Goal: Task Accomplishment & Management: Manage account settings

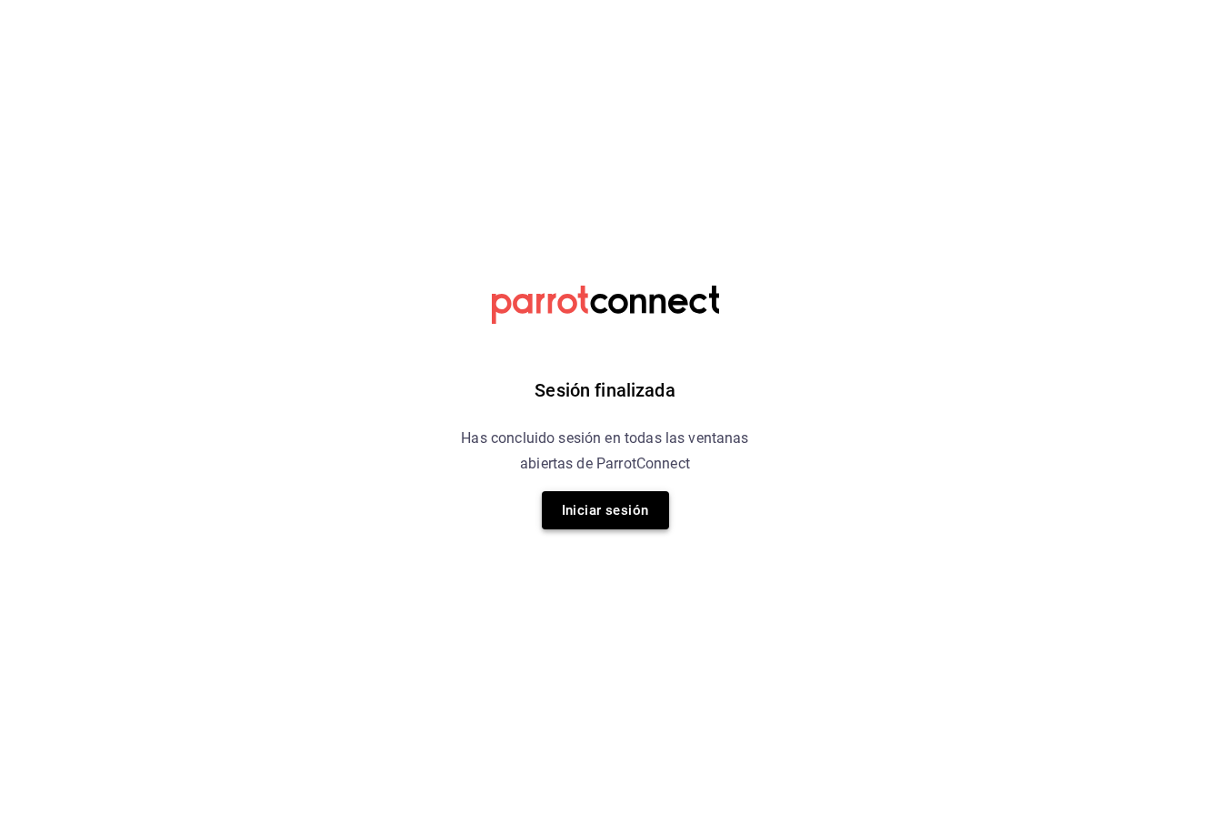
click at [617, 506] on button "Iniciar sesión" at bounding box center [605, 510] width 127 height 38
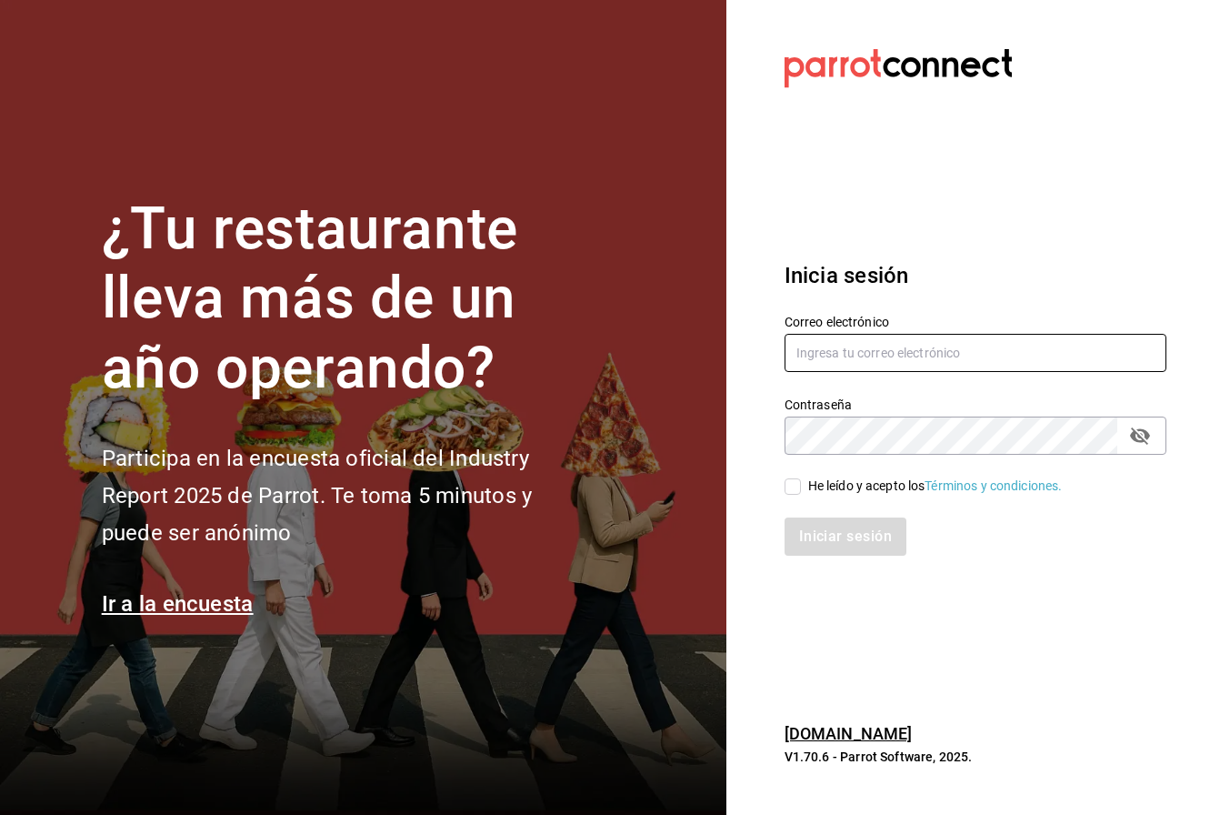
click at [860, 357] on input "text" at bounding box center [976, 353] width 382 height 38
type input "tutcoffeemx@gmail.com"
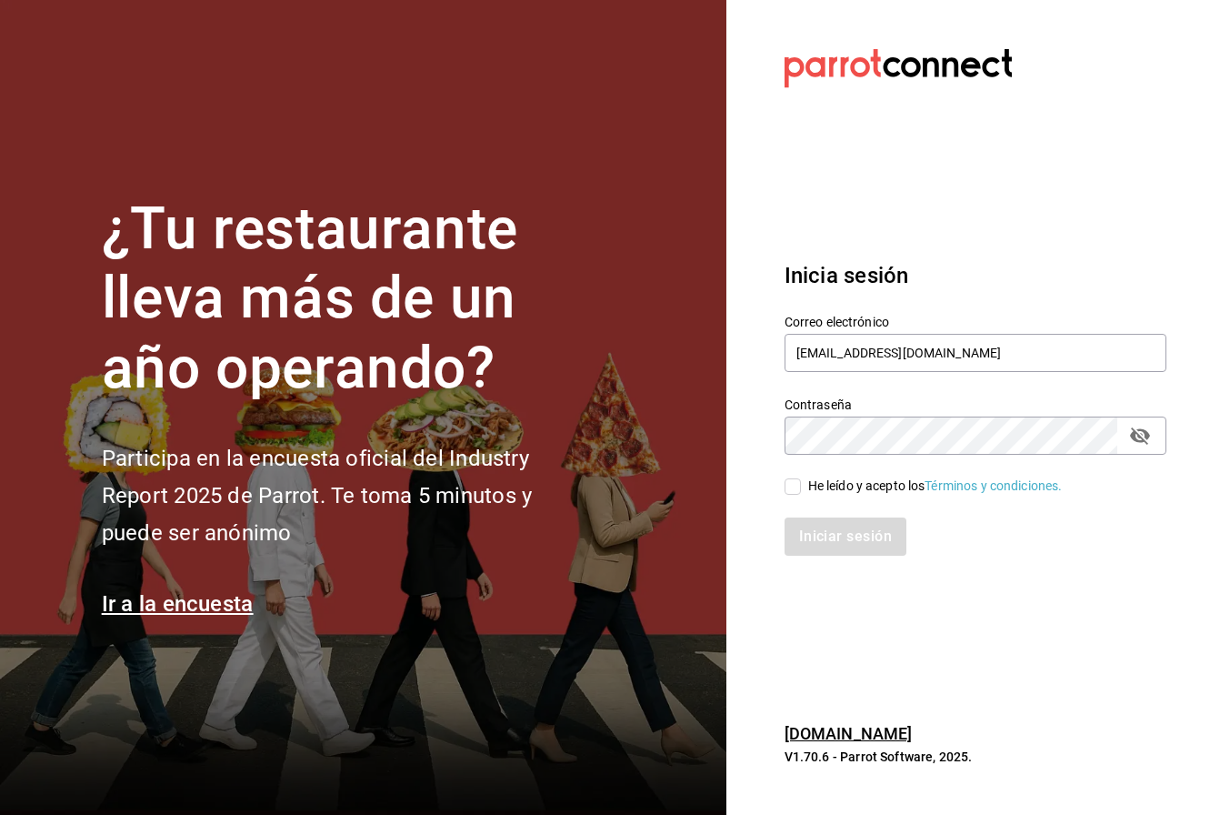
click at [788, 481] on input "He leído y acepto los Términos y condiciones." at bounding box center [793, 486] width 16 height 16
checkbox input "true"
click at [821, 537] on button "Iniciar sesión" at bounding box center [847, 536] width 124 height 38
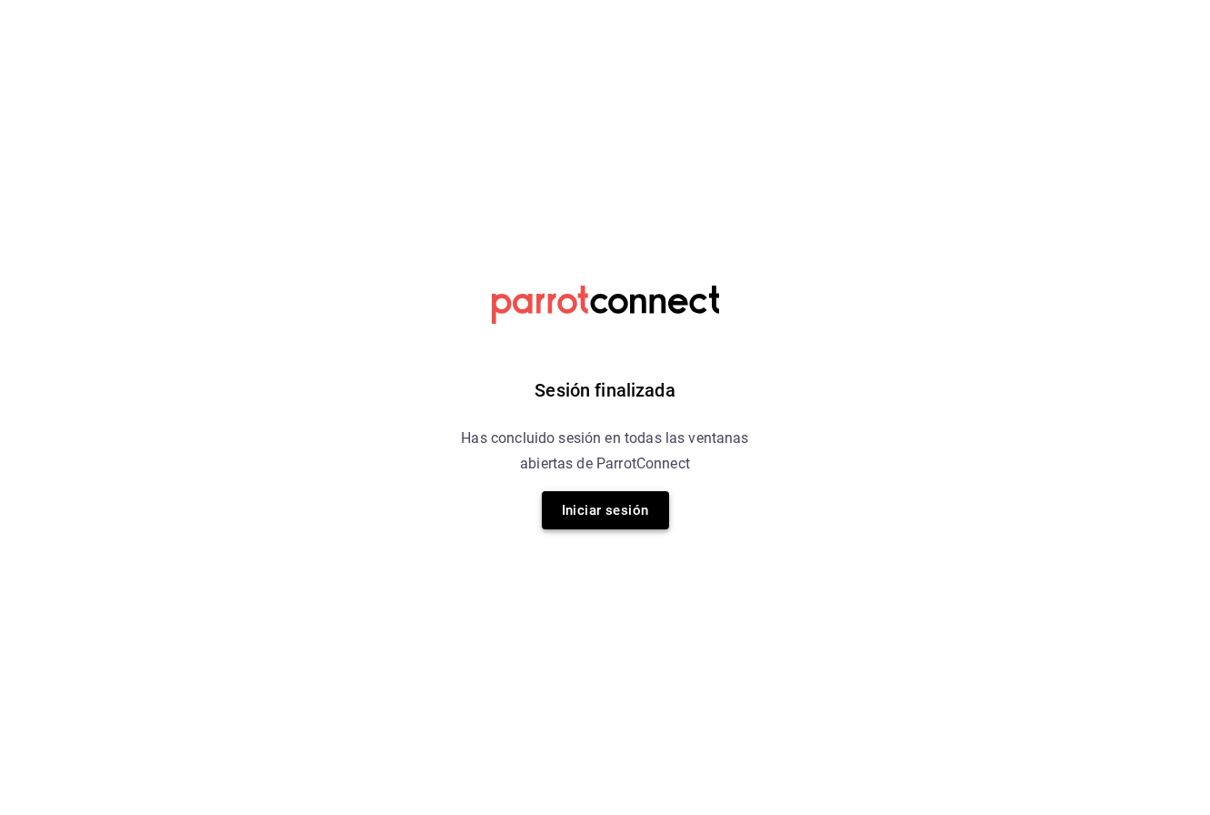
click at [600, 509] on button "Iniciar sesión" at bounding box center [605, 510] width 127 height 38
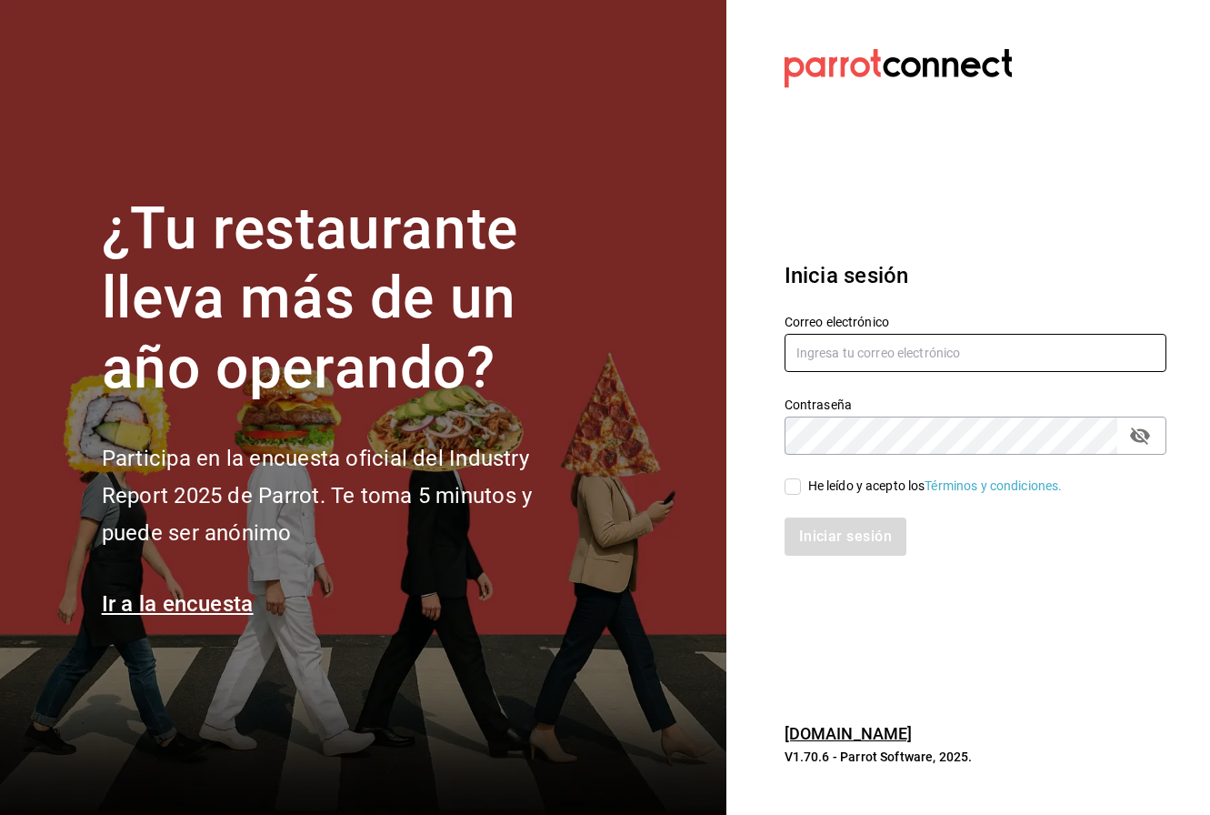
click at [877, 353] on input "text" at bounding box center [976, 353] width 382 height 38
type input "tutcoffeemx@gmail.com"
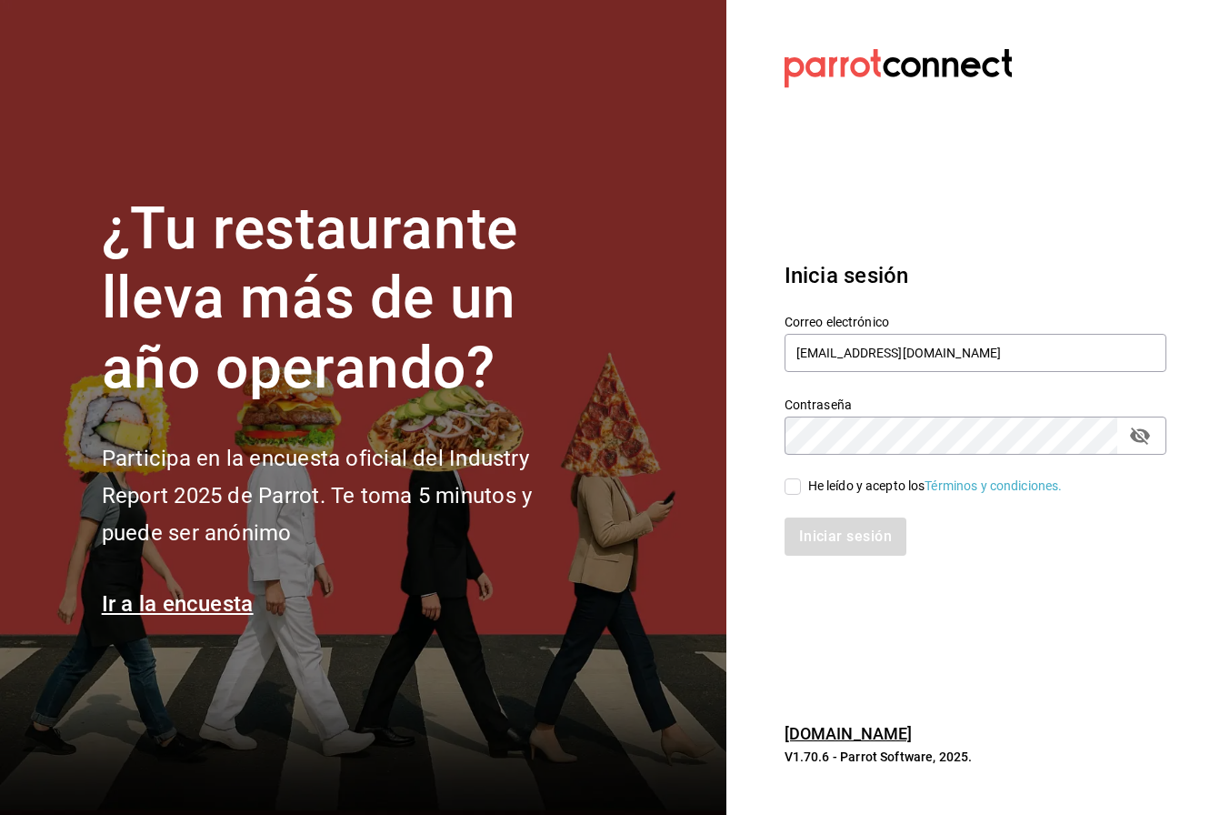
click at [792, 490] on input "He leído y acepto los Términos y condiciones." at bounding box center [793, 486] width 16 height 16
checkbox input "true"
click at [815, 538] on button "Iniciar sesión" at bounding box center [847, 536] width 124 height 38
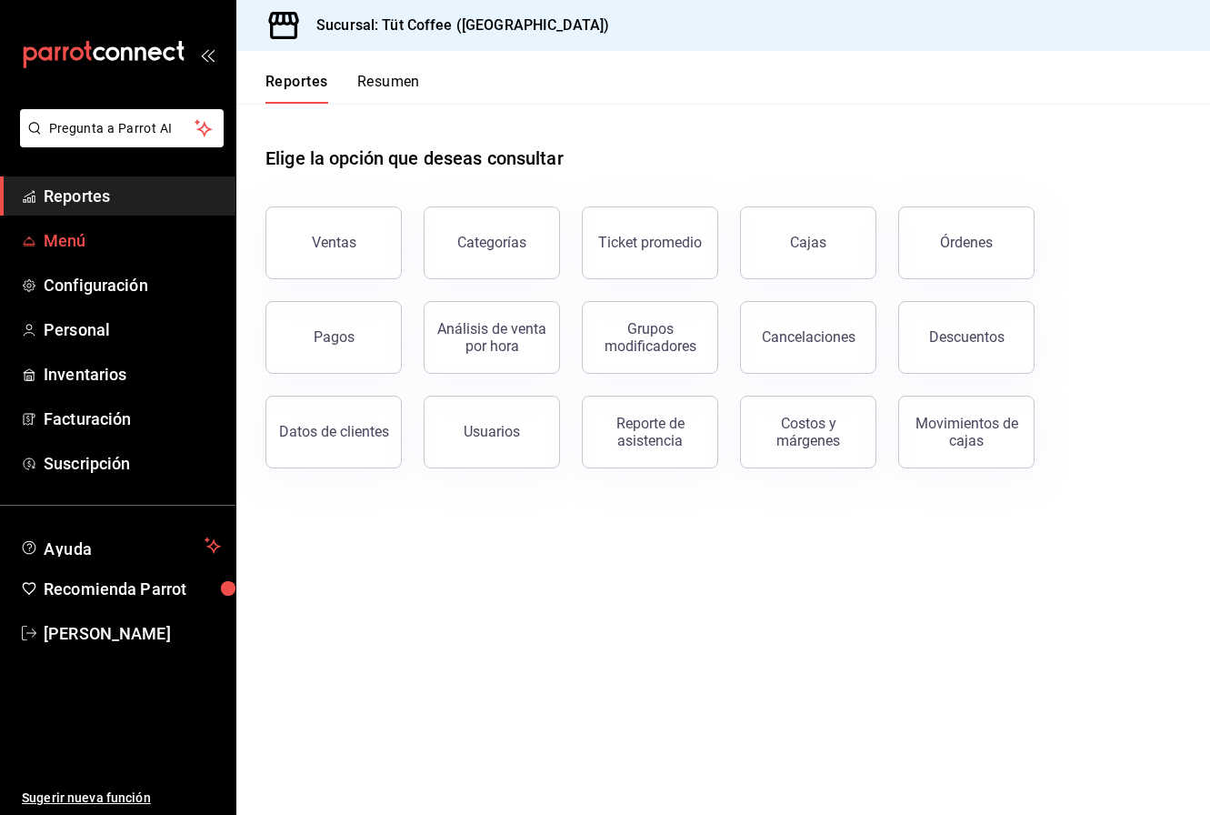
click at [67, 233] on span "Menú" at bounding box center [132, 240] width 177 height 25
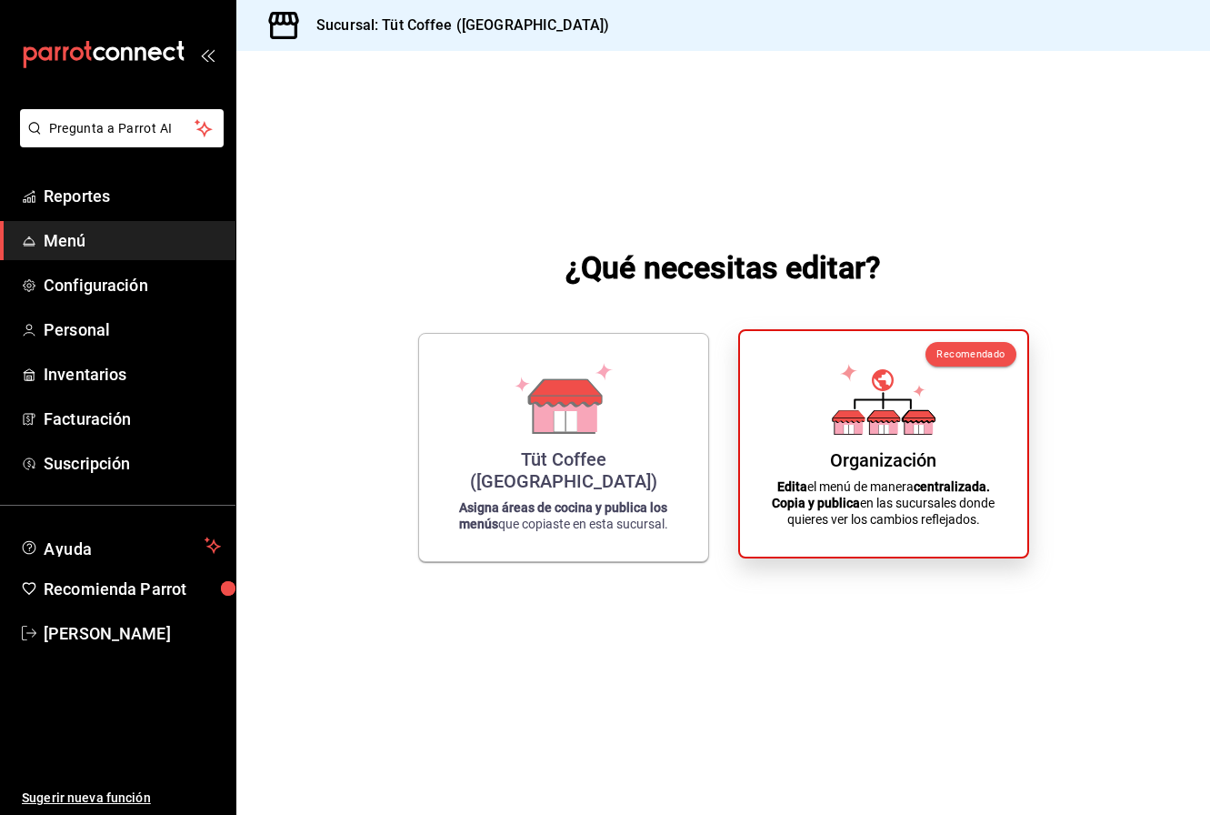
click at [918, 437] on div "Organización Edita el menú de manera centralizada. Copia y publica en las sucur…" at bounding box center [884, 444] width 244 height 196
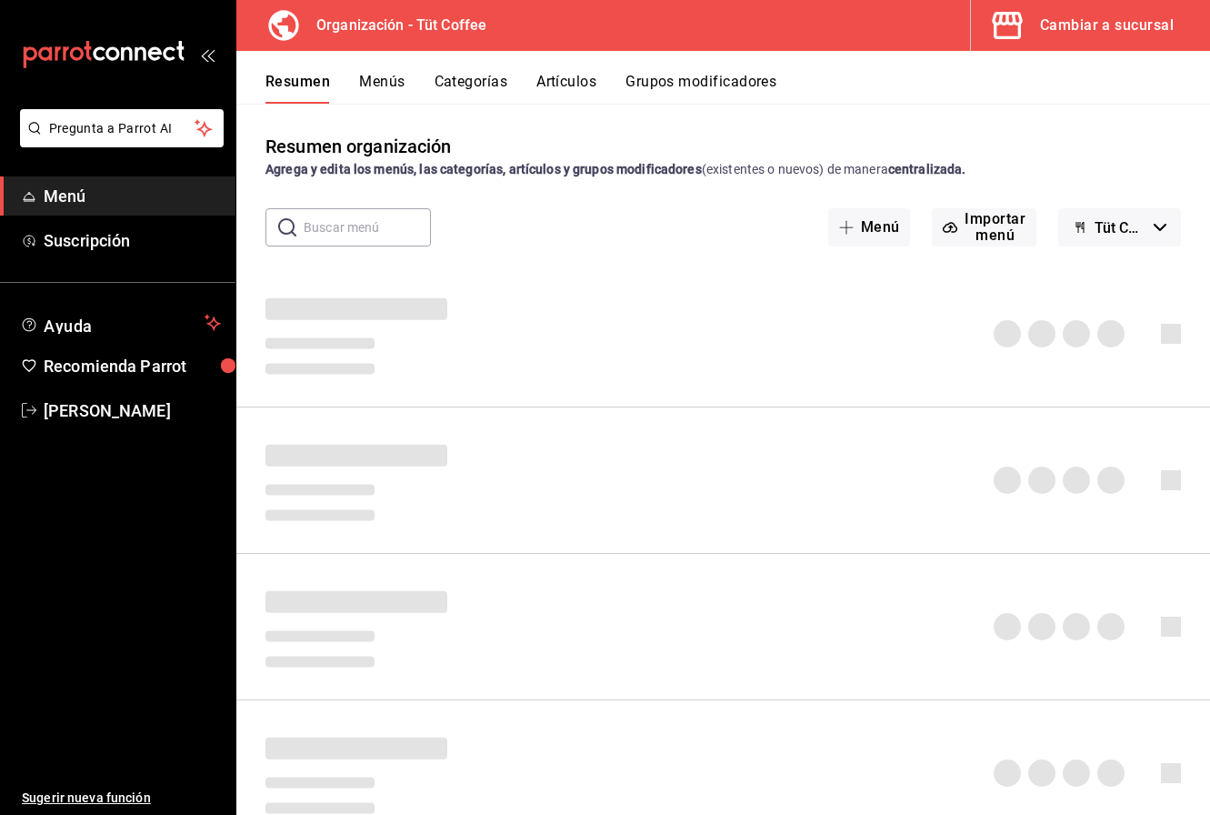
click at [556, 78] on button "Artículos" at bounding box center [567, 88] width 60 height 31
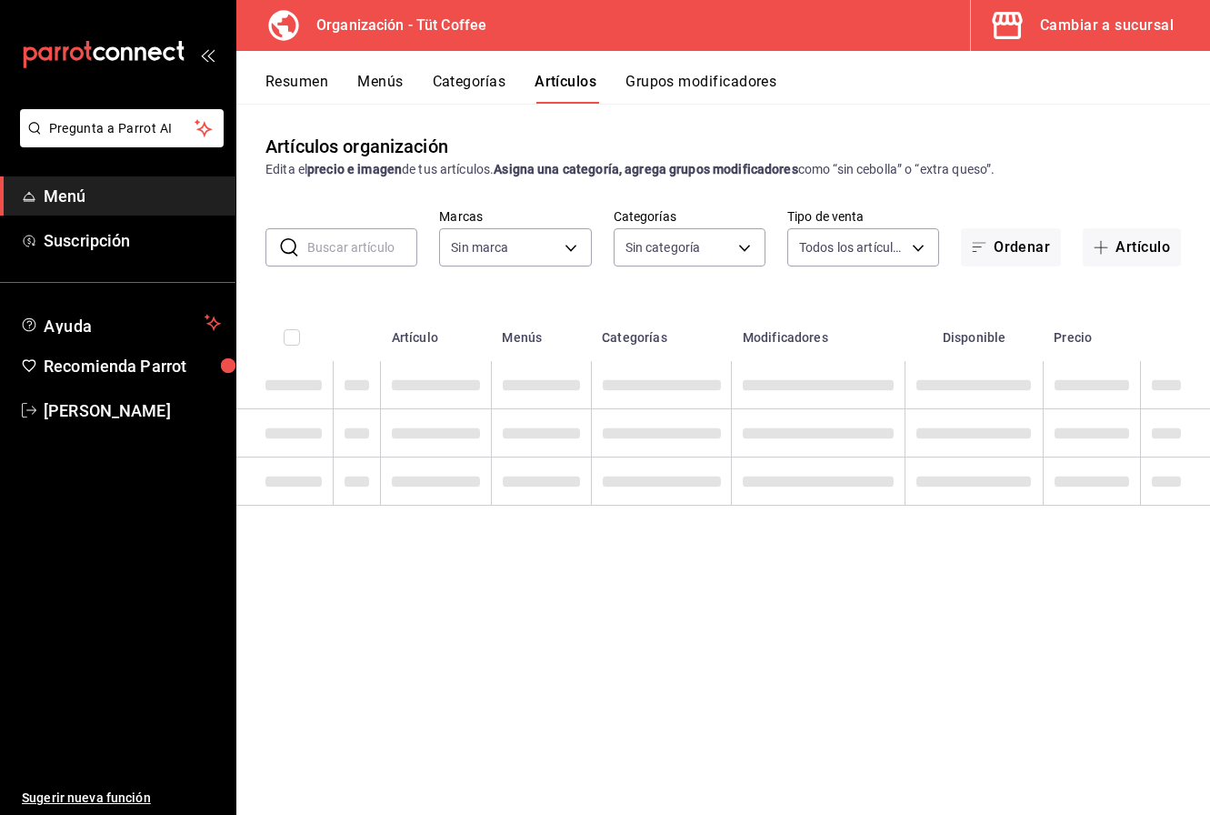
type input "32e499e3-ac49-4bfd-9688-6164702db340"
type input "01aa8595-7694-45da-9746-48b14e37431d,02054340-f982-493d-a520-4f9269409e90,55117…"
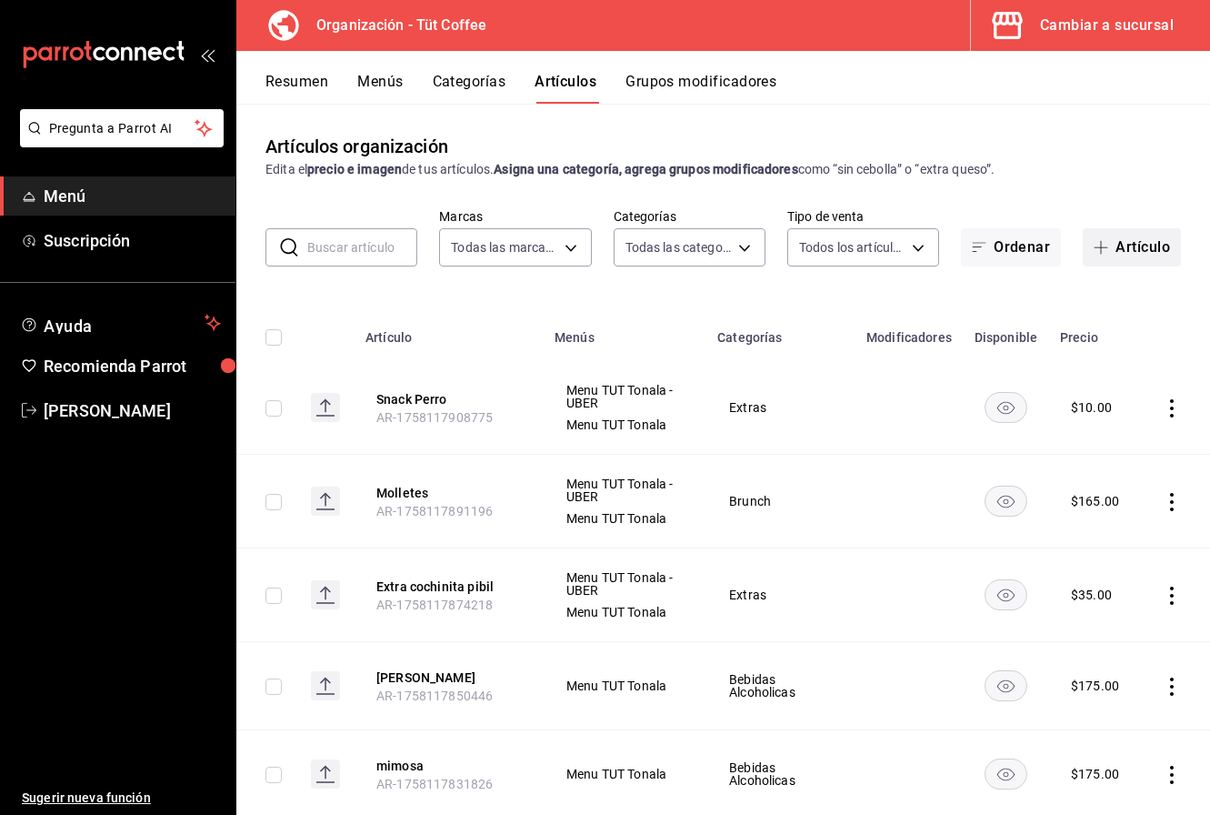
click at [1133, 242] on button "Artículo" at bounding box center [1132, 247] width 98 height 38
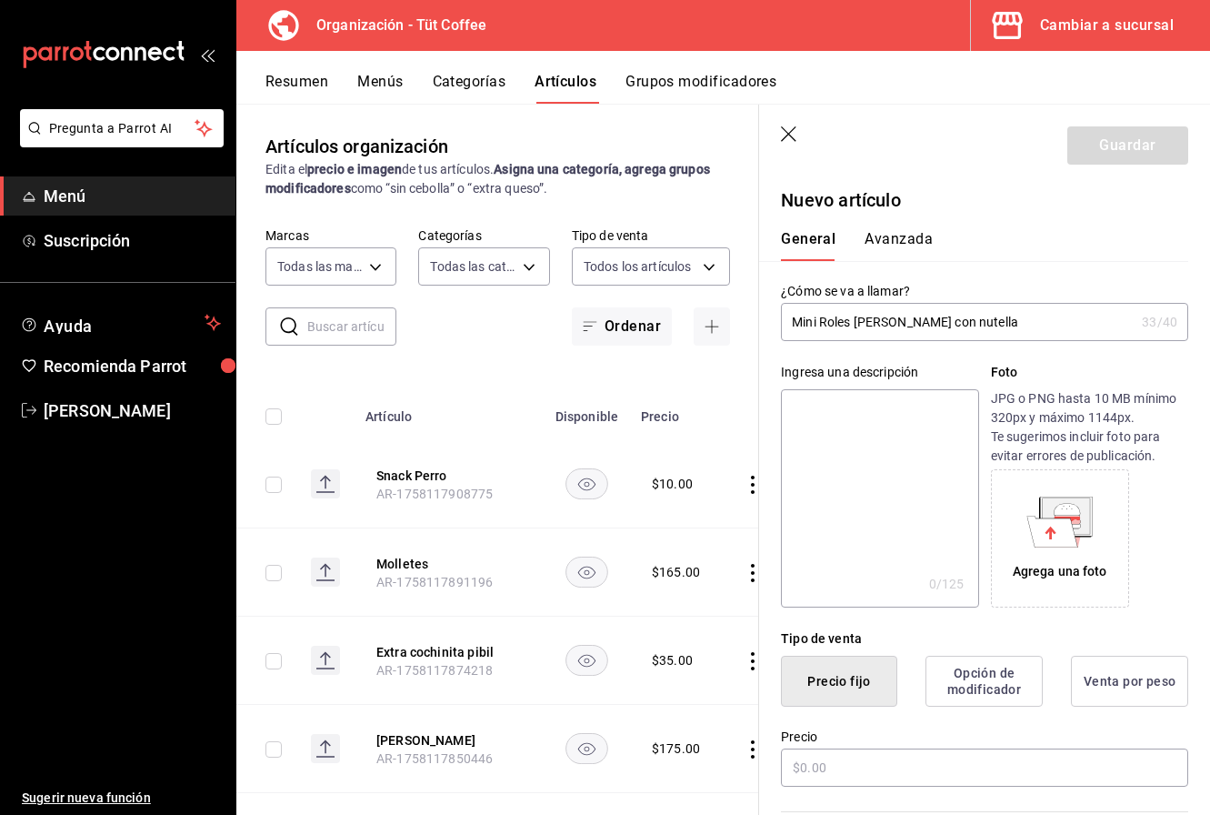
drag, startPoint x: 1016, startPoint y: 320, endPoint x: 857, endPoint y: 321, distance: 159.1
click at [857, 321] on input "Mini Roles [PERSON_NAME] con nutella" at bounding box center [958, 322] width 354 height 36
type input "Mini Roles"
click at [835, 770] on input "text" at bounding box center [984, 767] width 407 height 38
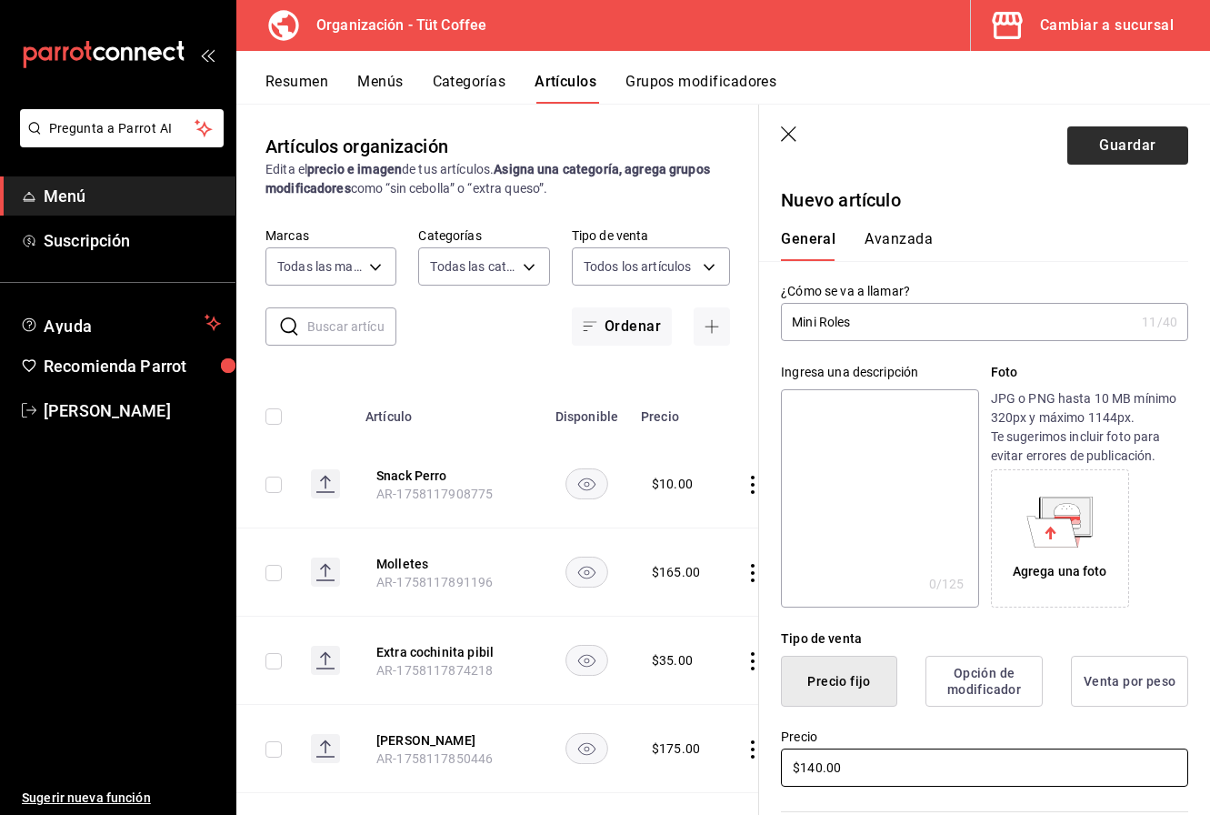
type input "$140.00"
click at [1122, 143] on button "Guardar" at bounding box center [1128, 145] width 121 height 38
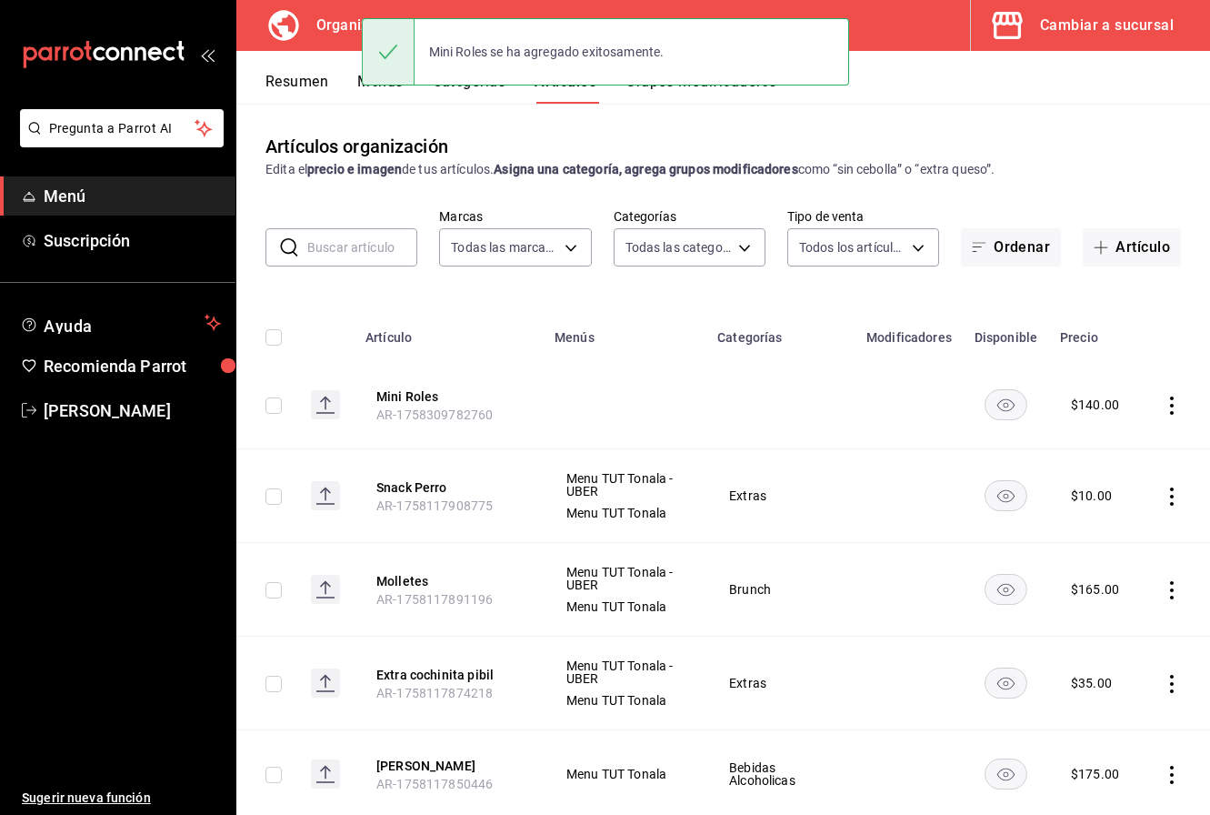
click at [1173, 404] on icon "actions" at bounding box center [1172, 405] width 4 height 18
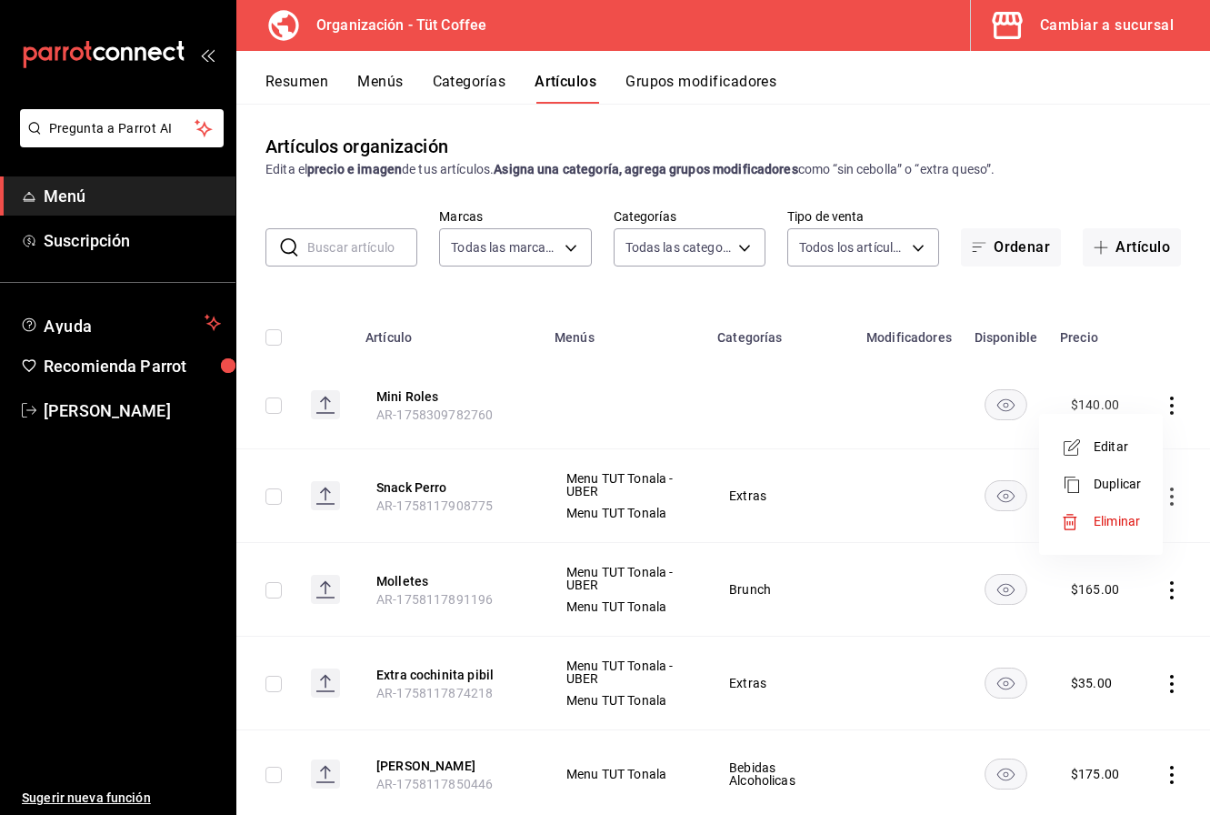
click at [1119, 439] on span "Editar" at bounding box center [1117, 446] width 47 height 19
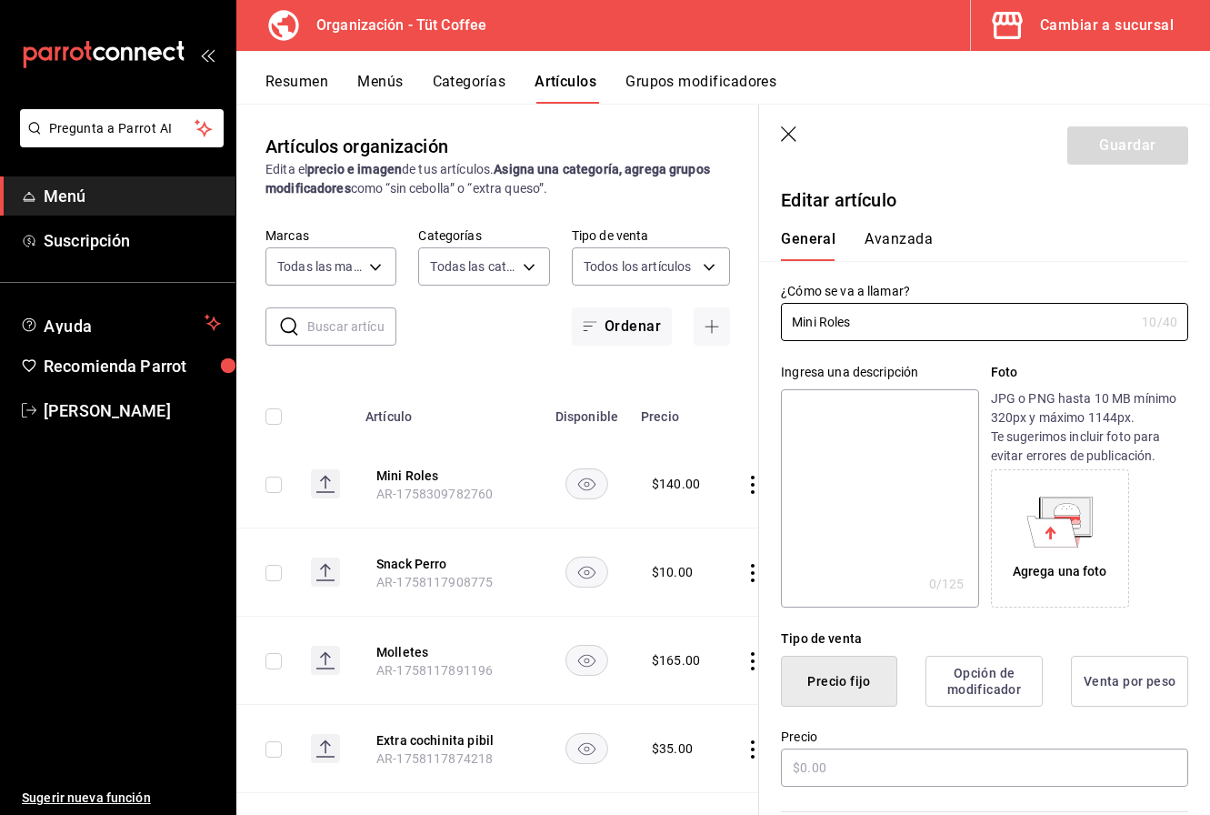
type input "$140.00"
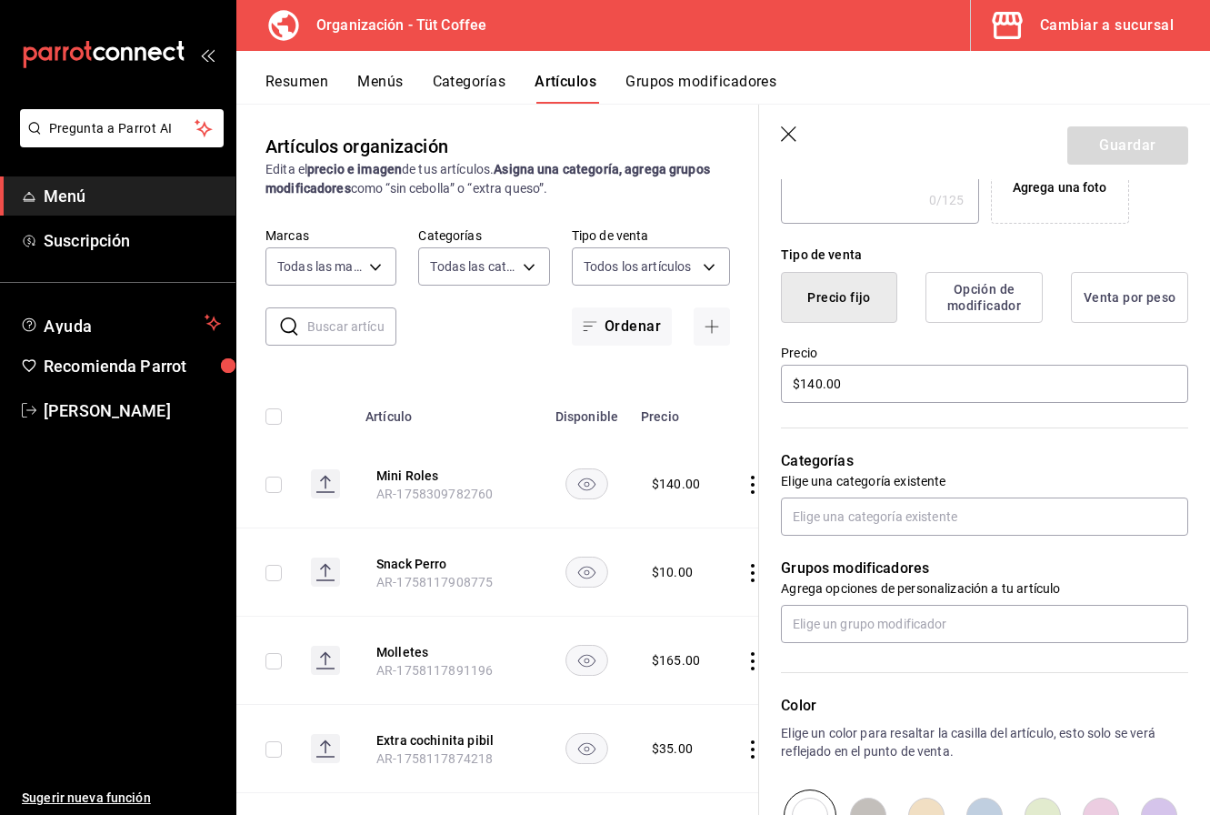
scroll to position [405, 0]
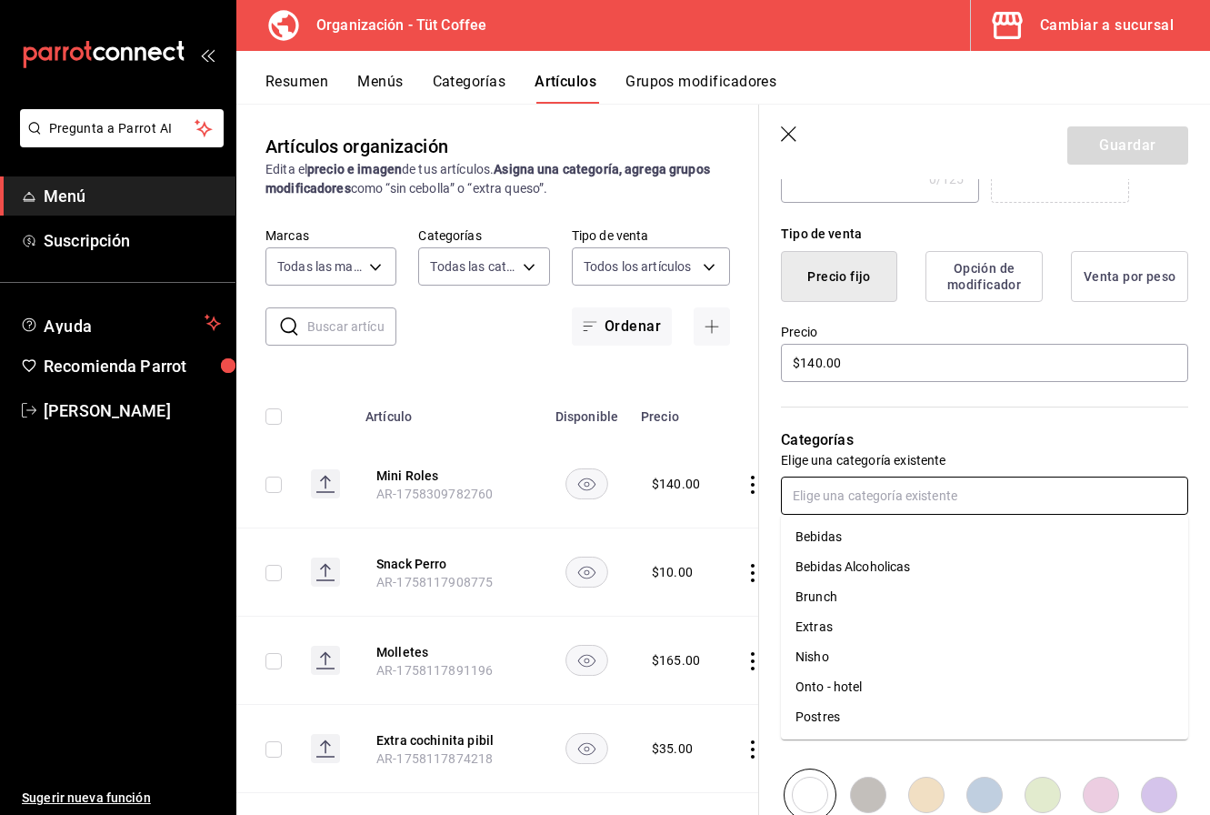
click at [987, 498] on input "text" at bounding box center [984, 496] width 407 height 38
click at [895, 724] on li "Postres" at bounding box center [984, 717] width 407 height 30
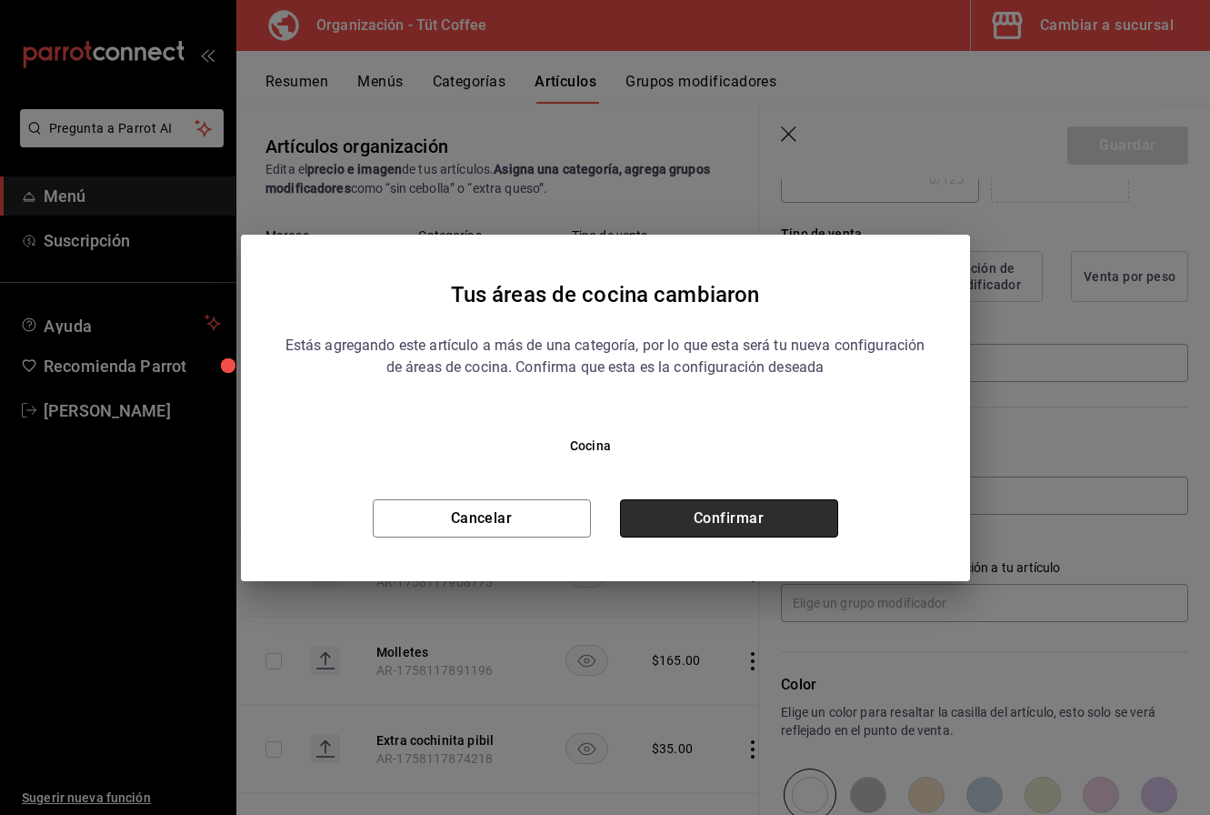
click at [697, 508] on button "Confirmar" at bounding box center [729, 518] width 218 height 38
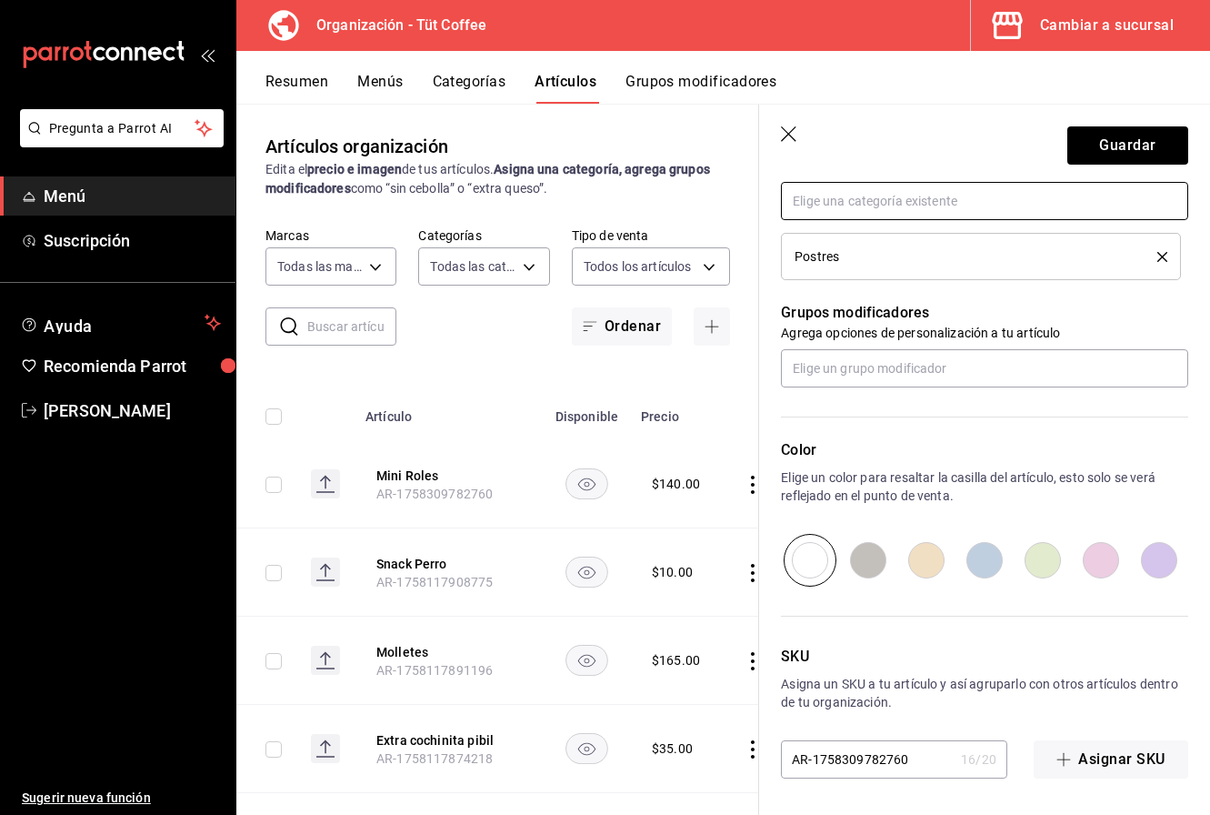
scroll to position [0, 0]
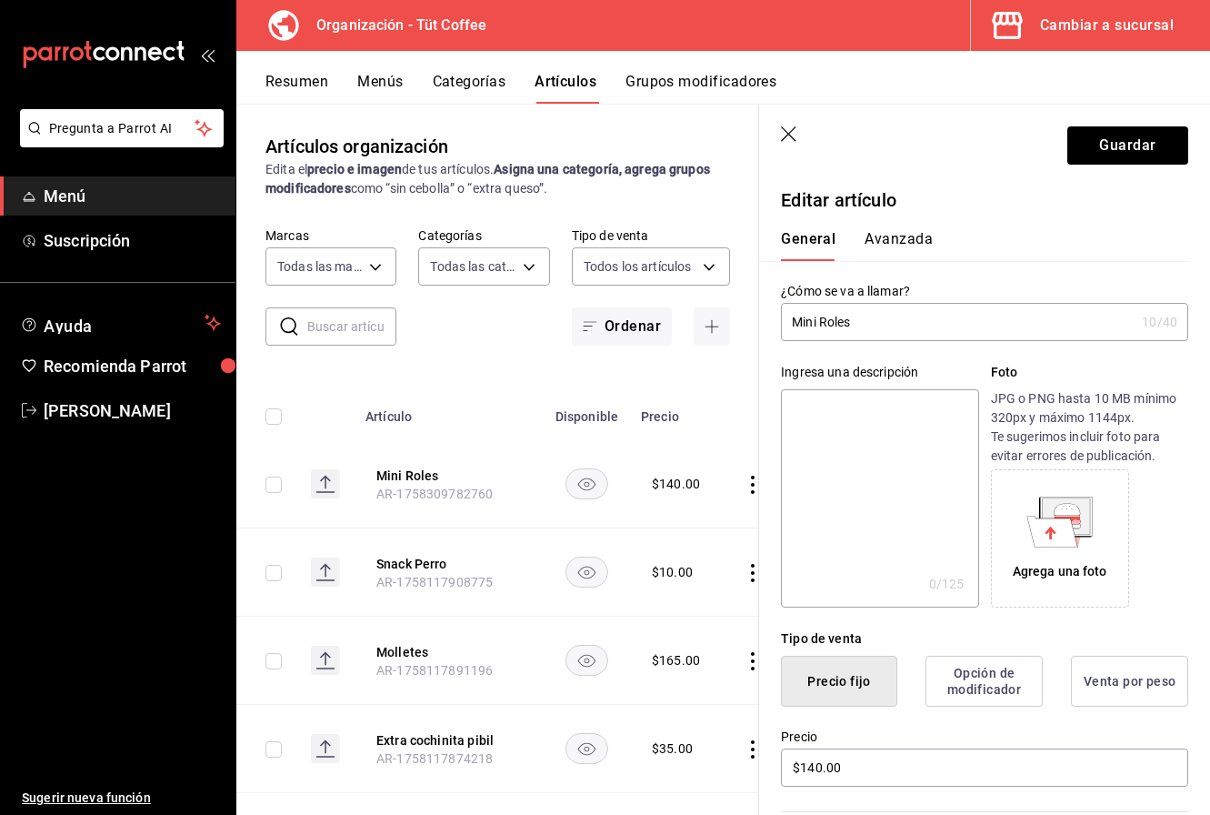
click at [898, 239] on button "Avanzada" at bounding box center [899, 245] width 68 height 31
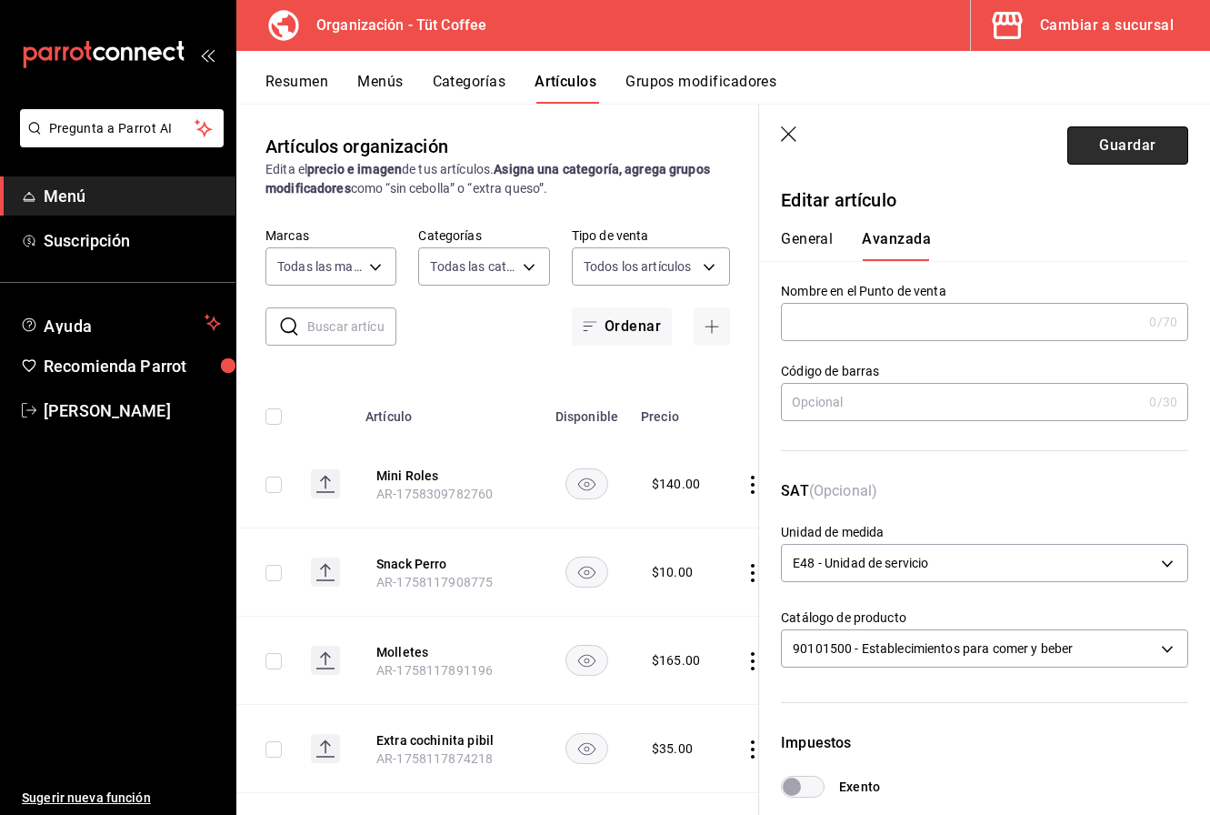
click at [1121, 143] on button "Guardar" at bounding box center [1128, 145] width 121 height 38
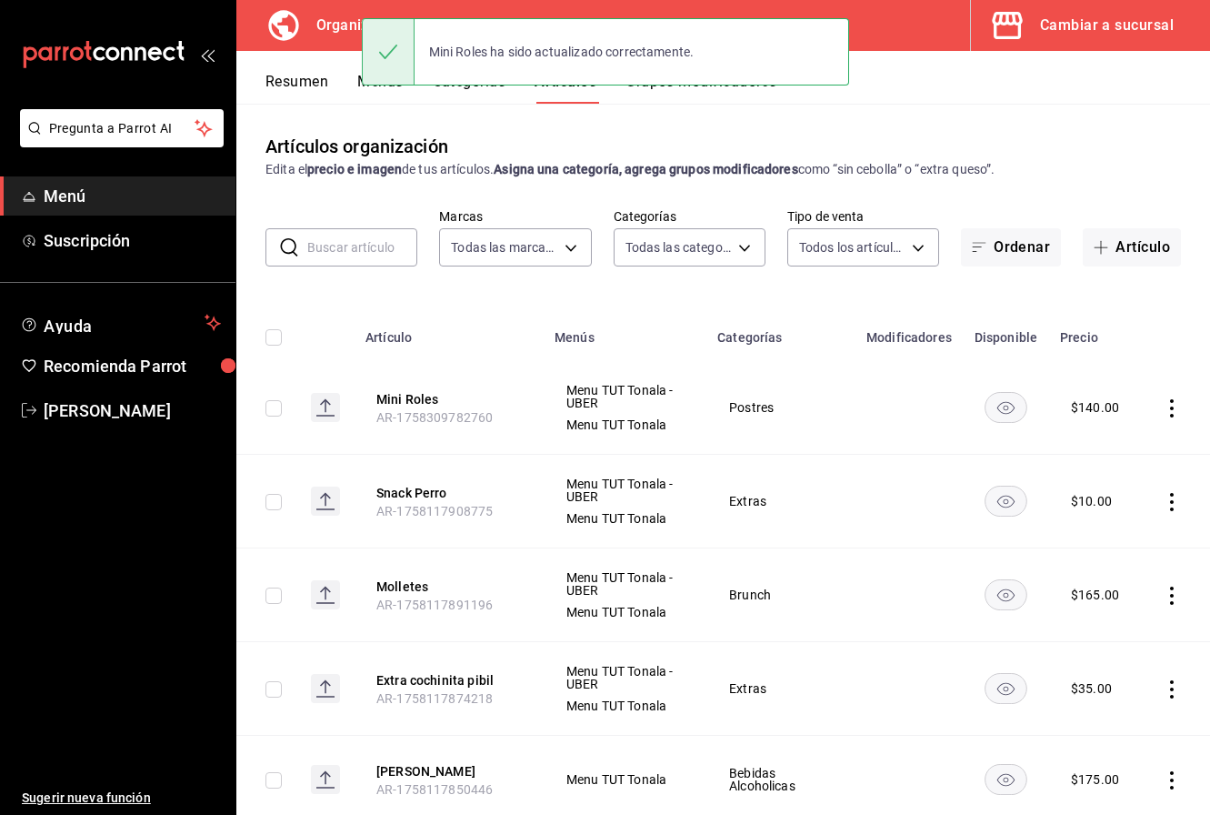
click at [628, 385] on span "Menu TUT Tonala - UBER" at bounding box center [625, 396] width 117 height 25
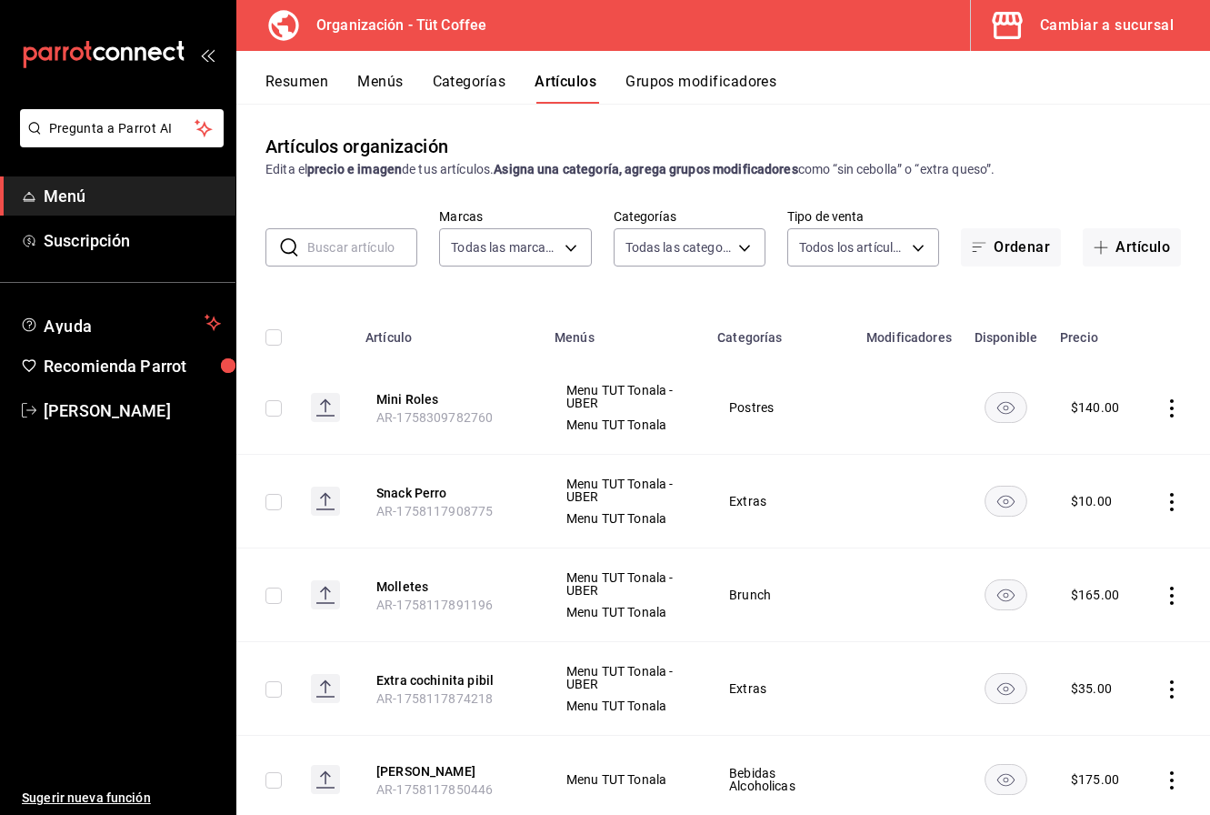
click at [377, 79] on button "Menús" at bounding box center [379, 88] width 45 height 31
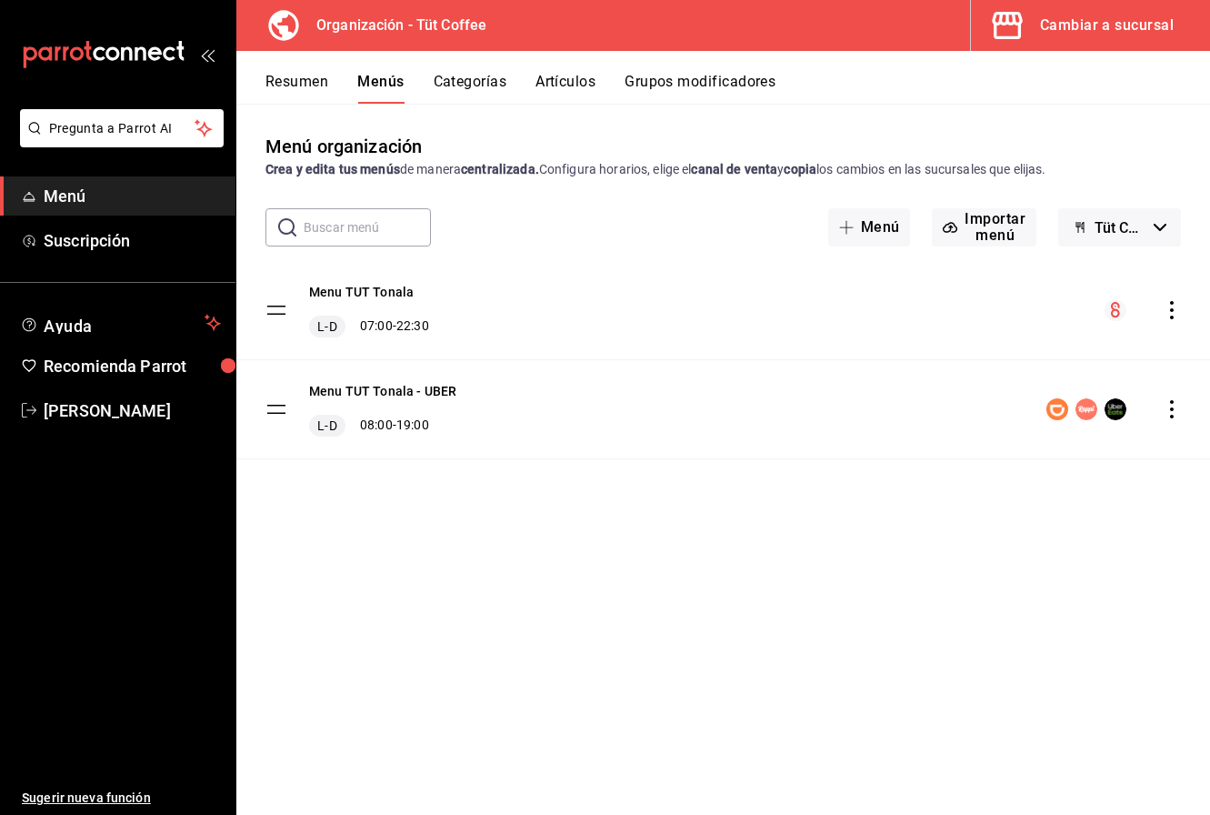
click at [296, 76] on button "Resumen" at bounding box center [297, 88] width 63 height 31
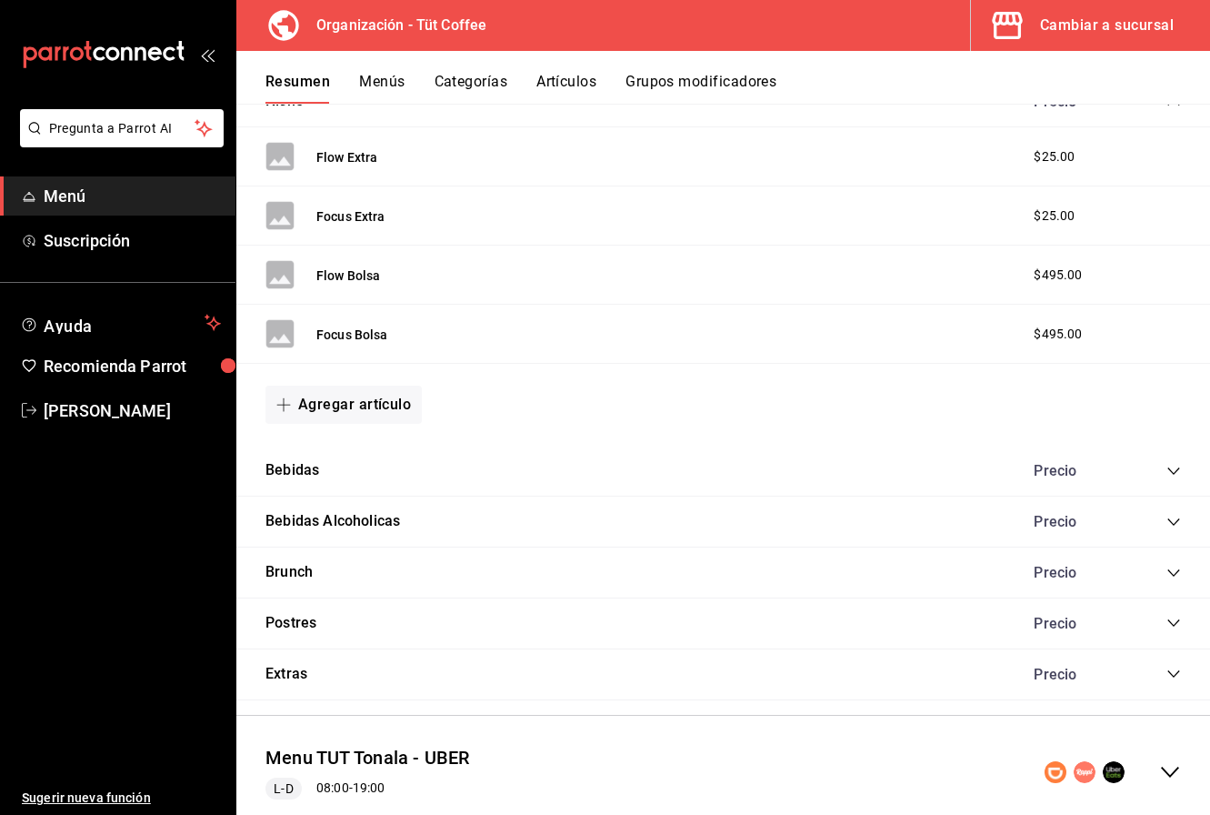
scroll to position [638, 0]
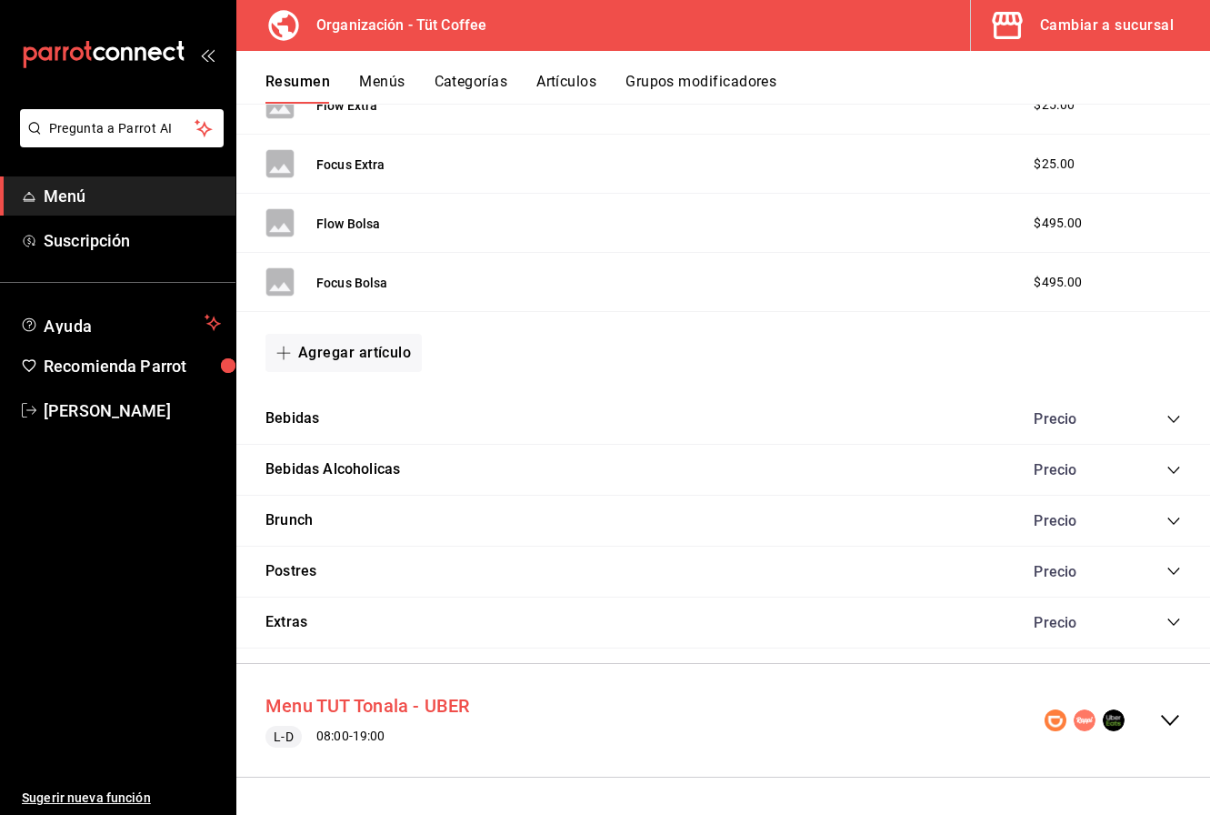
click at [390, 712] on button "Menu TUT Tonala - UBER" at bounding box center [368, 706] width 205 height 26
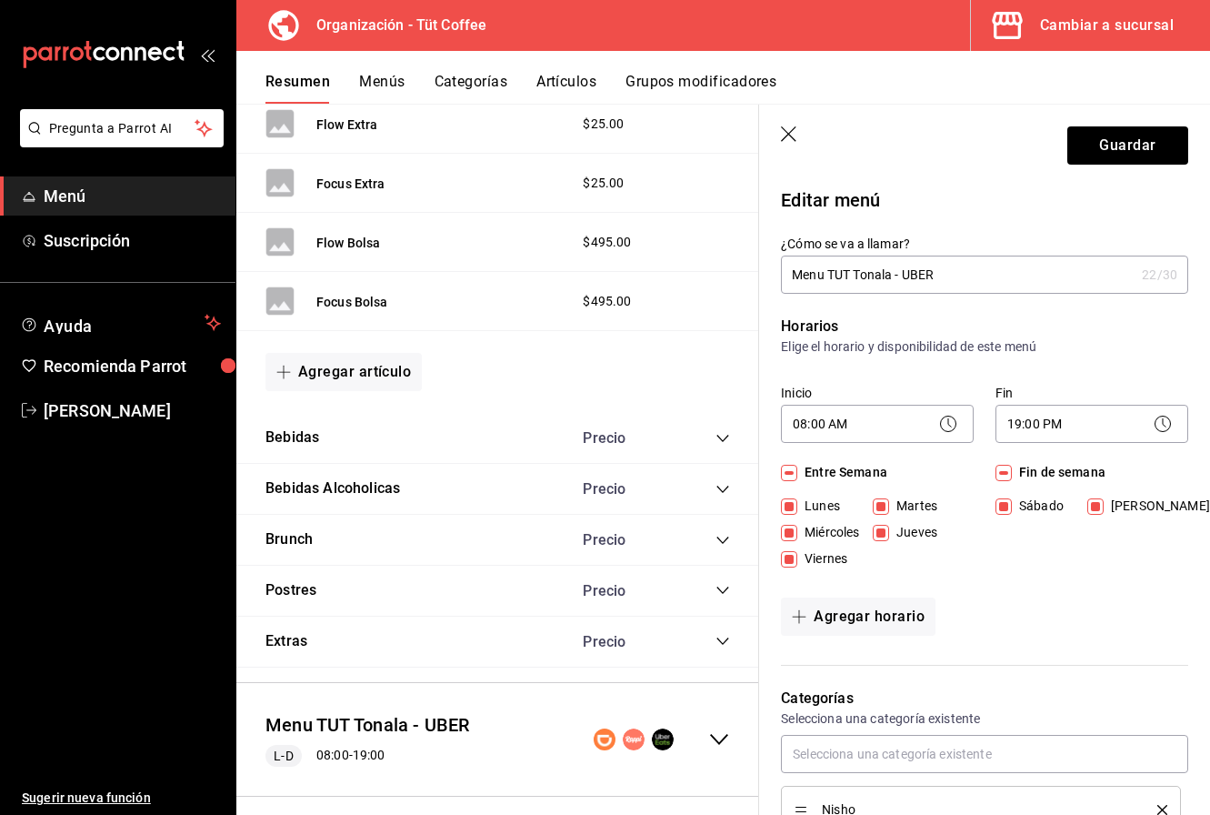
click at [788, 125] on header "Guardar" at bounding box center [984, 142] width 451 height 75
click at [789, 136] on icon "button" at bounding box center [790, 135] width 18 height 18
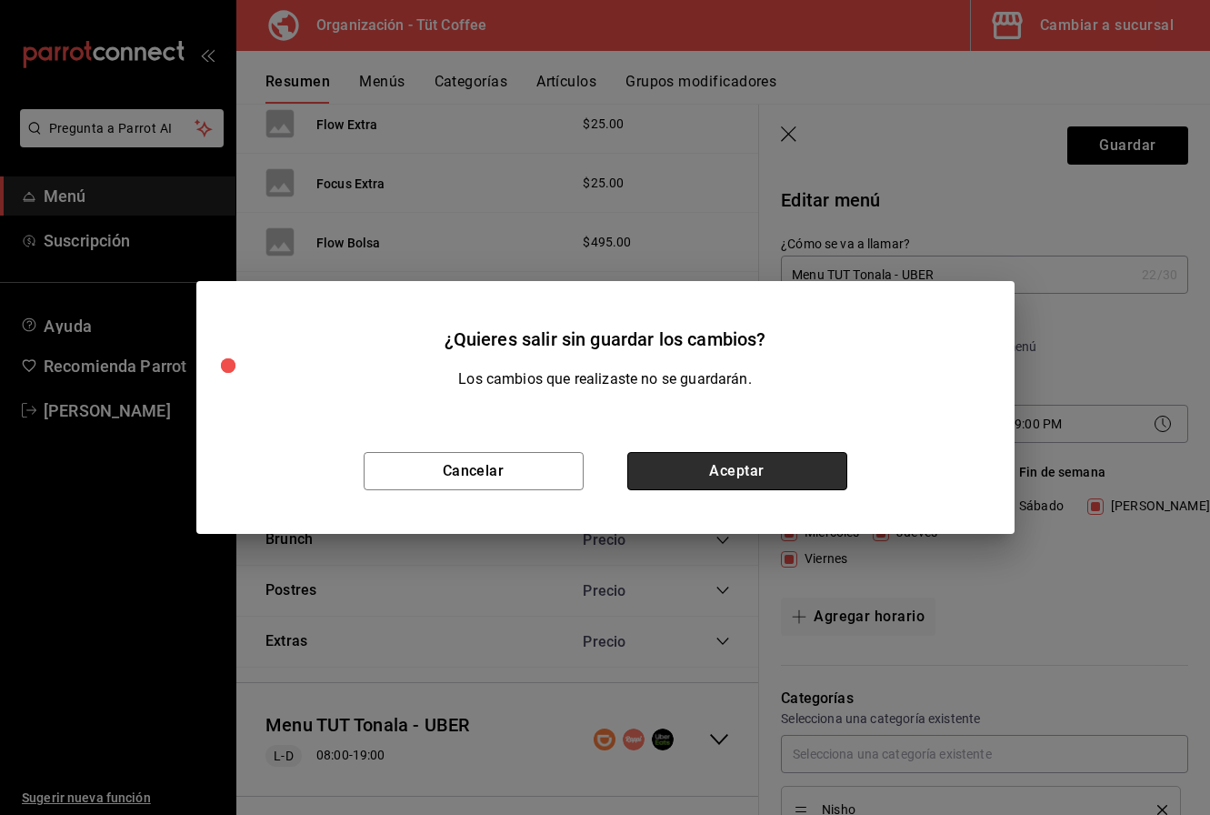
click at [705, 467] on button "Aceptar" at bounding box center [737, 471] width 220 height 38
checkbox input "false"
type input "1758309850560"
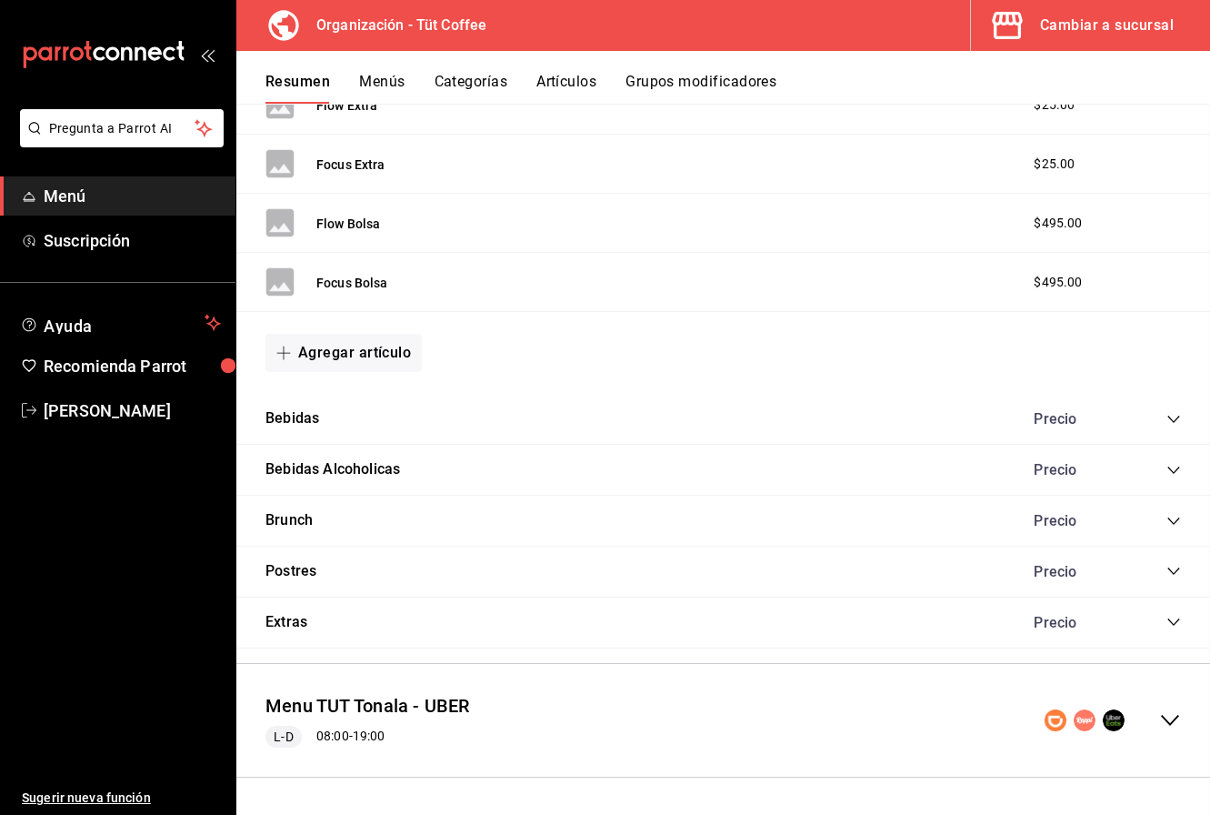
checkbox input "false"
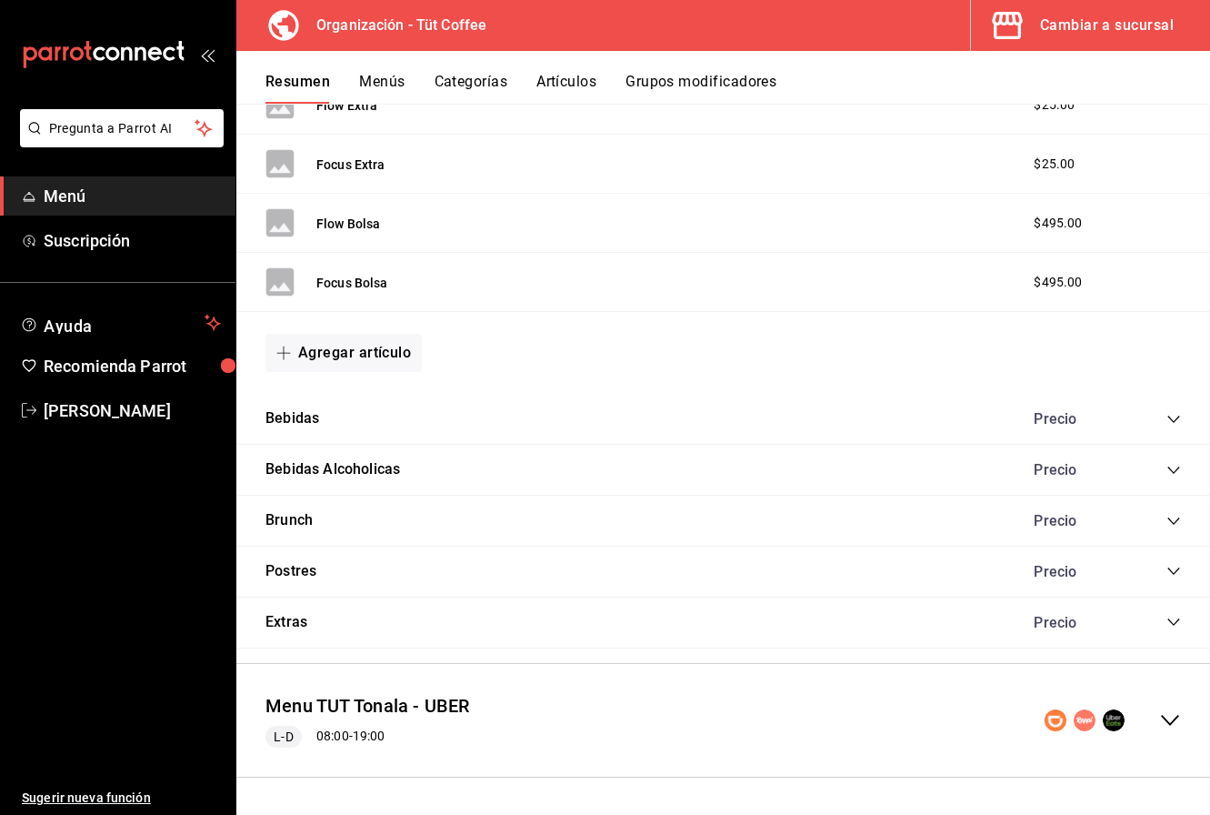
checkbox input "false"
click at [1171, 720] on icon "collapse-menu-row" at bounding box center [1170, 720] width 22 height 22
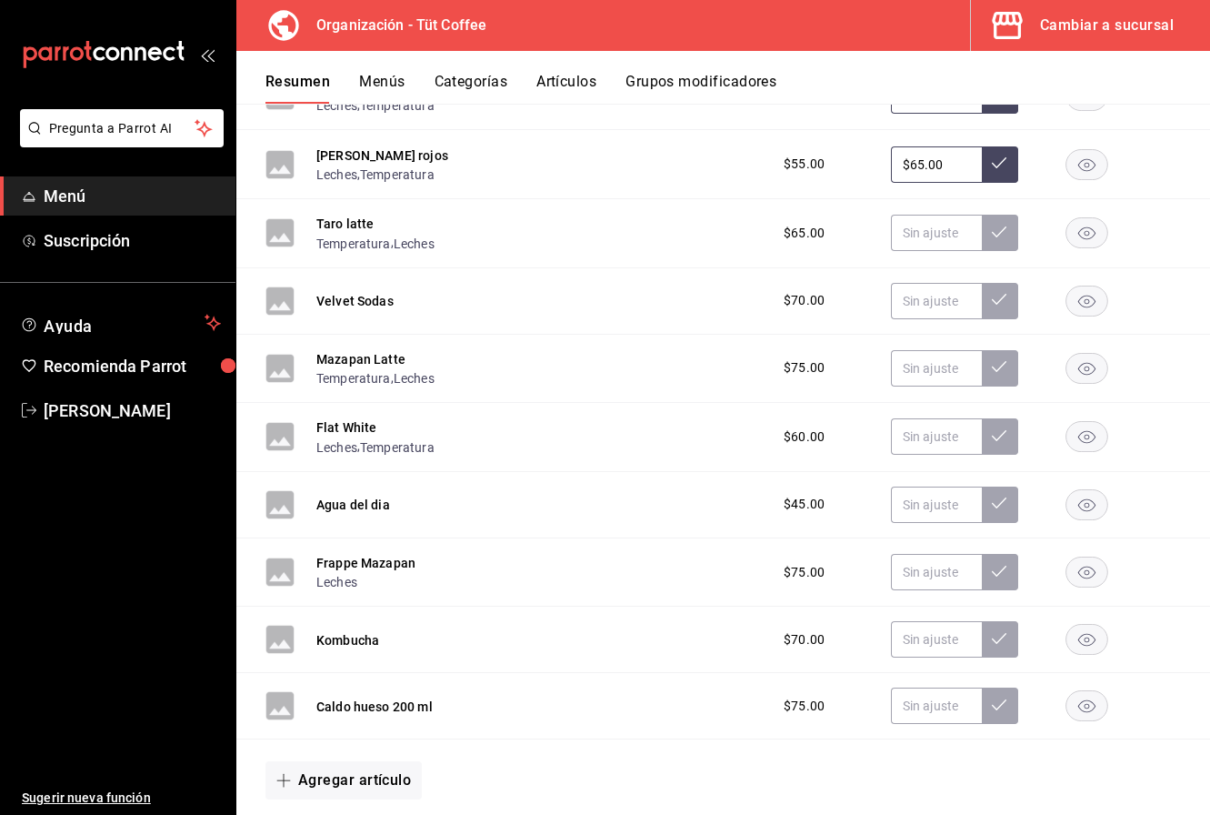
scroll to position [3964, 0]
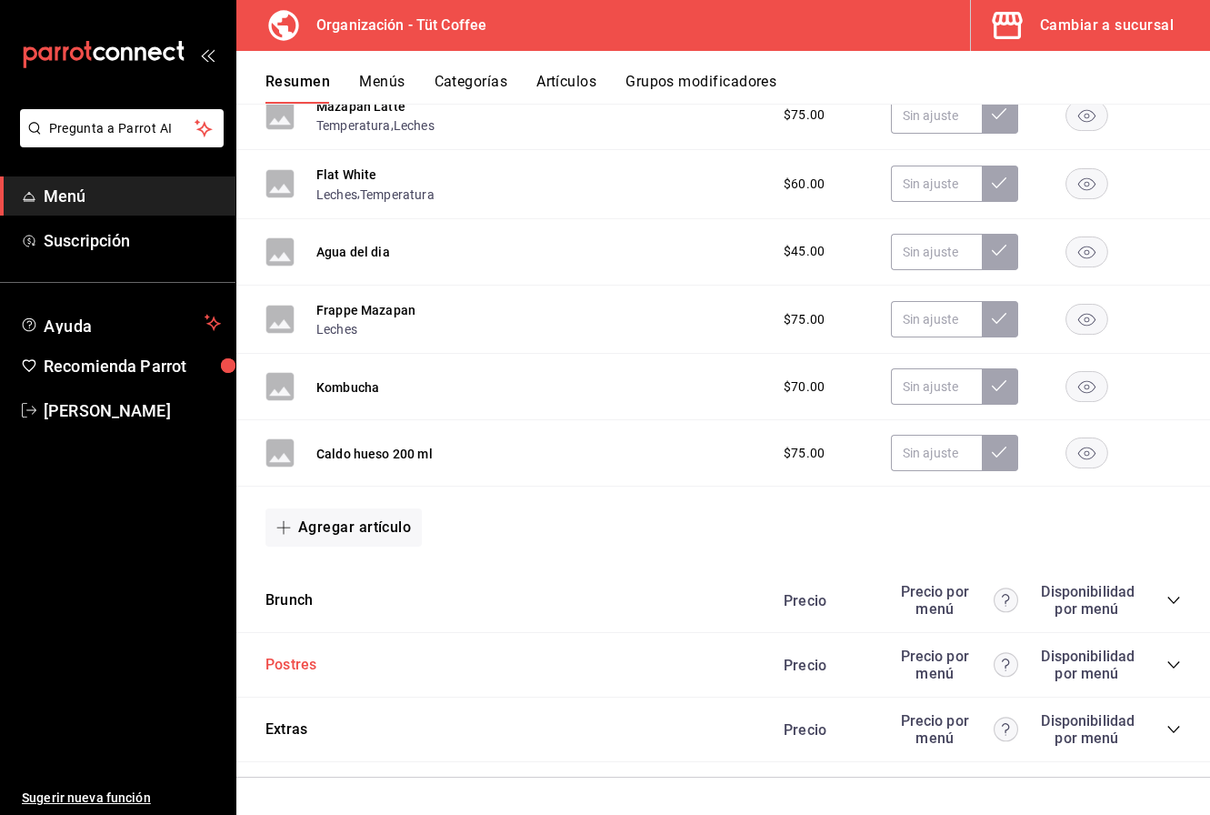
click at [307, 666] on button "Postres" at bounding box center [291, 665] width 51 height 21
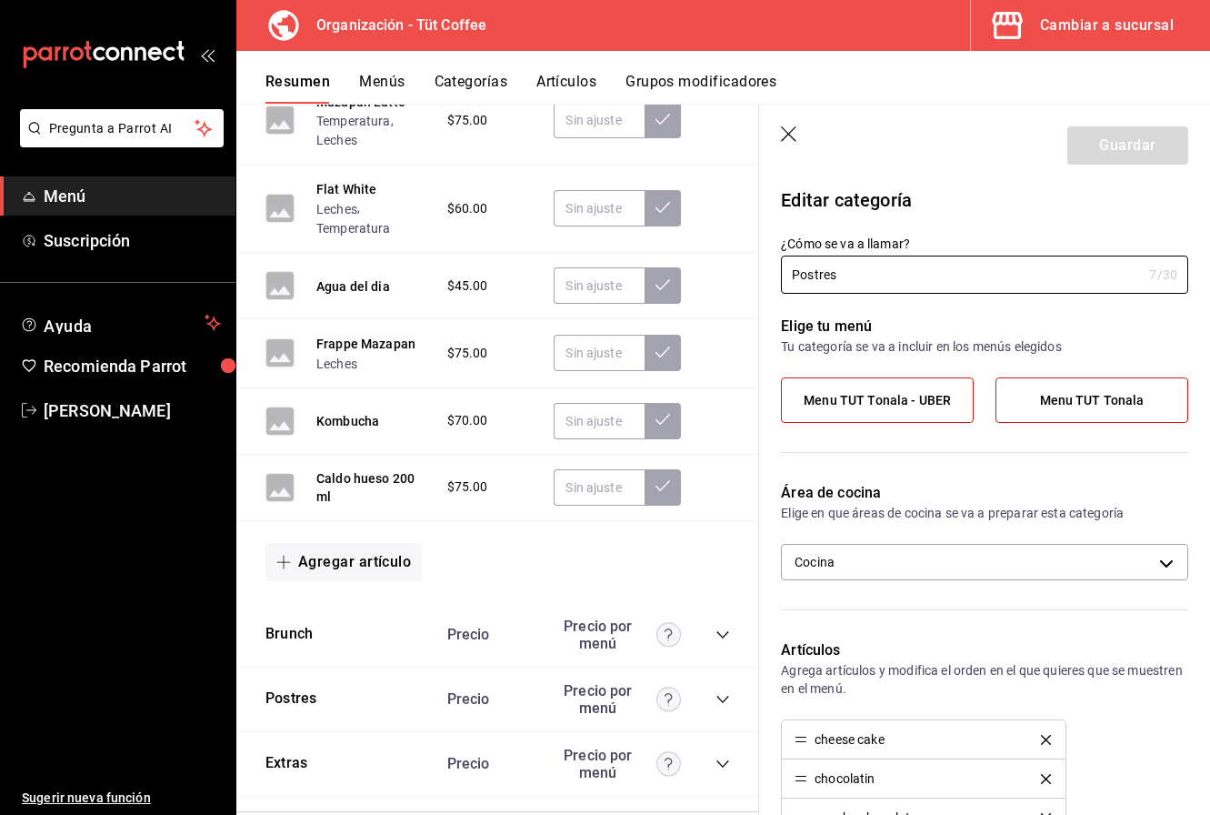
scroll to position [4303, 0]
click at [296, 688] on button "Postres" at bounding box center [291, 698] width 51 height 21
click at [718, 695] on icon "collapse-category-row" at bounding box center [723, 698] width 12 height 7
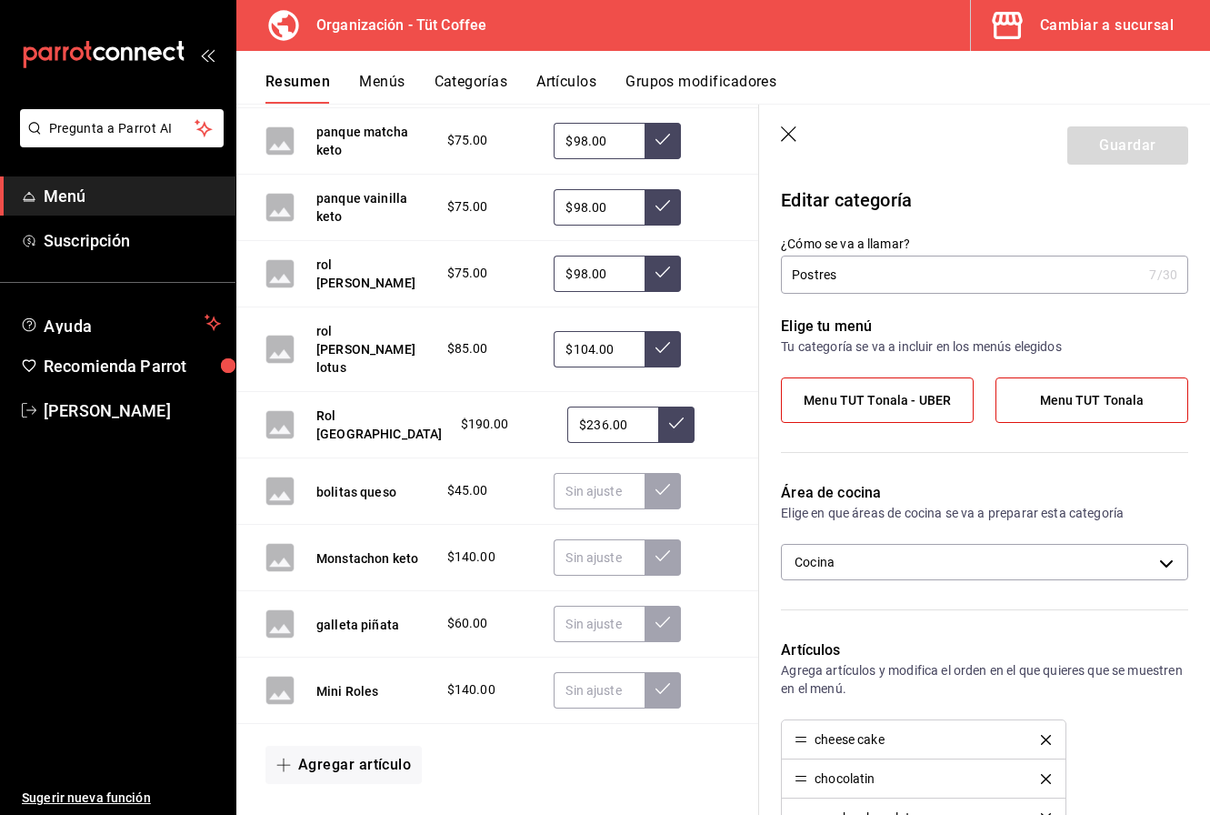
scroll to position [6189, 0]
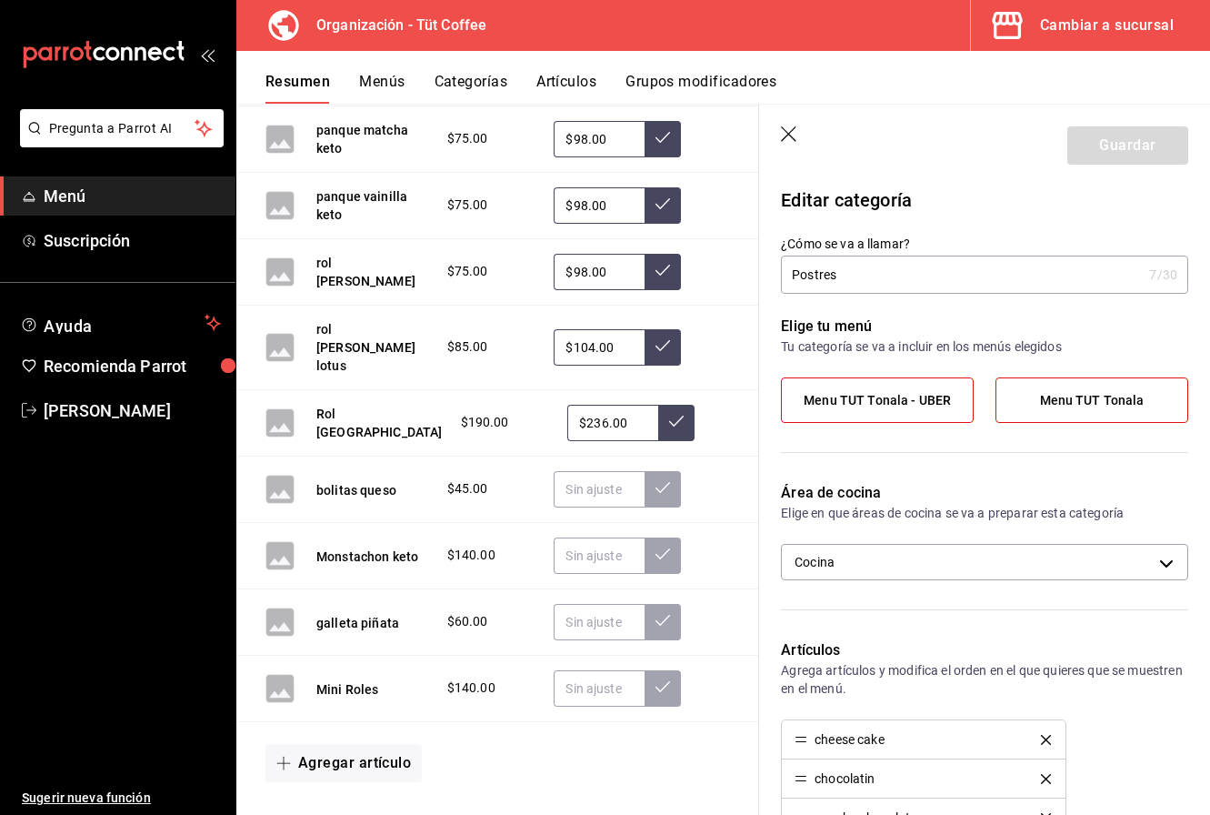
click at [790, 130] on icon "button" at bounding box center [790, 135] width 18 height 18
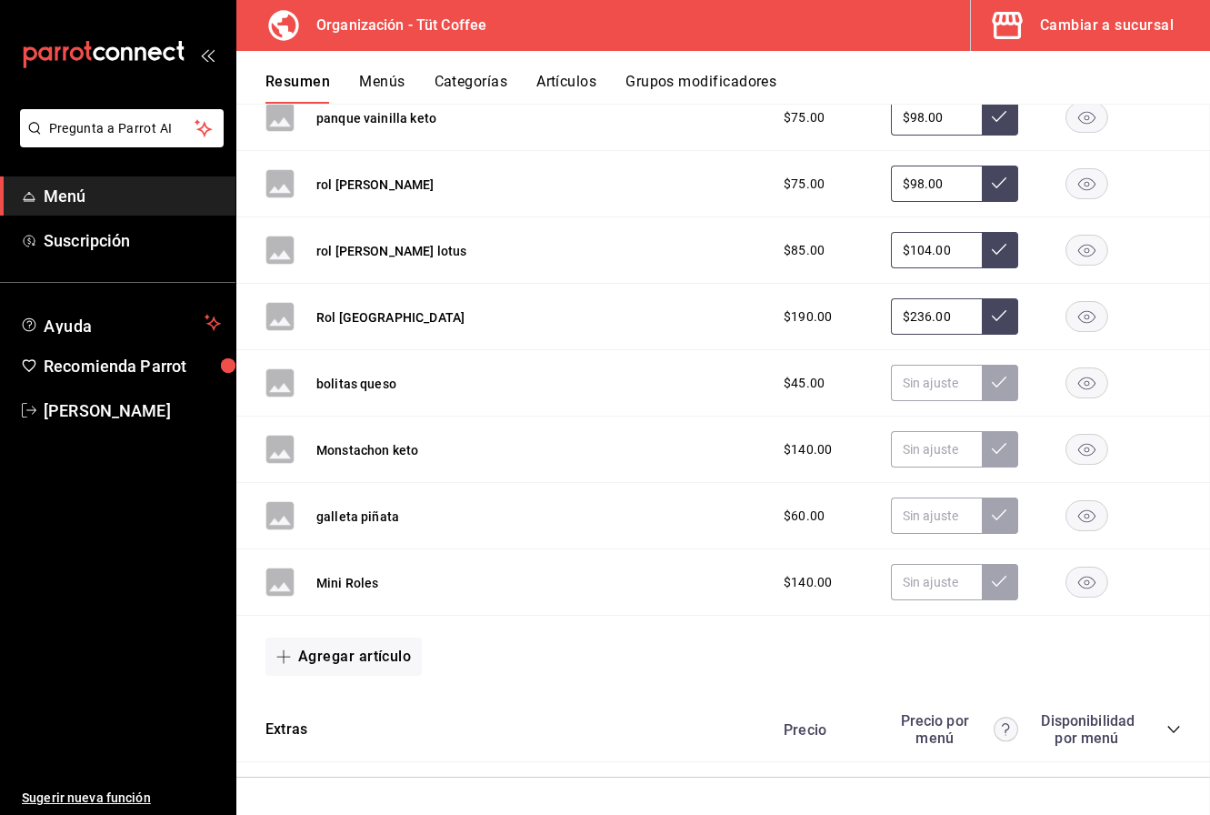
scroll to position [5905, 0]
click at [1088, 446] on rect "button" at bounding box center [1088, 450] width 42 height 30
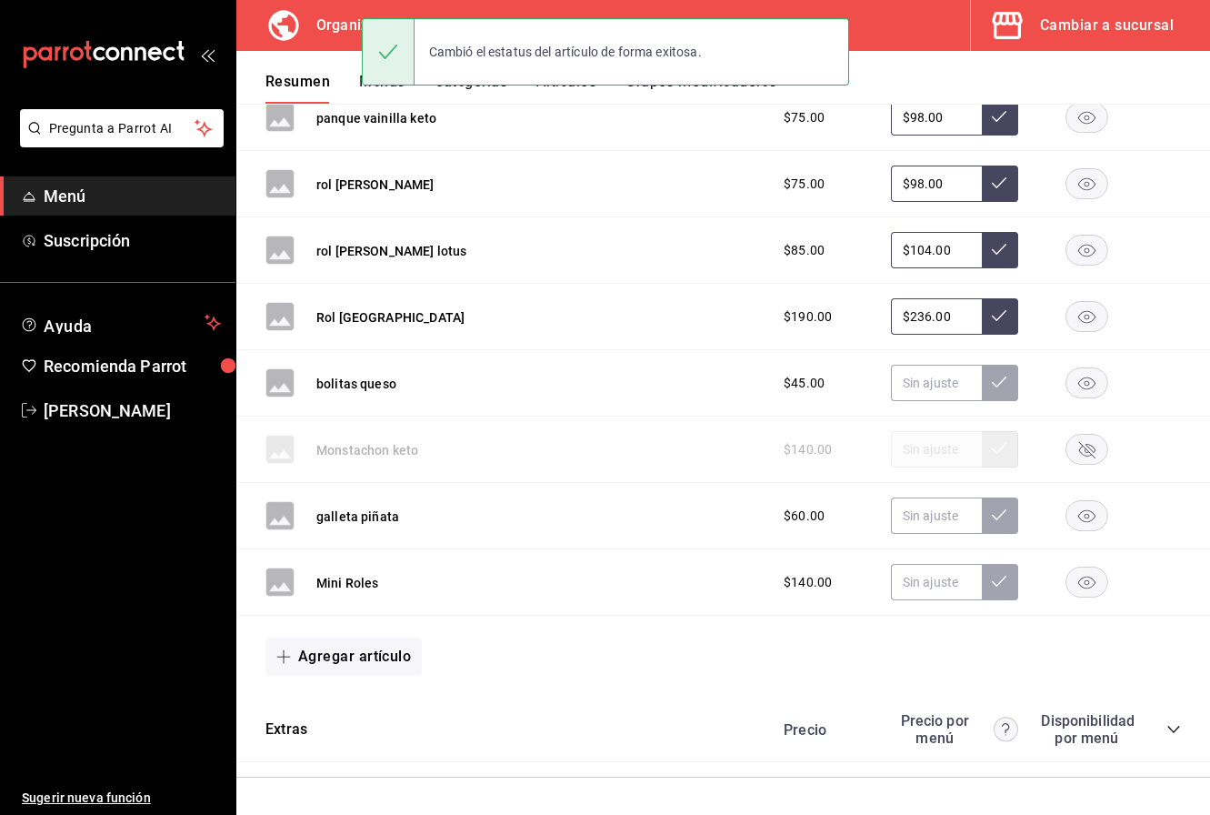
click at [1077, 374] on rect "button" at bounding box center [1088, 383] width 42 height 30
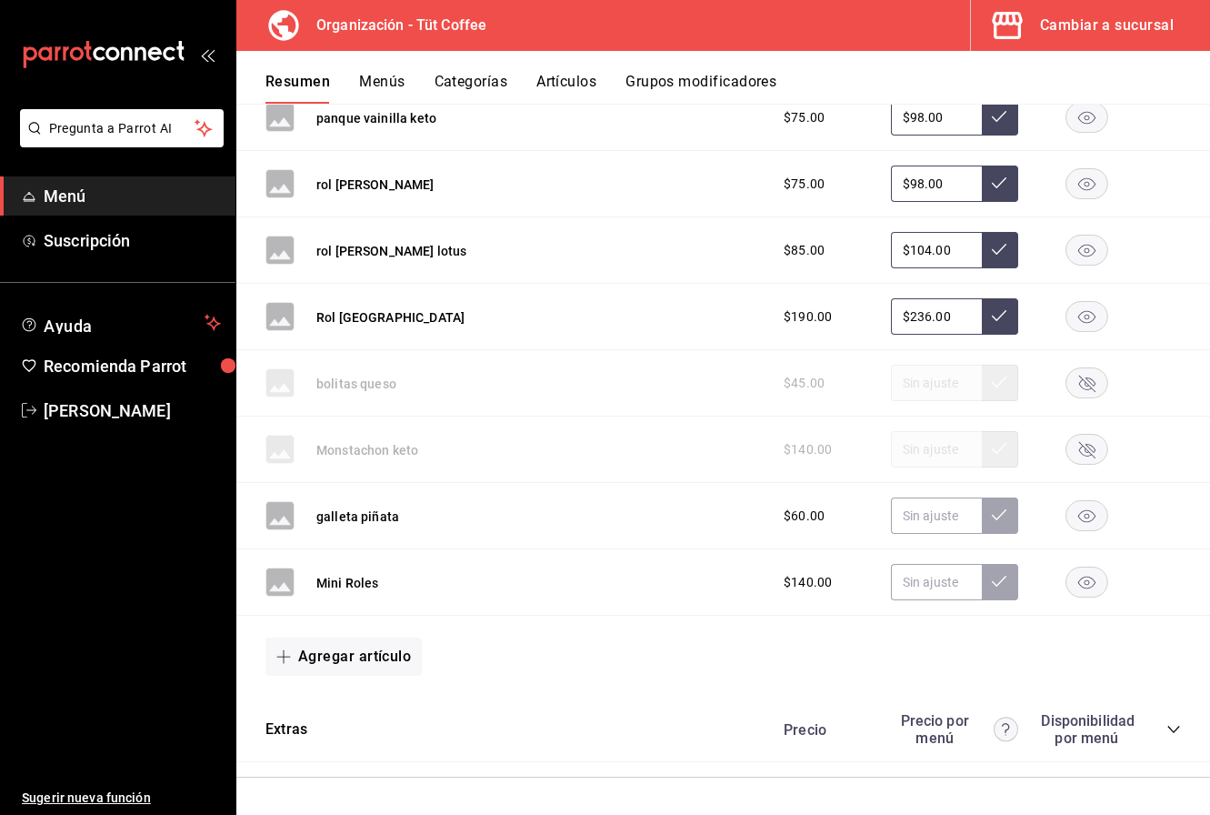
click at [1069, 511] on rect "button" at bounding box center [1088, 516] width 42 height 30
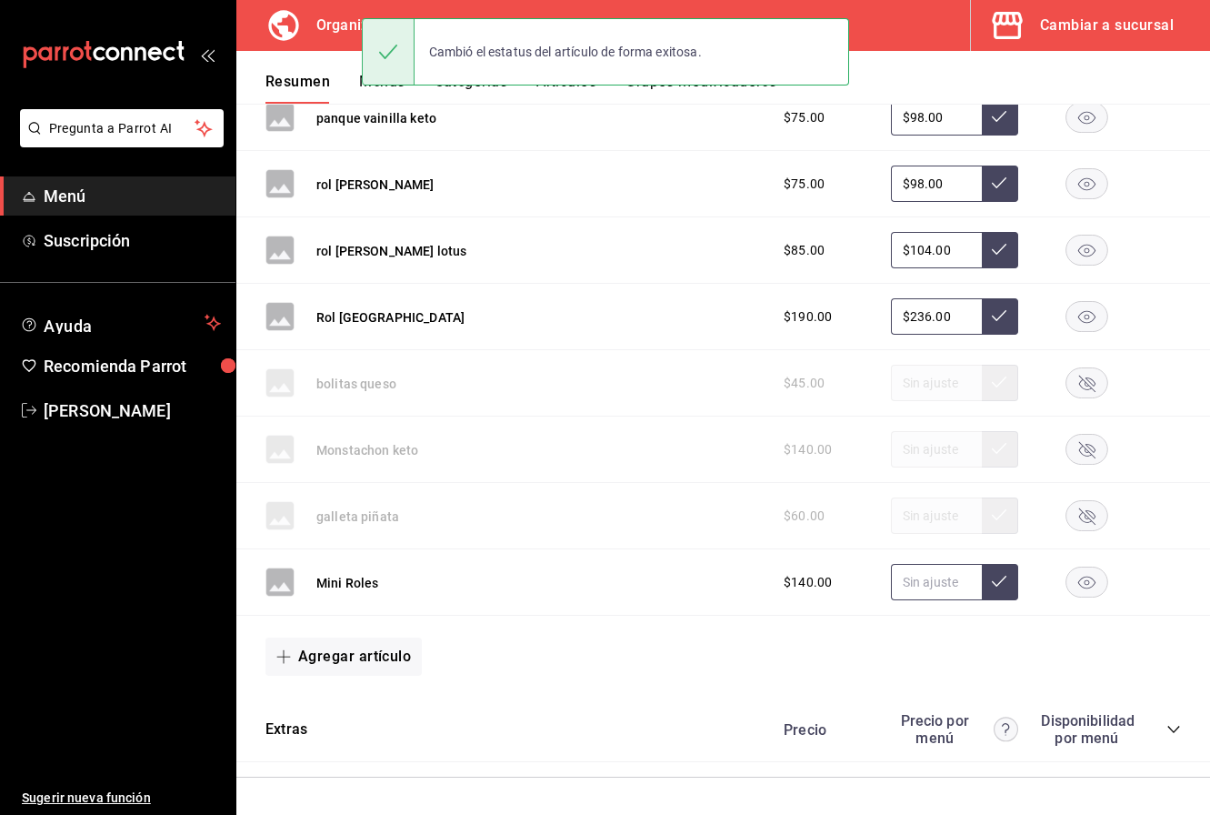
click at [938, 581] on input "text" at bounding box center [936, 582] width 91 height 36
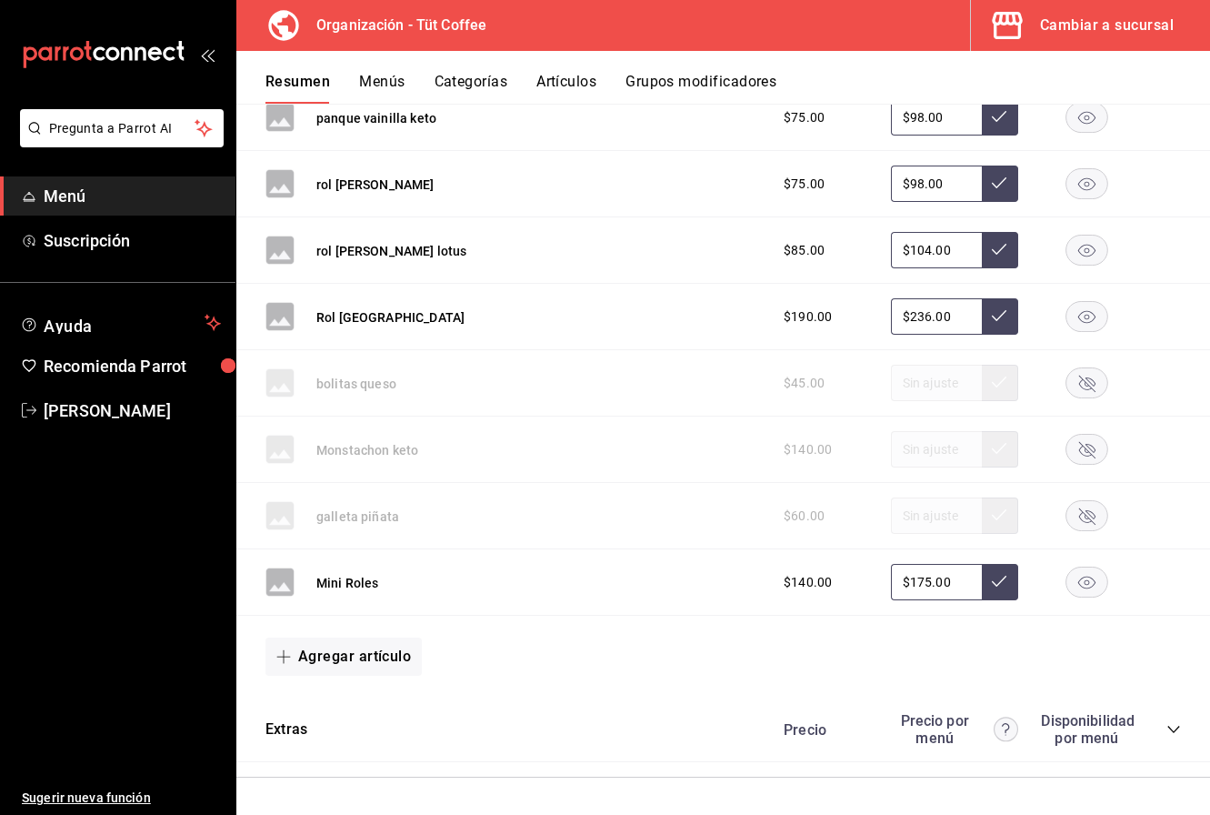
type input "$175.00"
click at [999, 584] on icon at bounding box center [999, 581] width 15 height 15
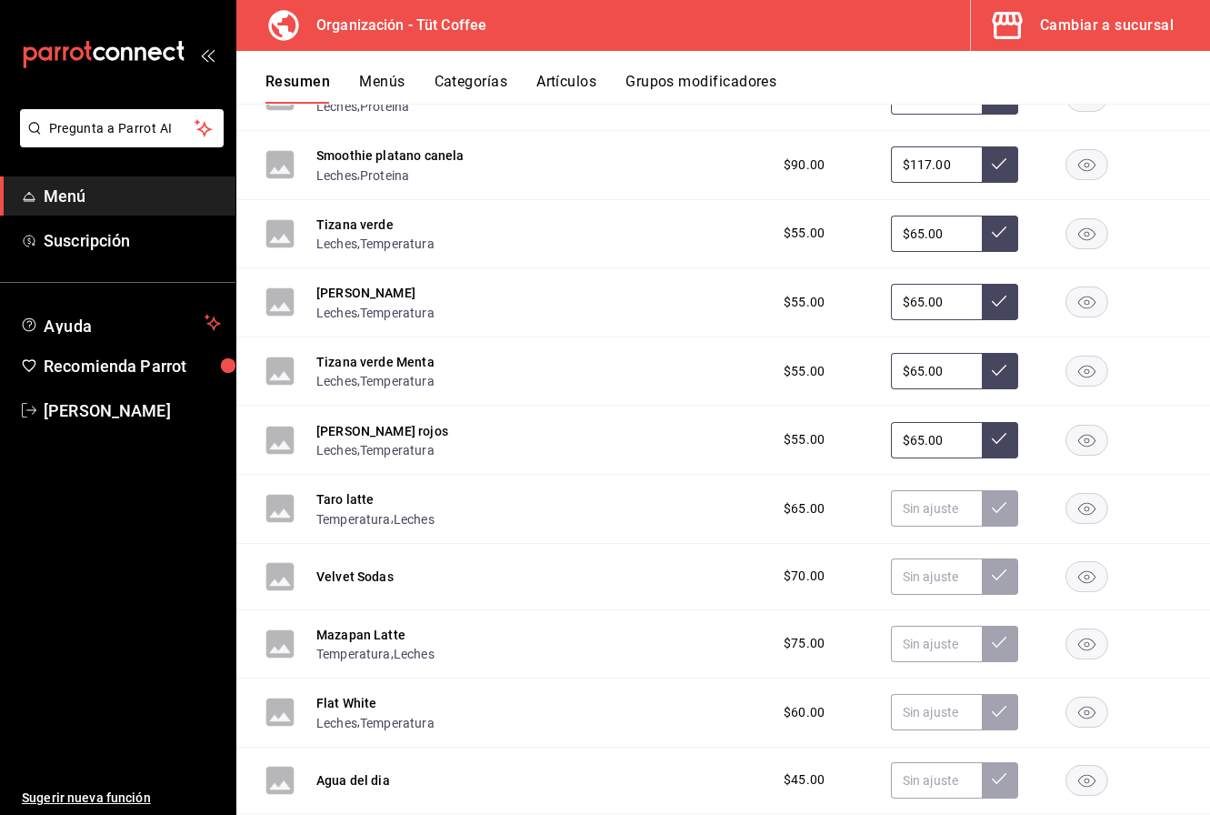
scroll to position [3204, 0]
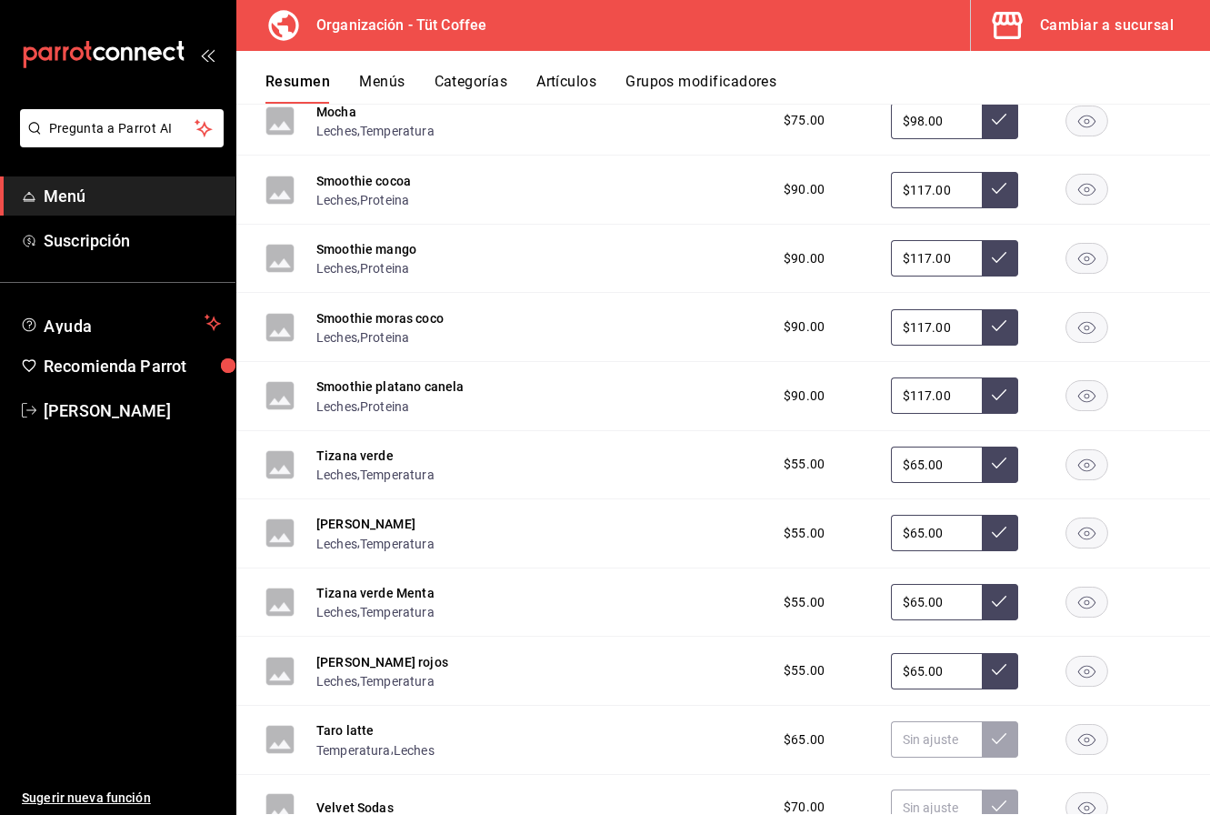
click at [377, 76] on button "Menús" at bounding box center [381, 88] width 45 height 31
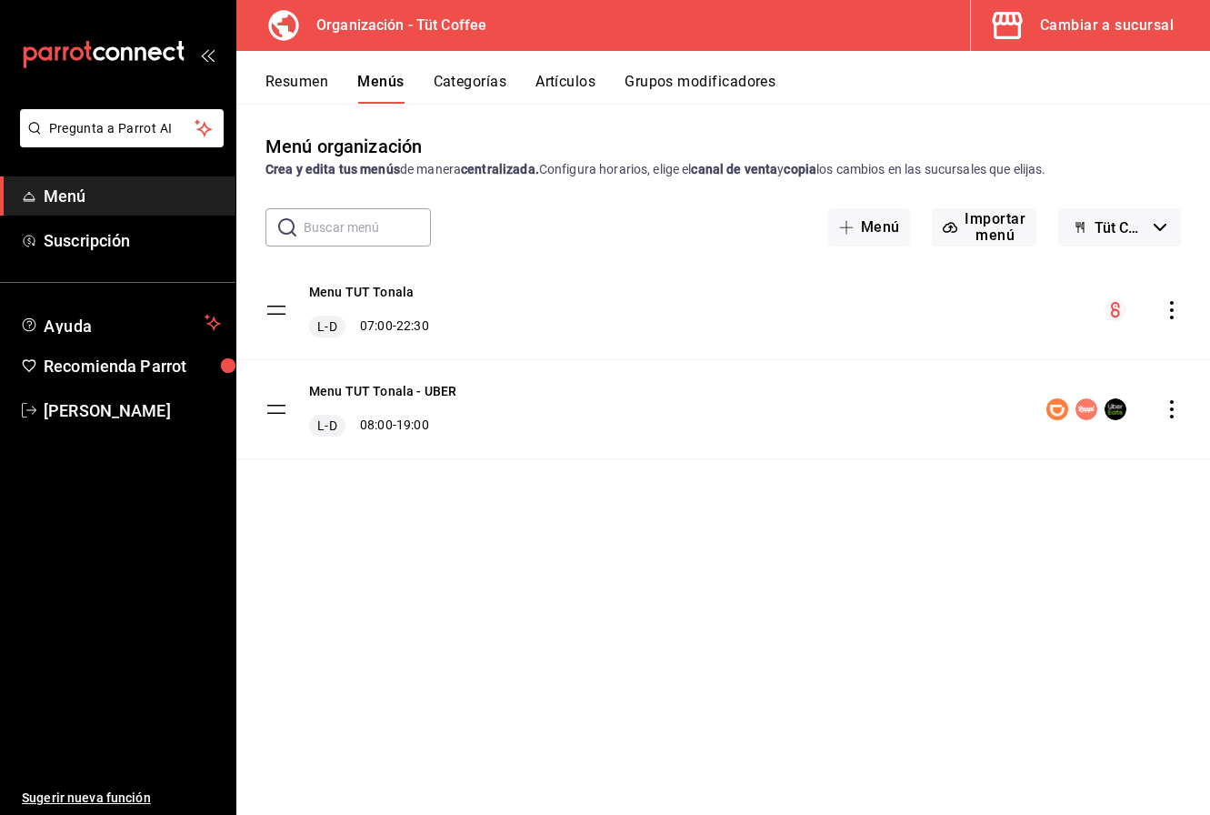
click at [1173, 306] on icon "actions" at bounding box center [1172, 310] width 18 height 18
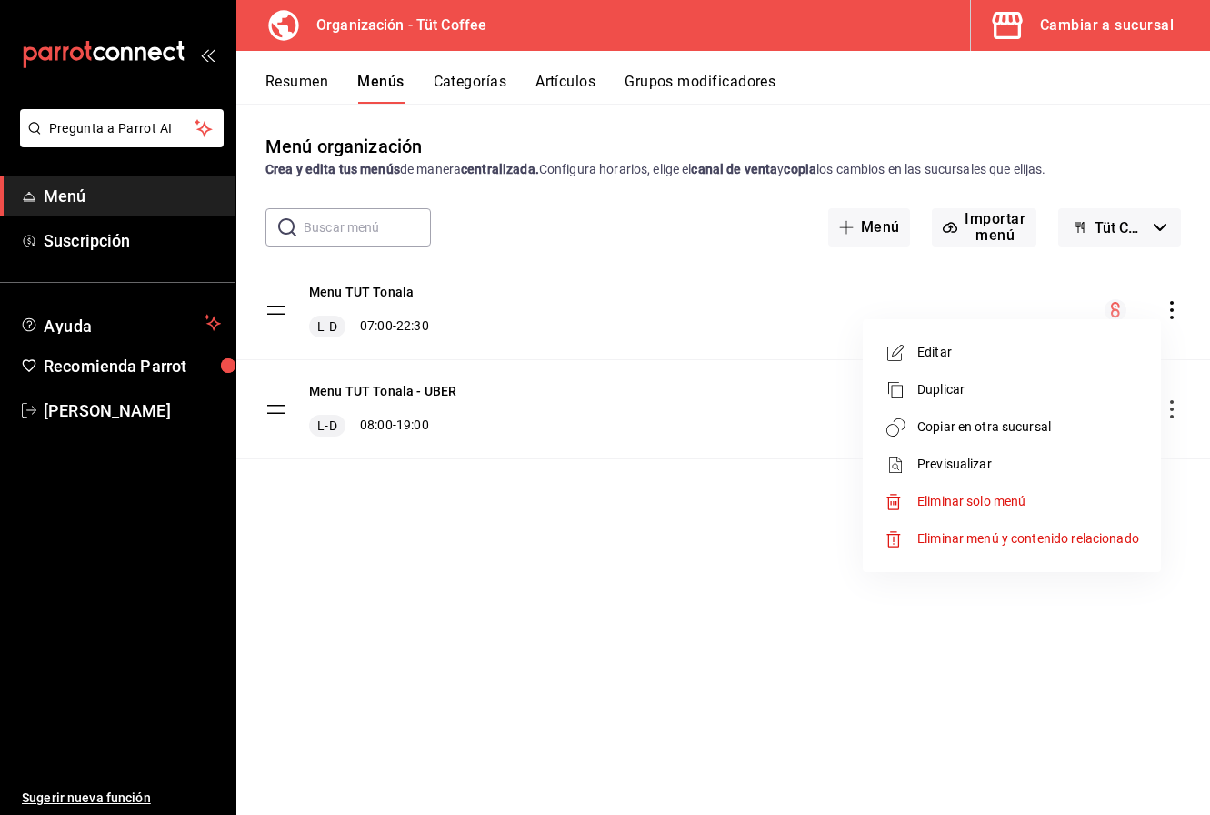
click at [1004, 425] on span "Copiar en otra sucursal" at bounding box center [1029, 426] width 222 height 19
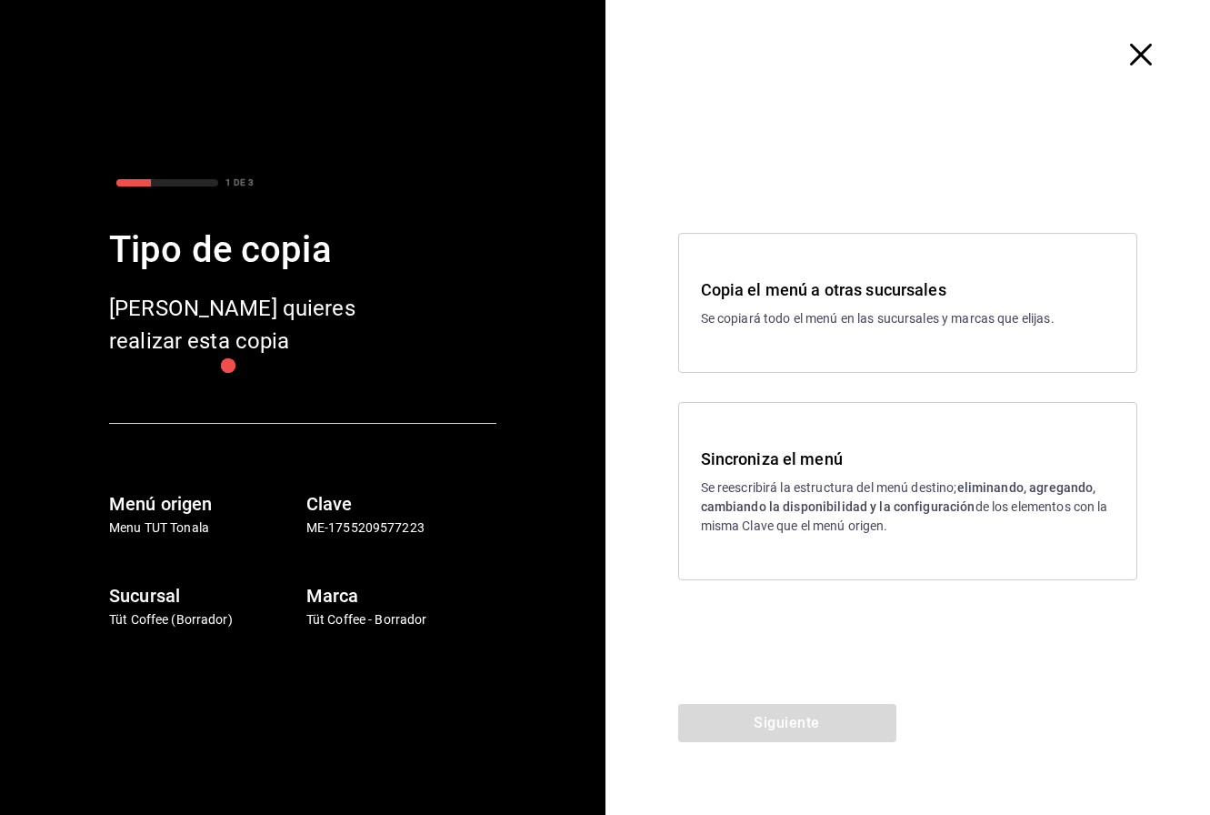
click at [794, 472] on div "Sincroniza el menú Se reescribirá la estructura del menú destino; eliminando, a…" at bounding box center [908, 491] width 415 height 89
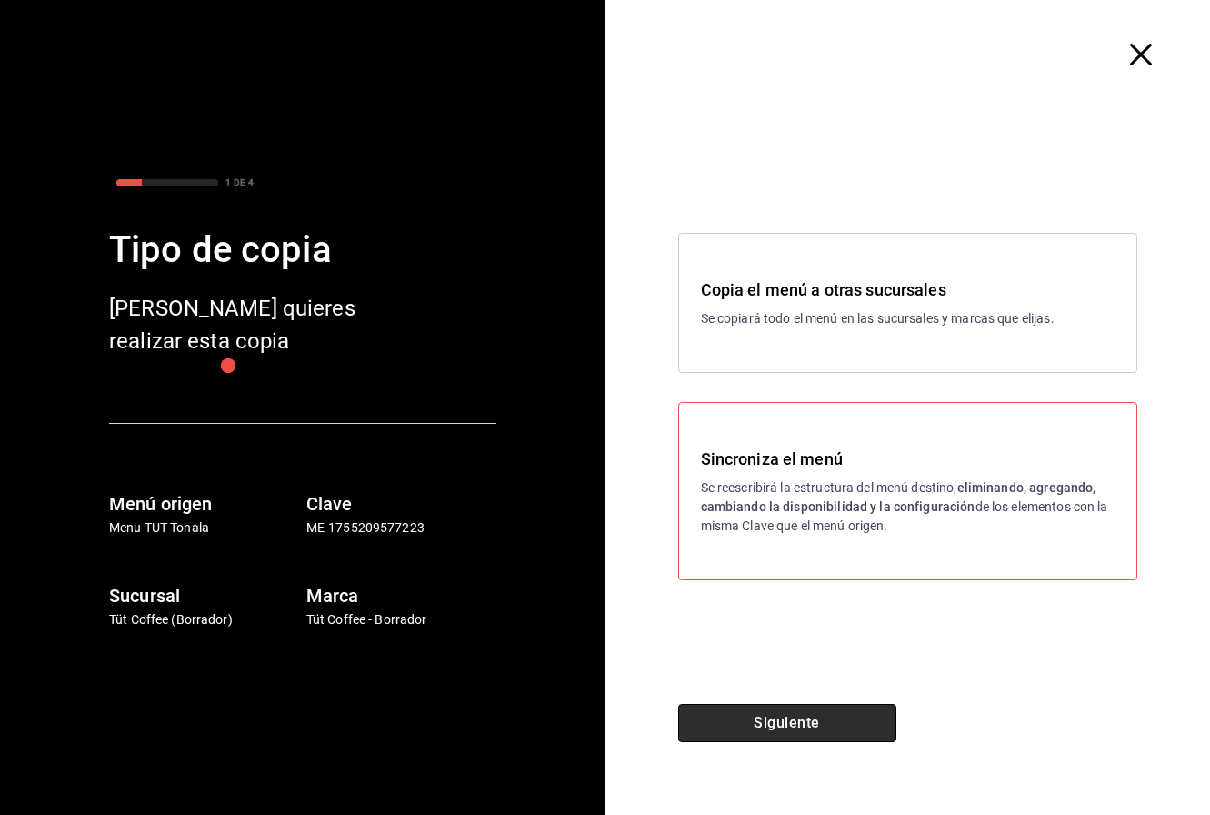
click at [773, 729] on button "Siguiente" at bounding box center [787, 723] width 218 height 38
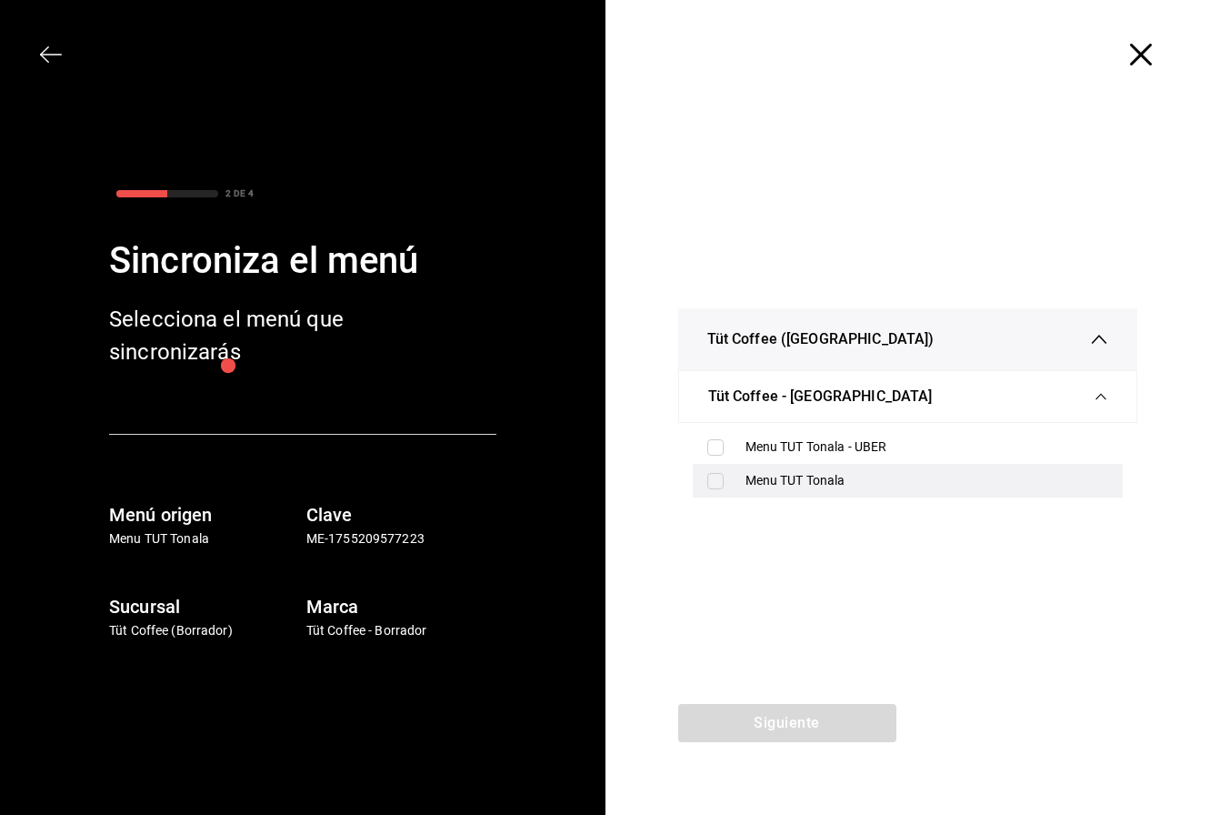
click at [755, 478] on div "Menu TUT Tonala" at bounding box center [928, 480] width 364 height 19
checkbox input "true"
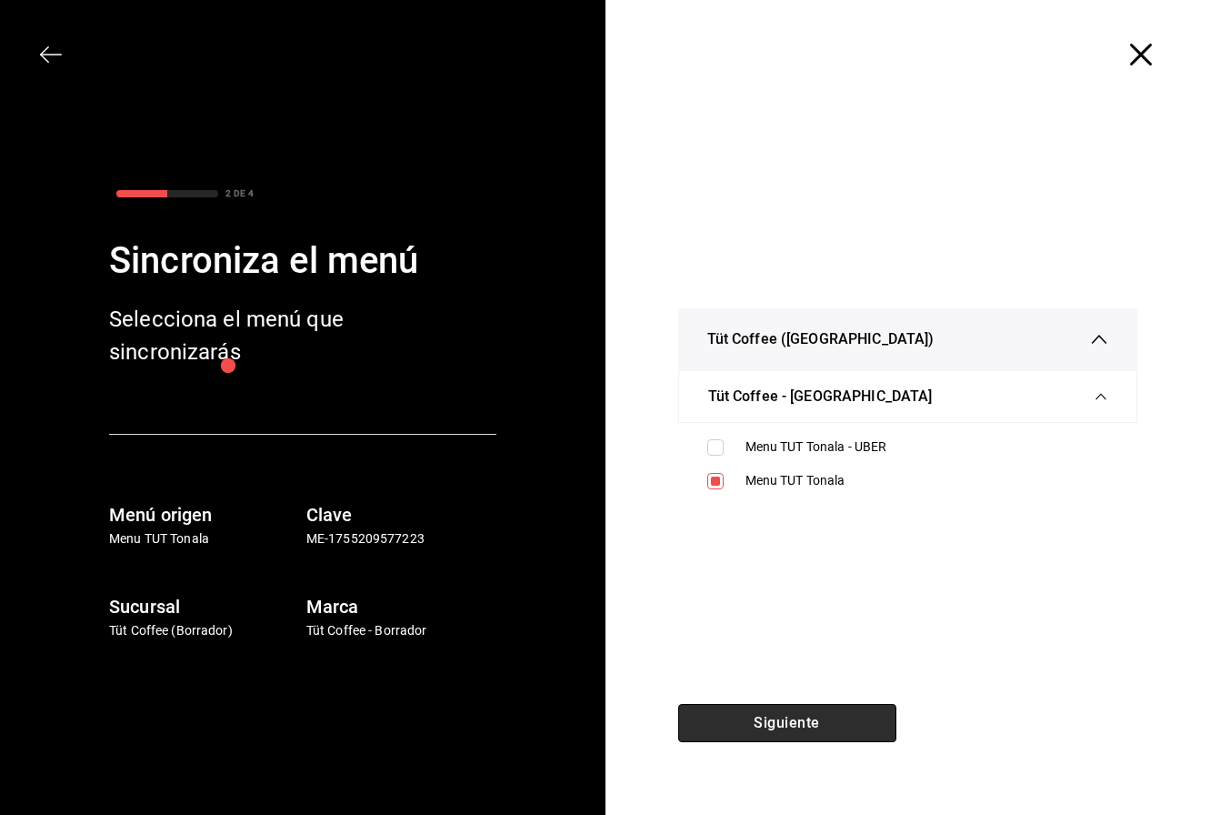
click at [741, 721] on button "Siguiente" at bounding box center [787, 723] width 218 height 38
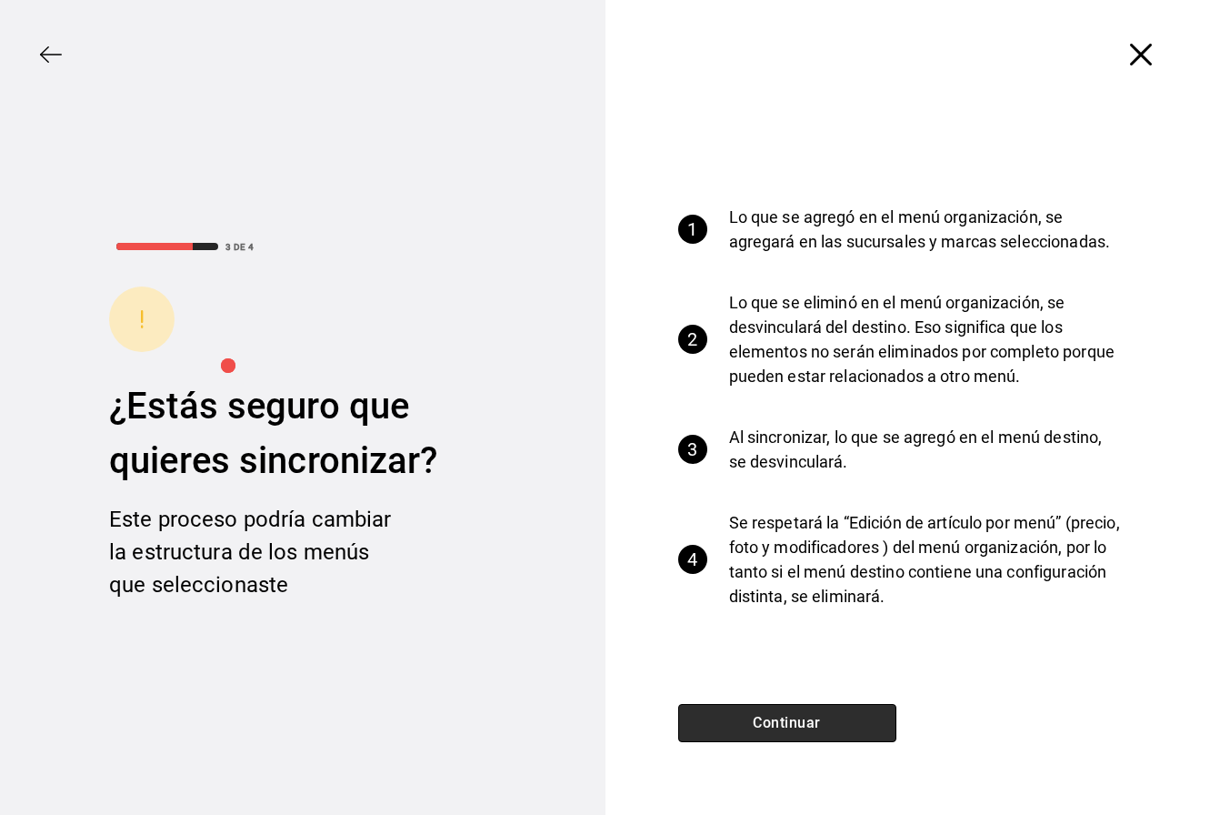
click at [741, 721] on button "Continuar" at bounding box center [787, 723] width 218 height 38
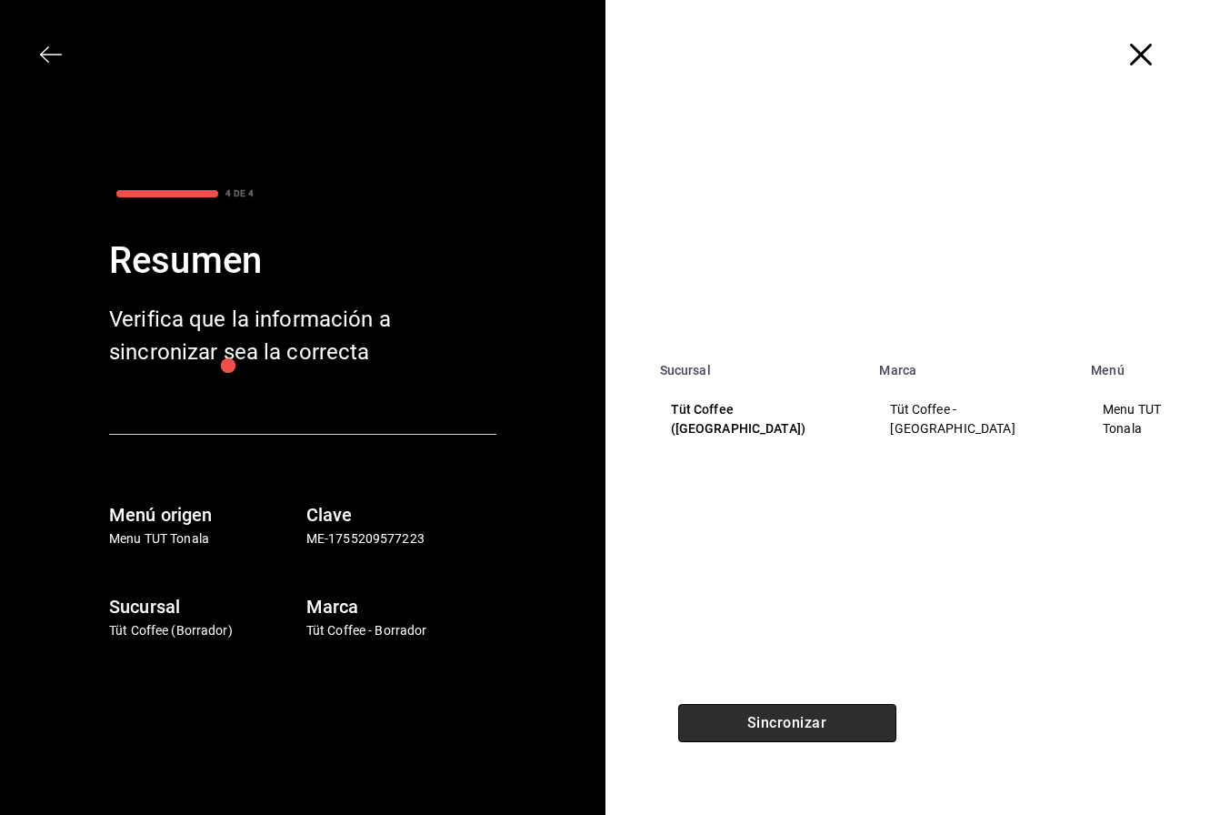
click at [741, 721] on button "Sincronizar" at bounding box center [787, 723] width 218 height 38
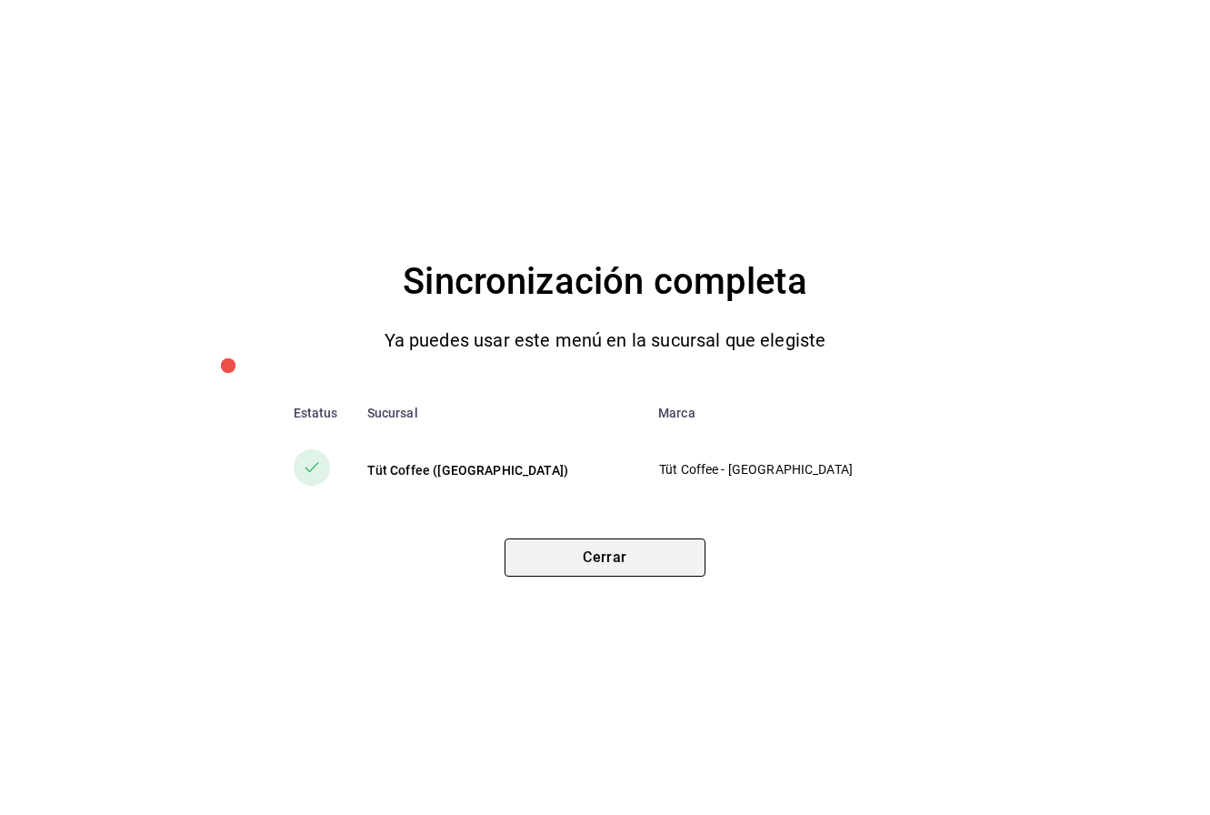
click at [654, 558] on button "Cerrar" at bounding box center [605, 557] width 201 height 38
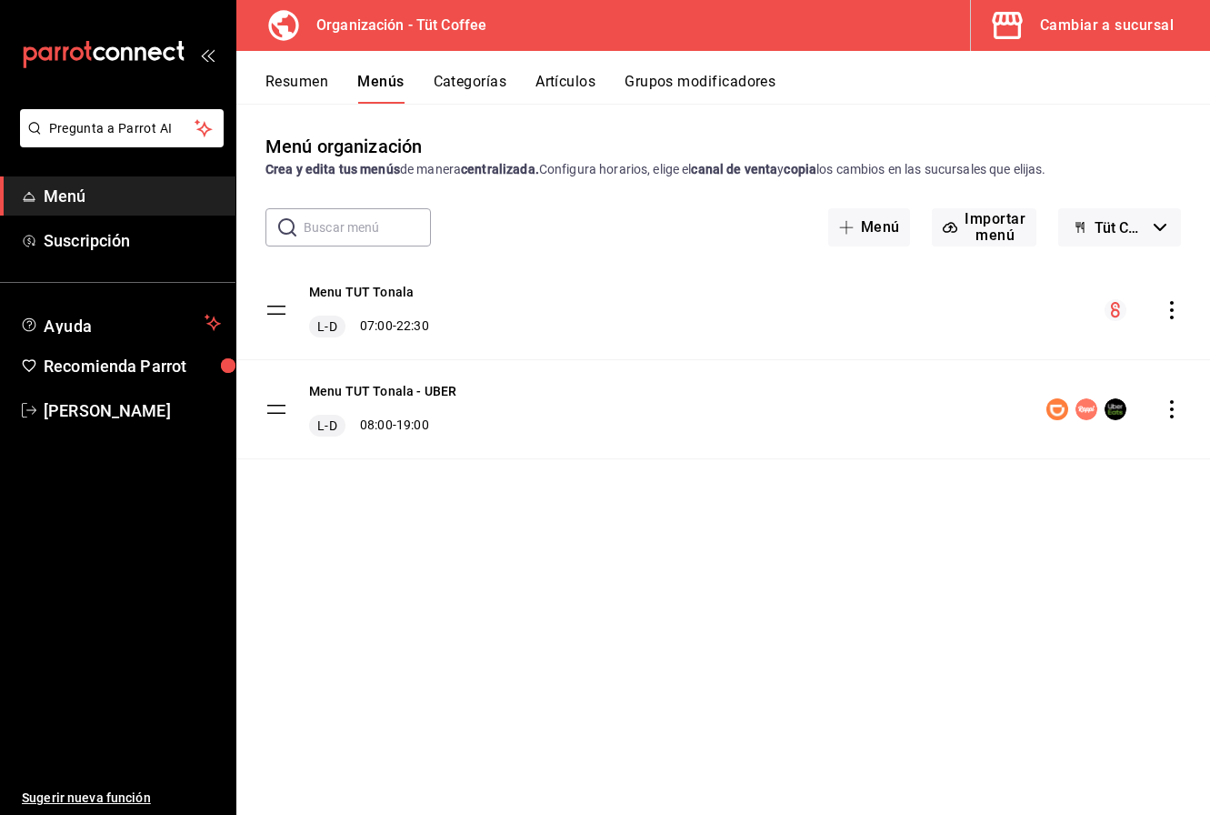
click at [1177, 399] on div "menu-maker-table" at bounding box center [1114, 409] width 135 height 22
click at [1170, 403] on icon "actions" at bounding box center [1172, 409] width 18 height 18
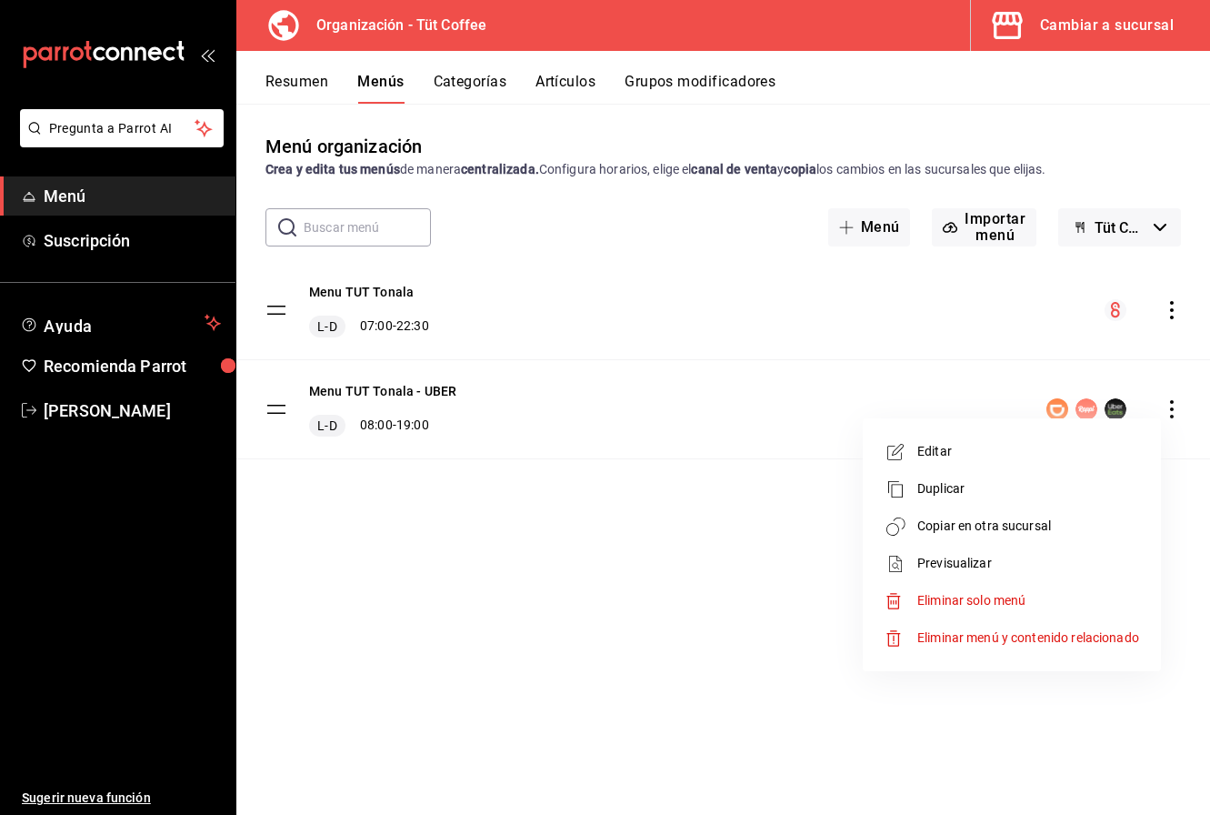
click at [1060, 526] on span "Copiar en otra sucursal" at bounding box center [1029, 526] width 222 height 19
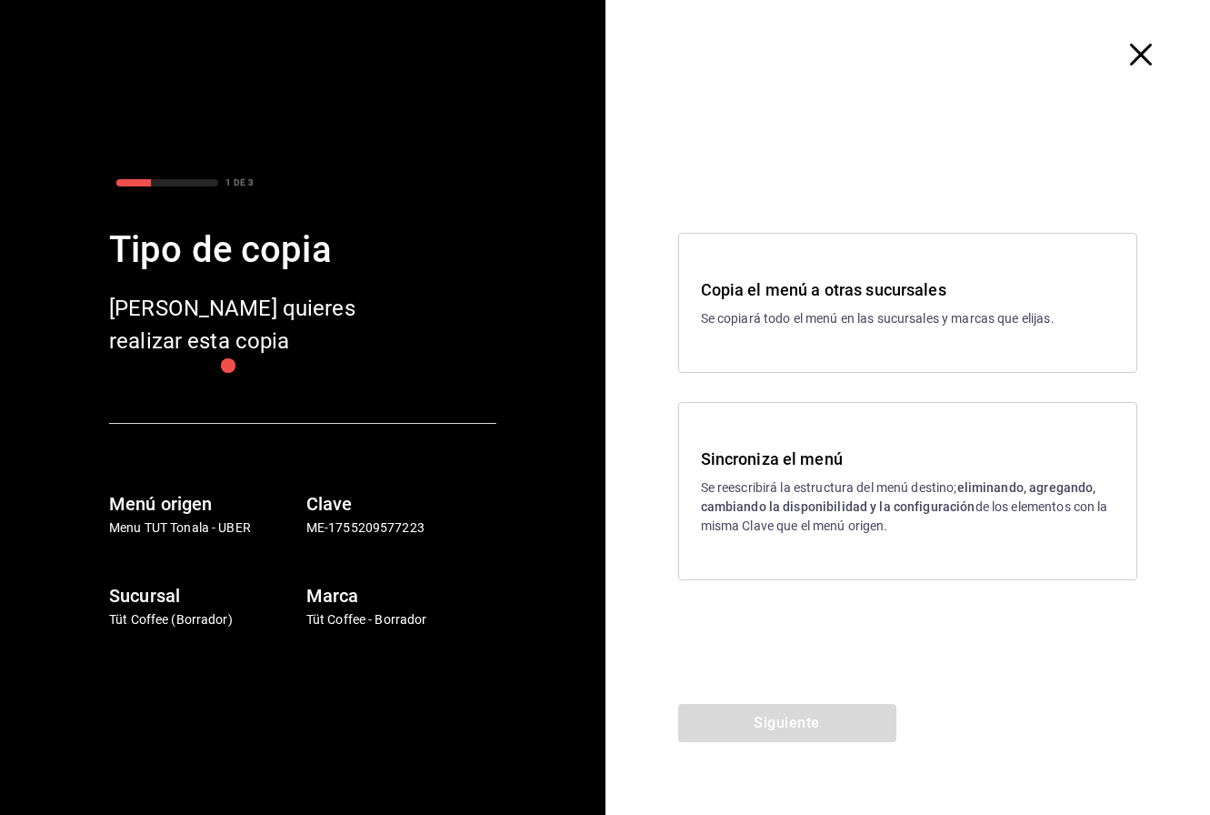
click at [848, 507] on strong "eliminando, agregando, cambiando la disponibilidad y la configuración" at bounding box center [899, 497] width 396 height 34
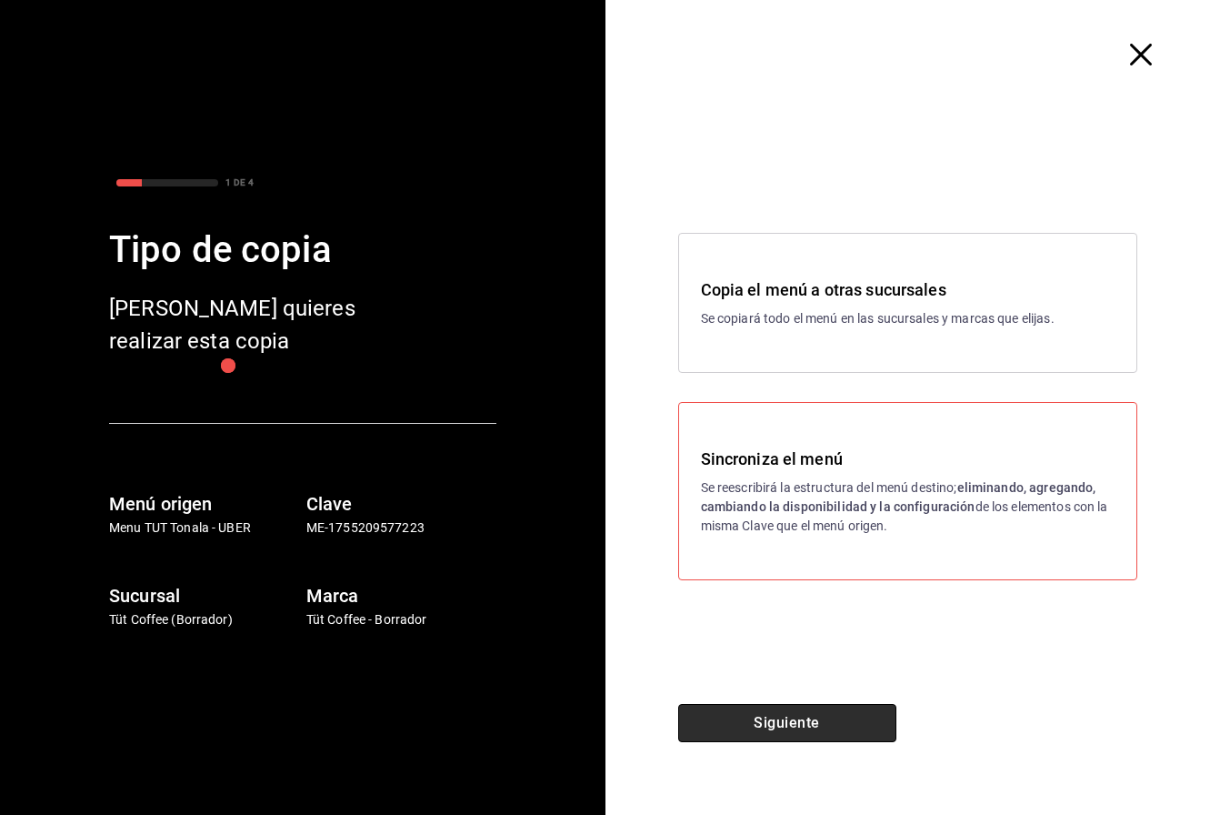
click at [814, 715] on button "Siguiente" at bounding box center [787, 723] width 218 height 38
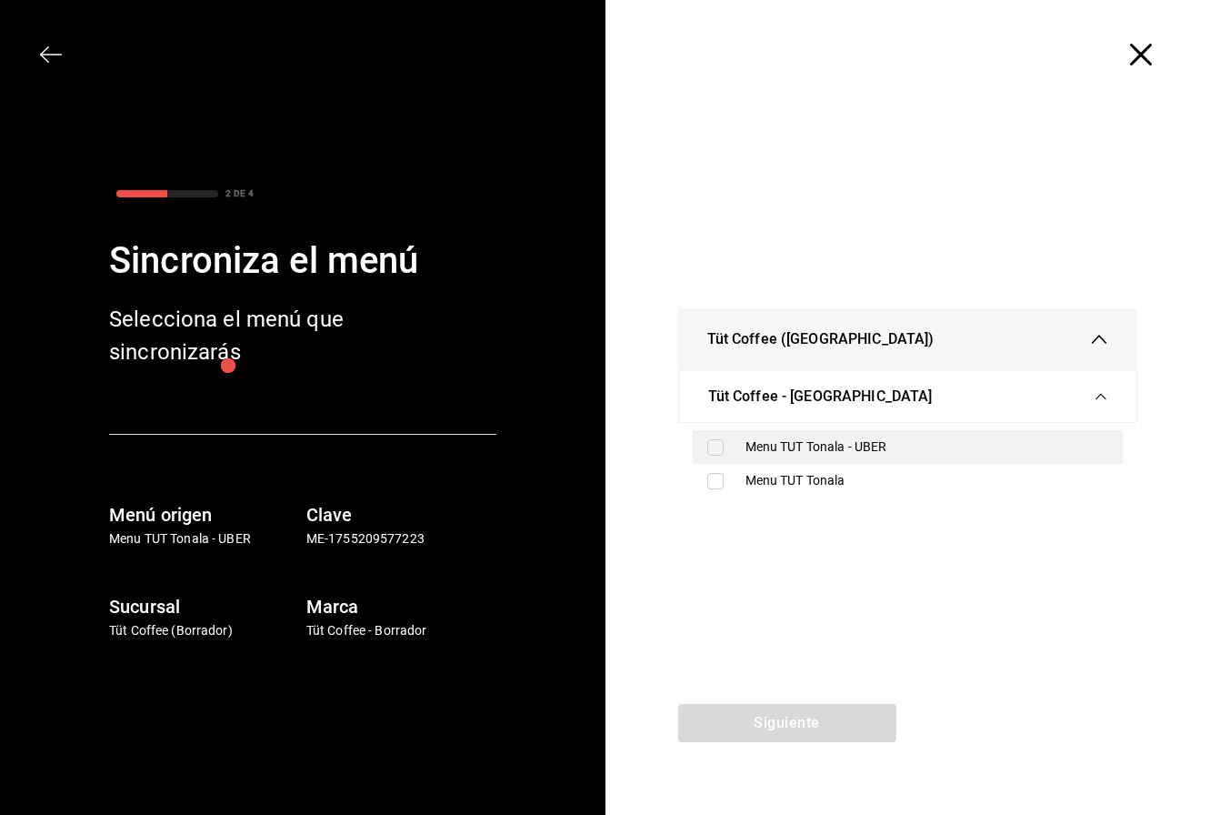
click at [799, 440] on div "Menu TUT Tonala - UBER" at bounding box center [928, 446] width 364 height 19
checkbox input "true"
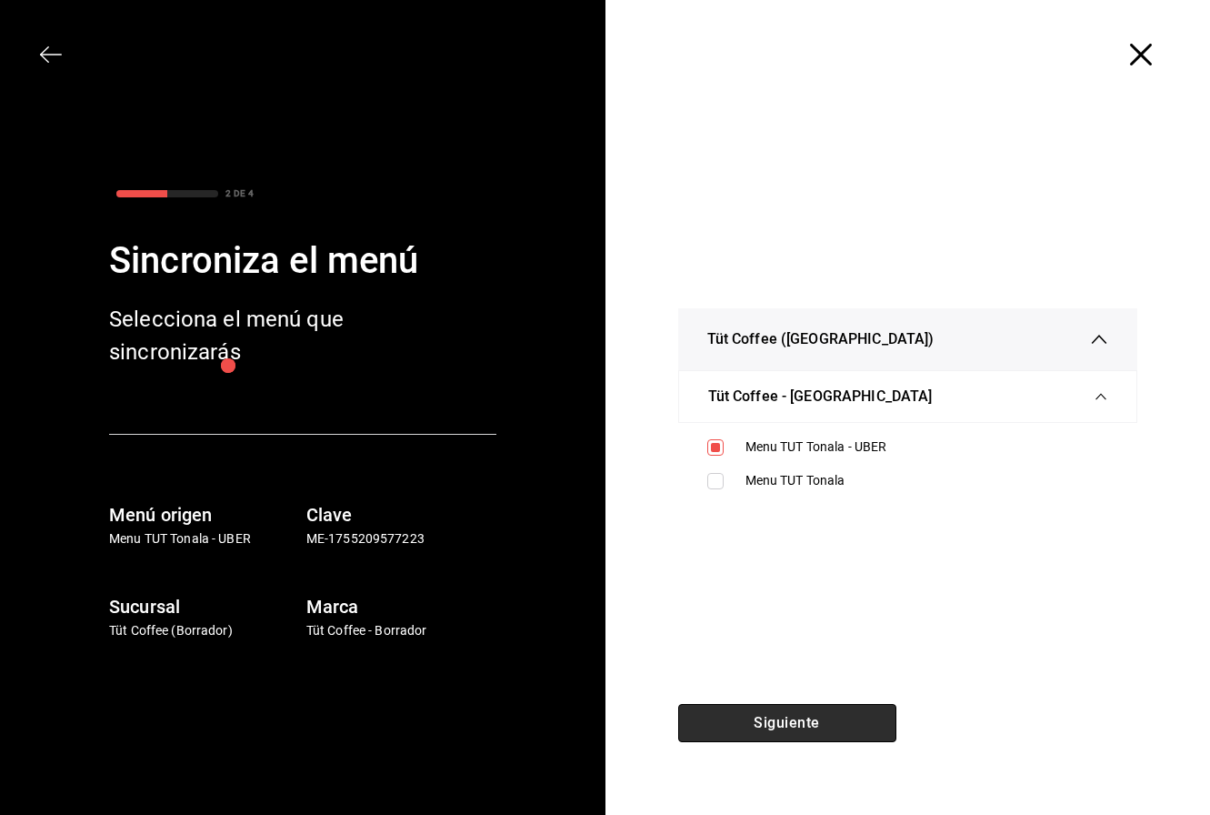
click at [759, 716] on button "Siguiente" at bounding box center [787, 723] width 218 height 38
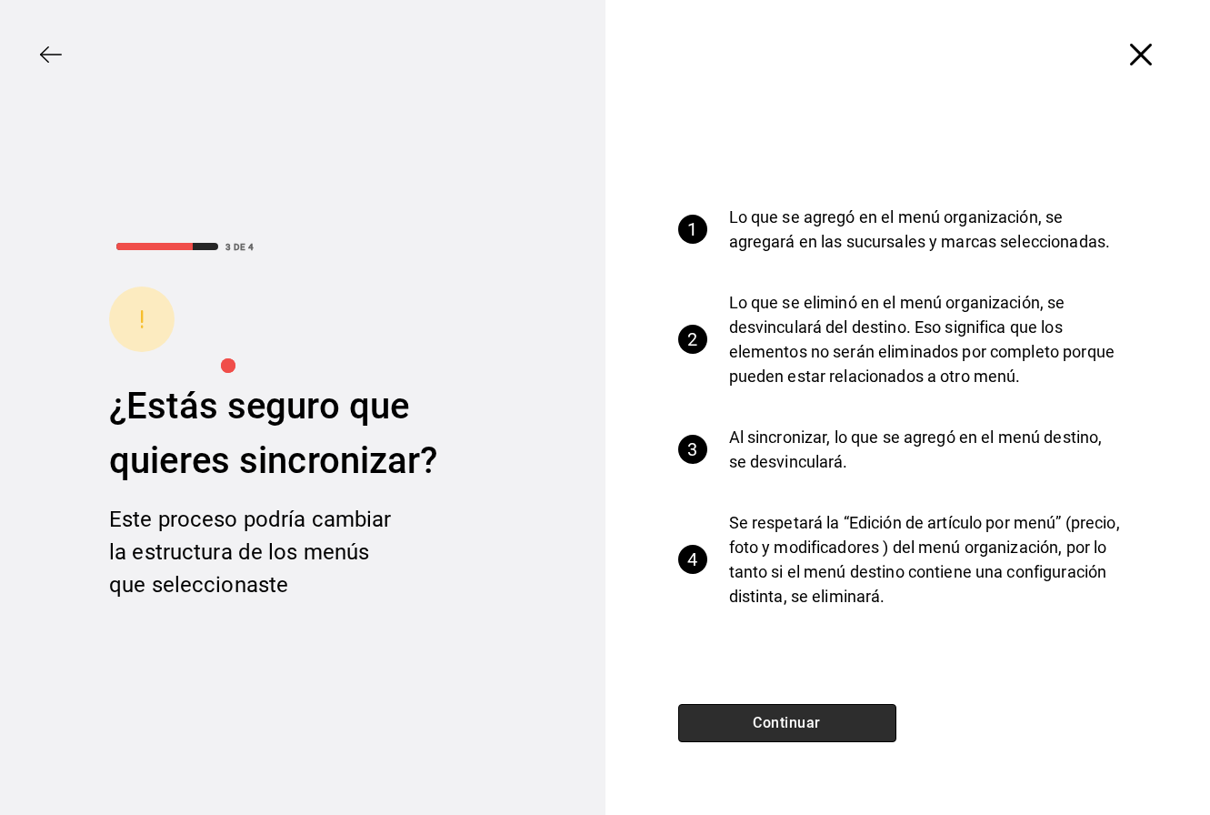
click at [759, 716] on button "Continuar" at bounding box center [787, 723] width 218 height 38
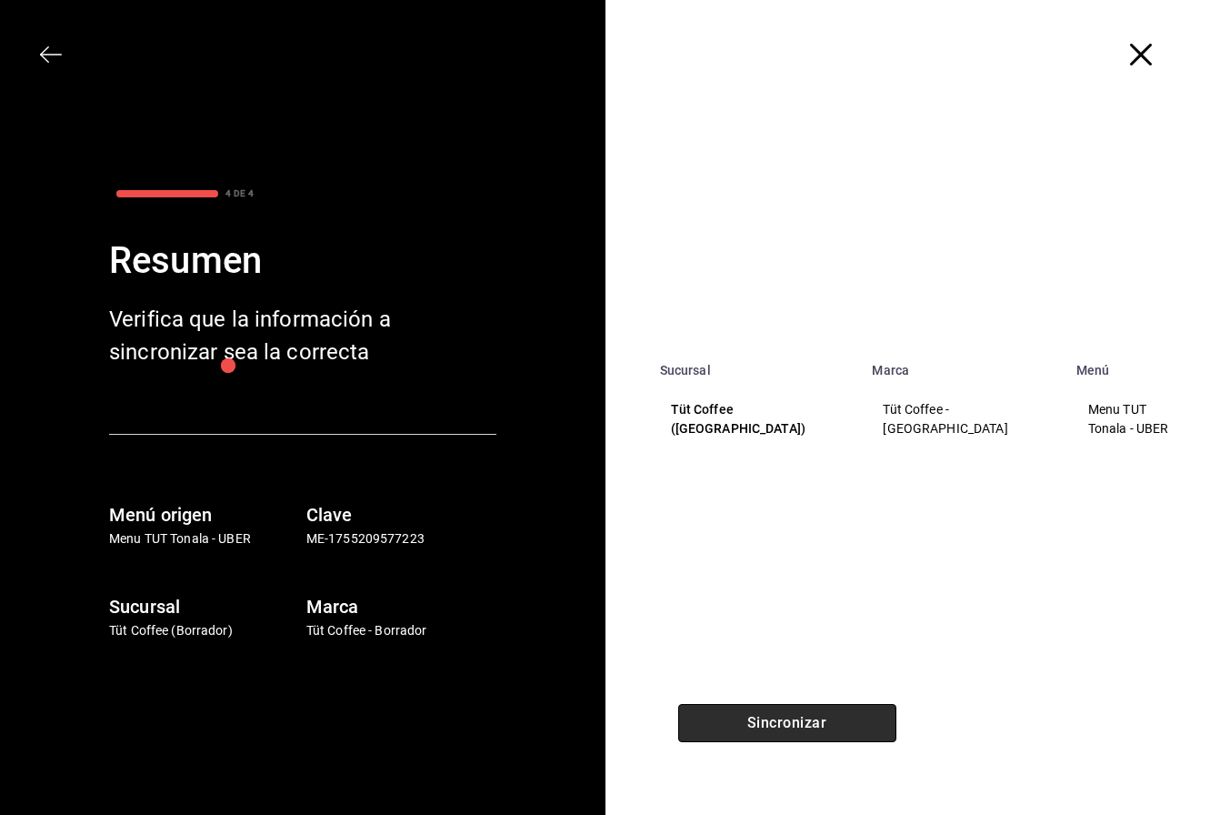
click at [759, 716] on button "Sincronizar" at bounding box center [787, 723] width 218 height 38
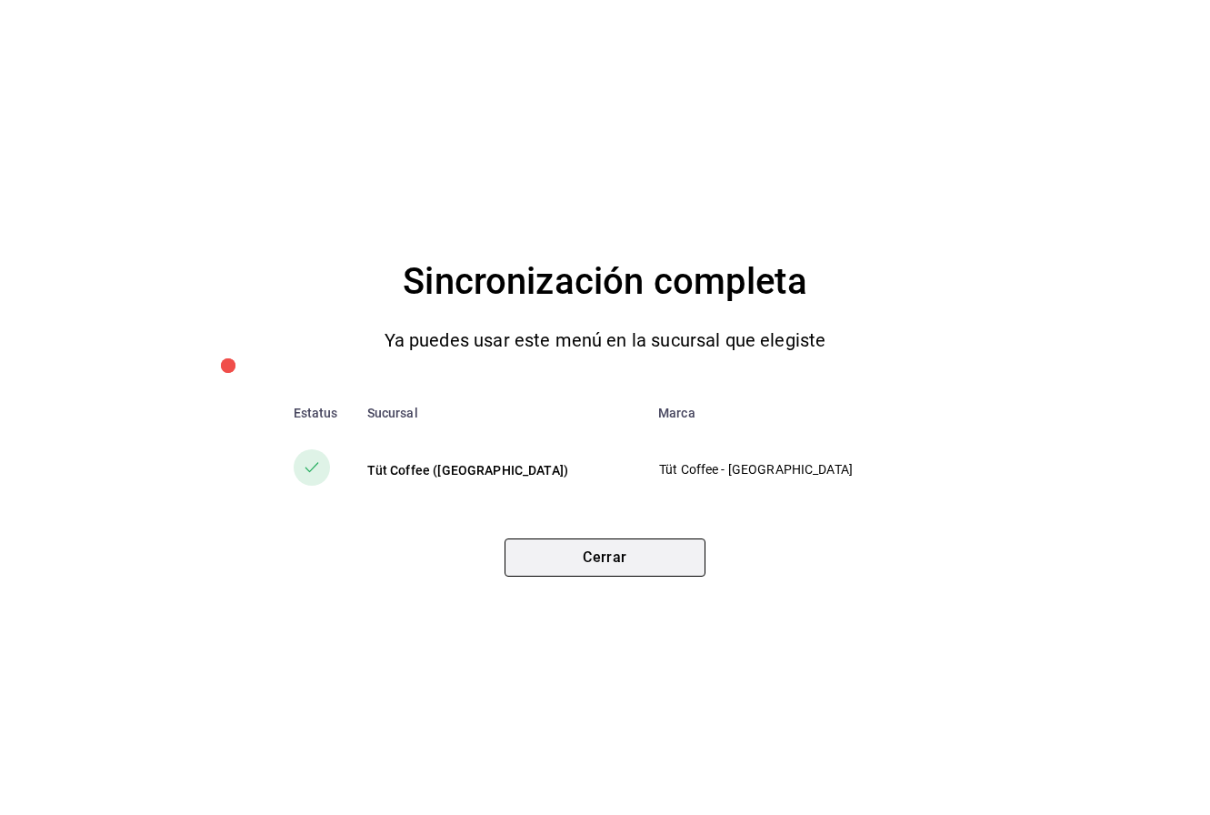
click at [574, 549] on button "Cerrar" at bounding box center [605, 557] width 201 height 38
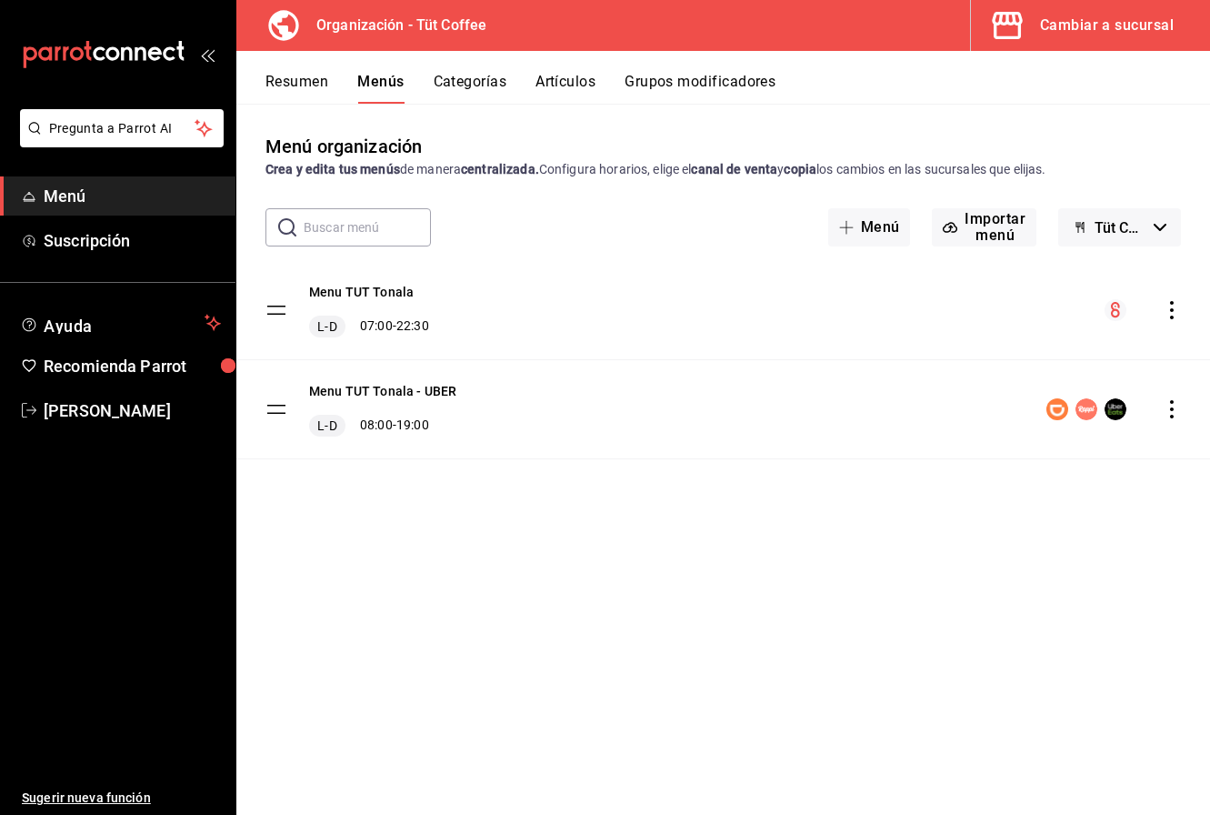
click at [1101, 36] on div "Cambiar a sucursal" at bounding box center [1107, 25] width 134 height 25
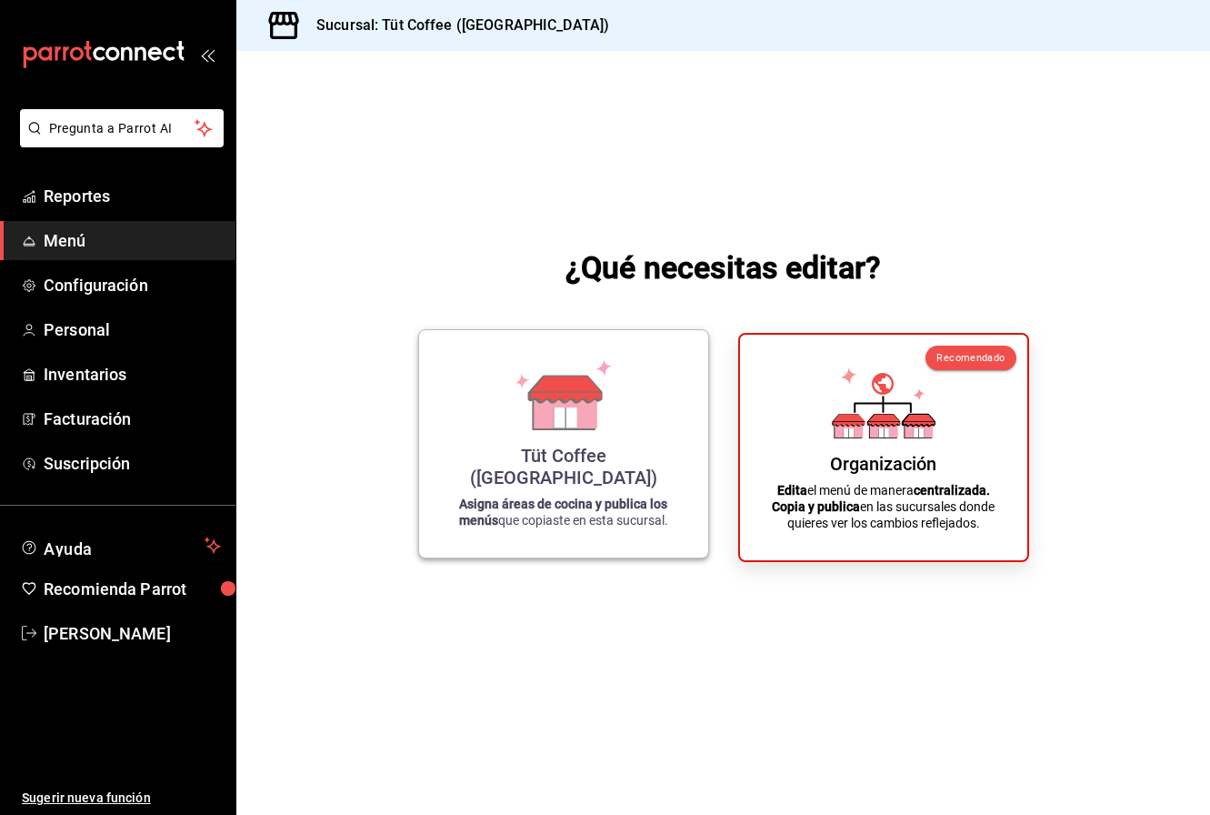
click at [617, 437] on div "Tüt Coffee ([GEOGRAPHIC_DATA]) Asigna áreas de cocina y publica los menús que c…" at bounding box center [564, 444] width 246 height 198
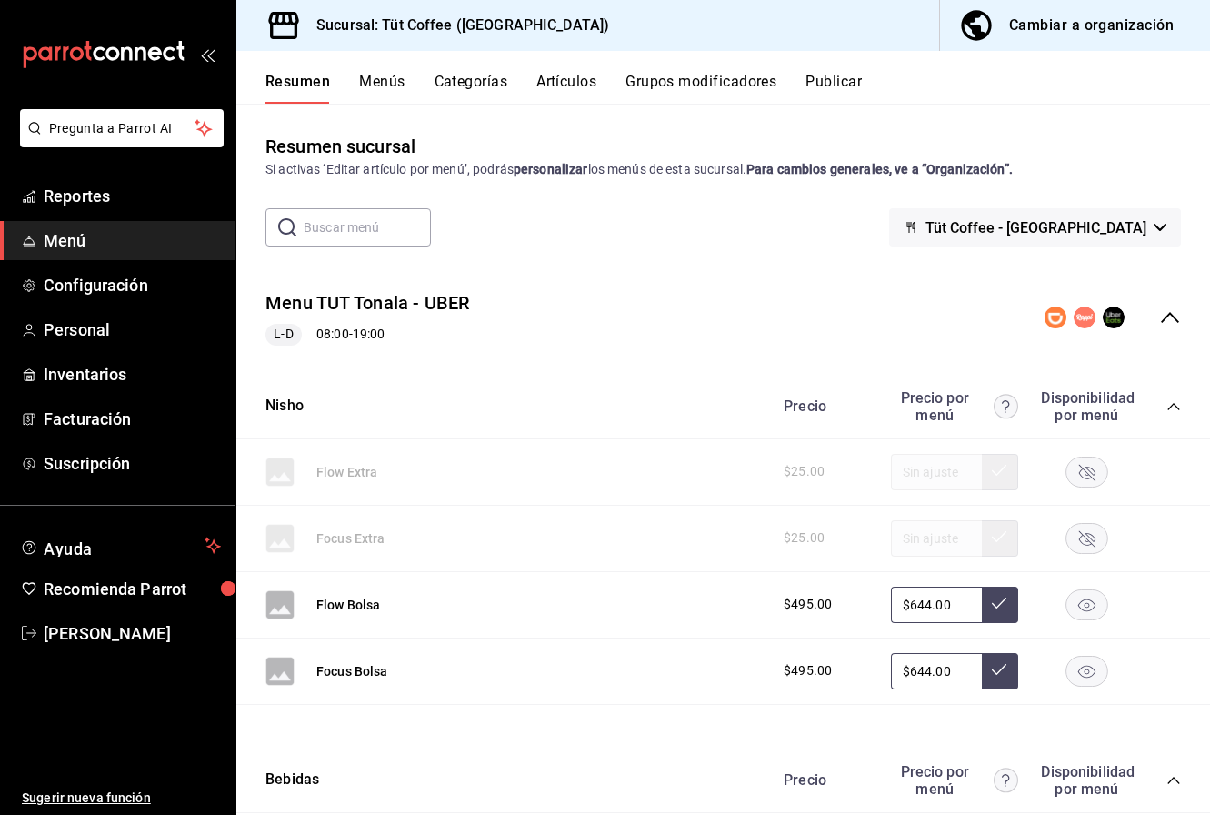
click at [384, 82] on button "Menús" at bounding box center [381, 88] width 45 height 31
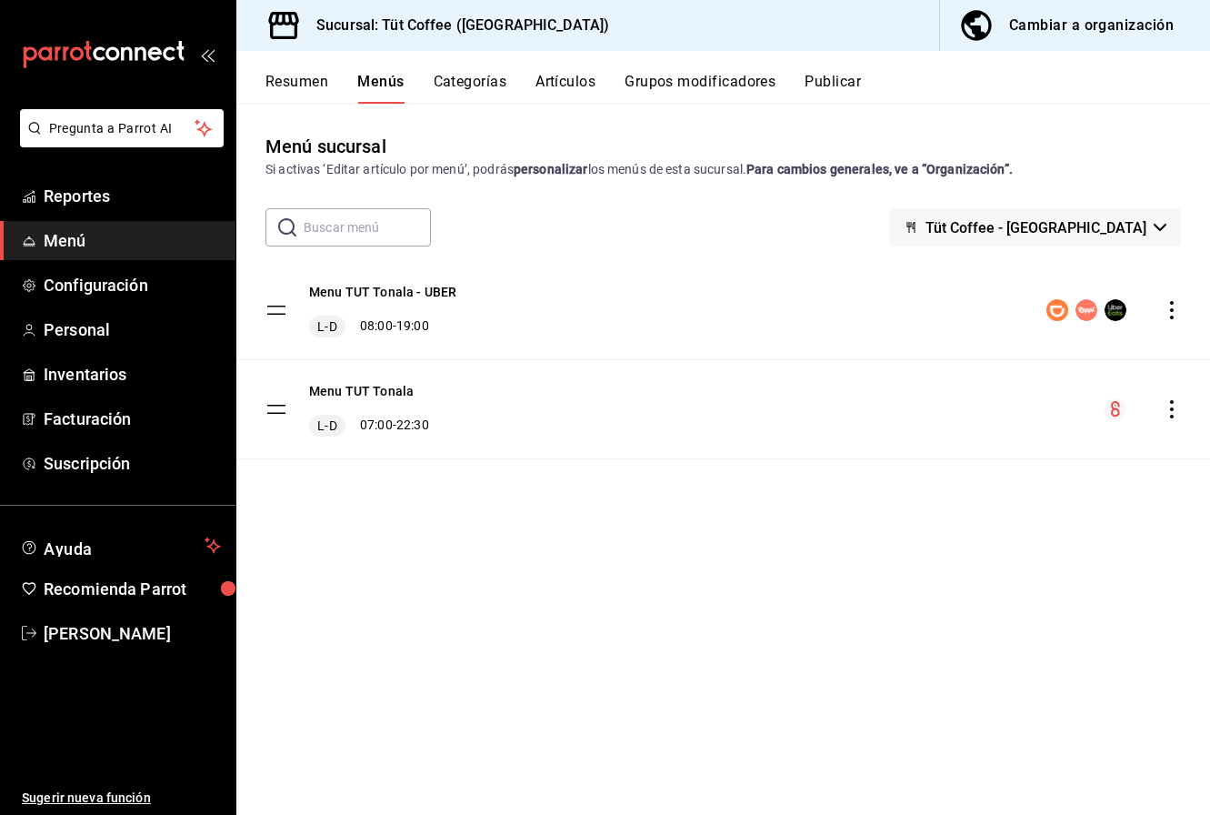
click at [300, 79] on button "Resumen" at bounding box center [297, 88] width 63 height 31
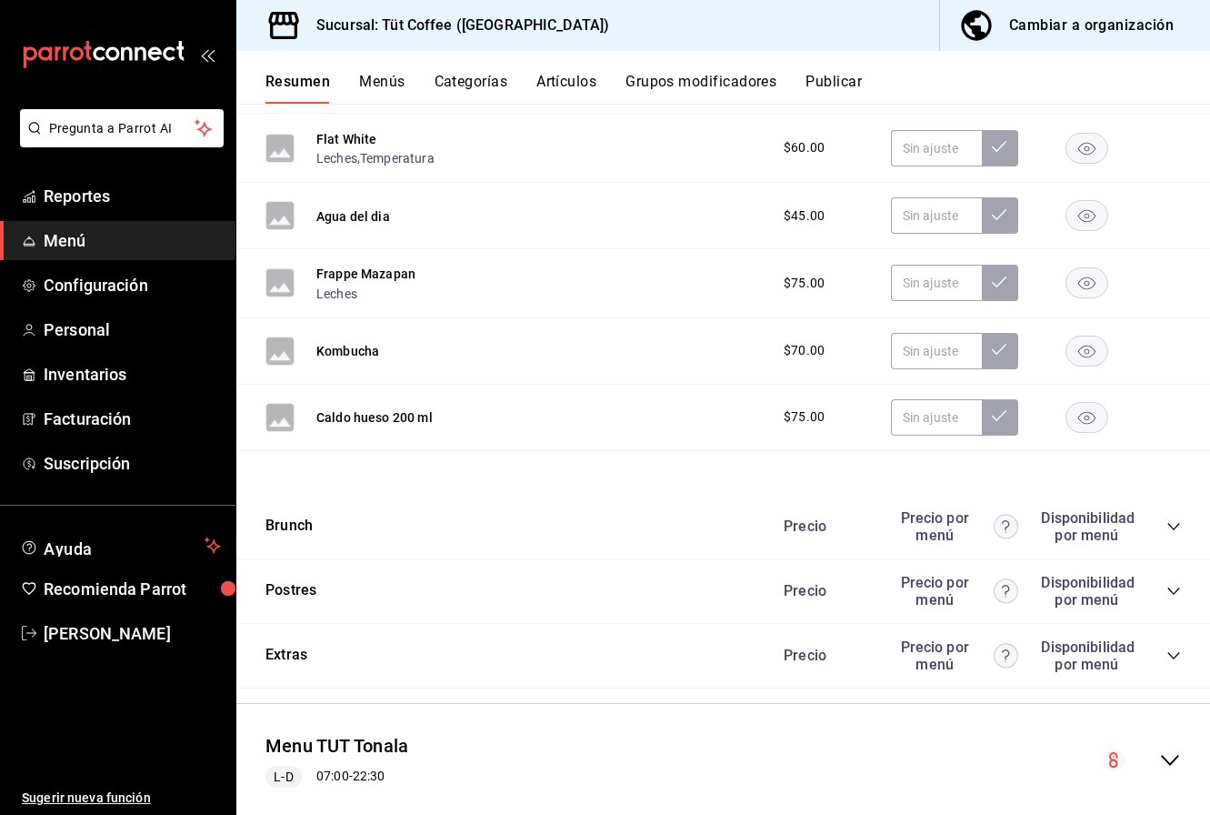
scroll to position [2923, 0]
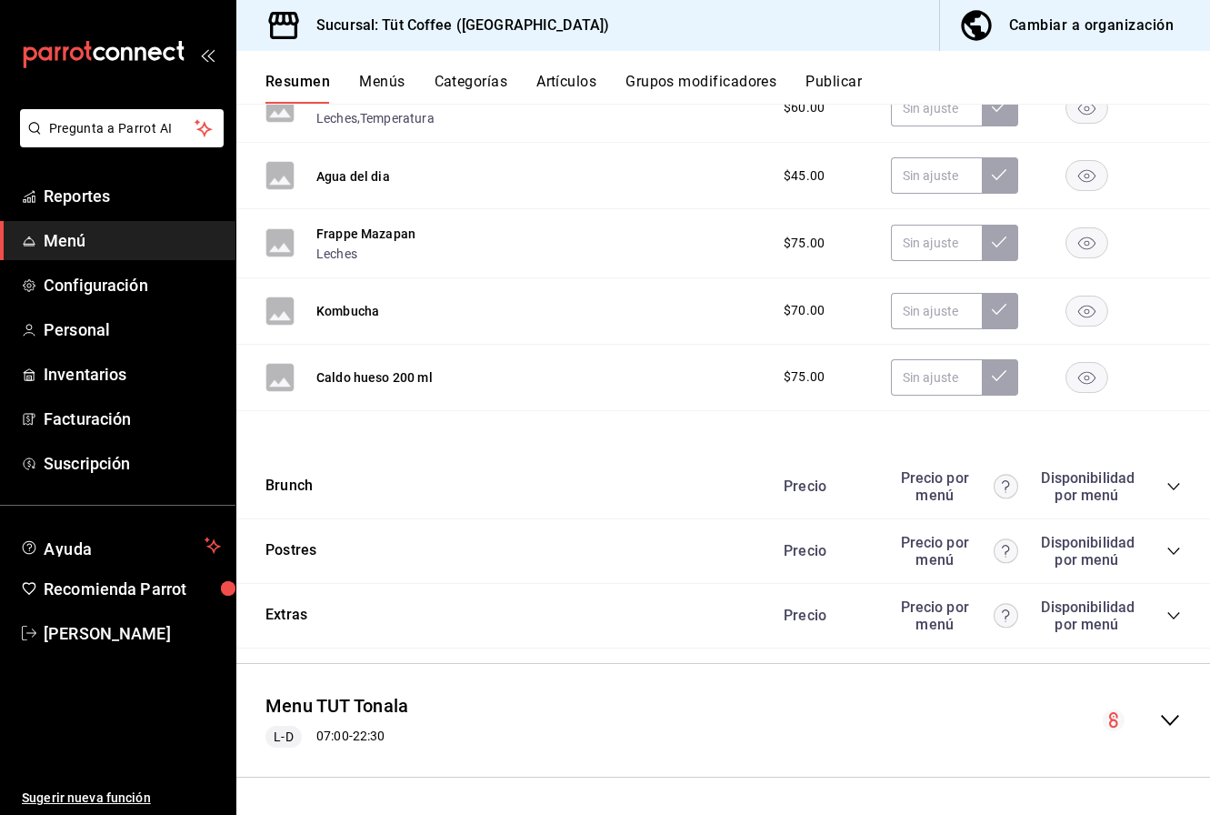
click at [1082, 313] on rect "button" at bounding box center [1088, 311] width 42 height 30
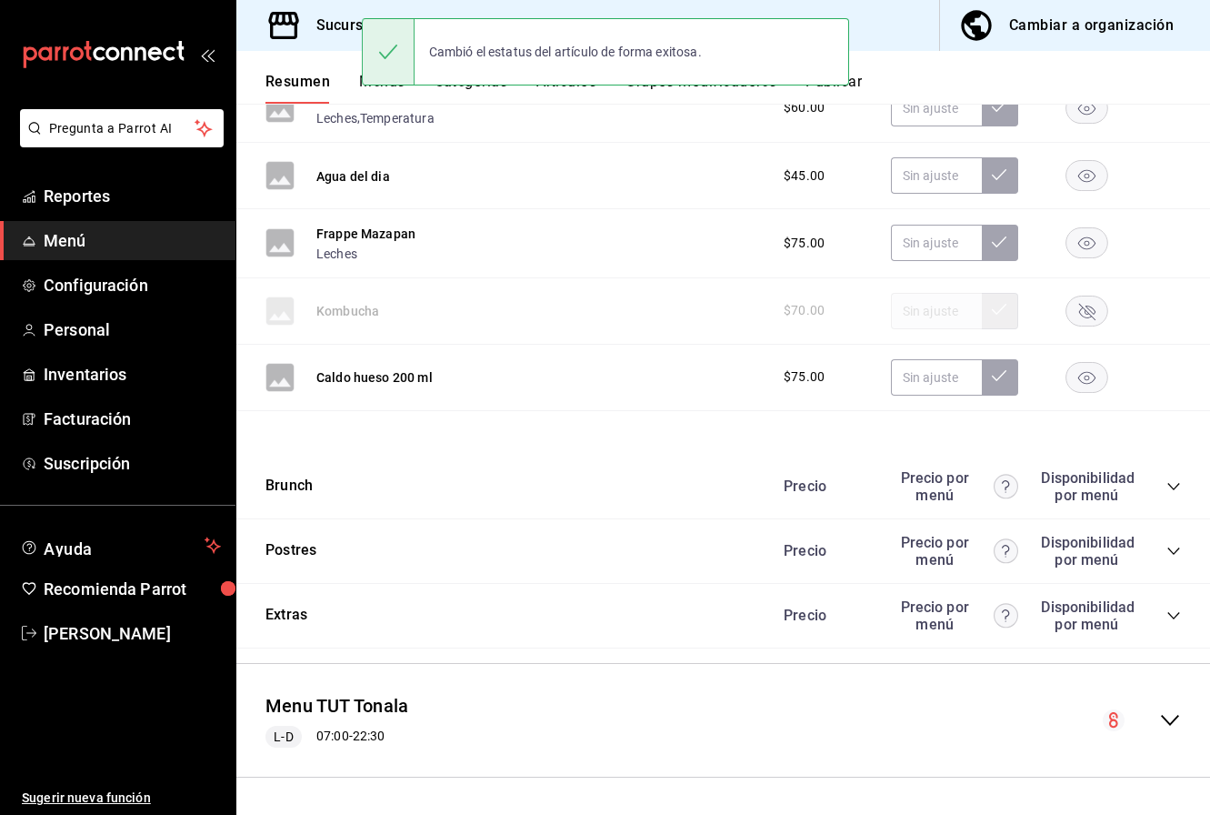
click at [1089, 239] on rect "button" at bounding box center [1088, 243] width 42 height 30
click at [1090, 172] on rect "button" at bounding box center [1088, 175] width 42 height 30
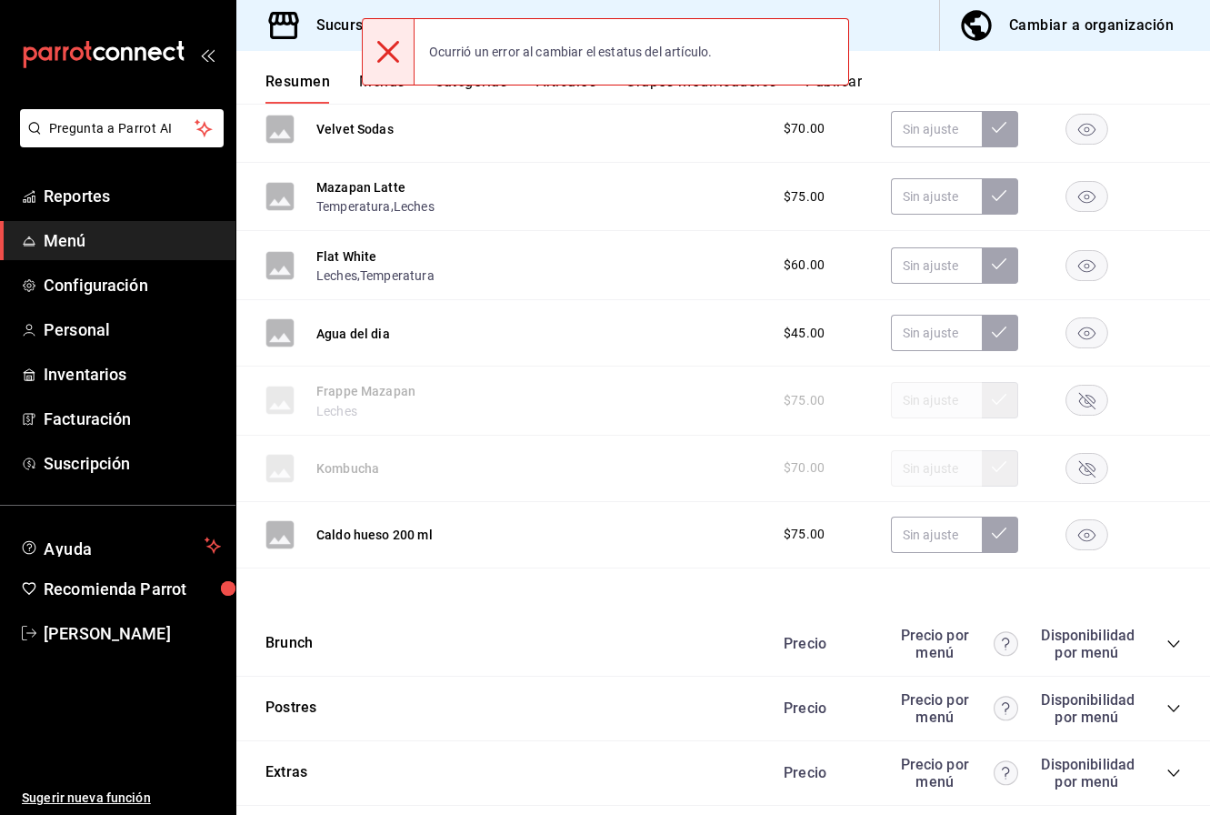
scroll to position [2763, 0]
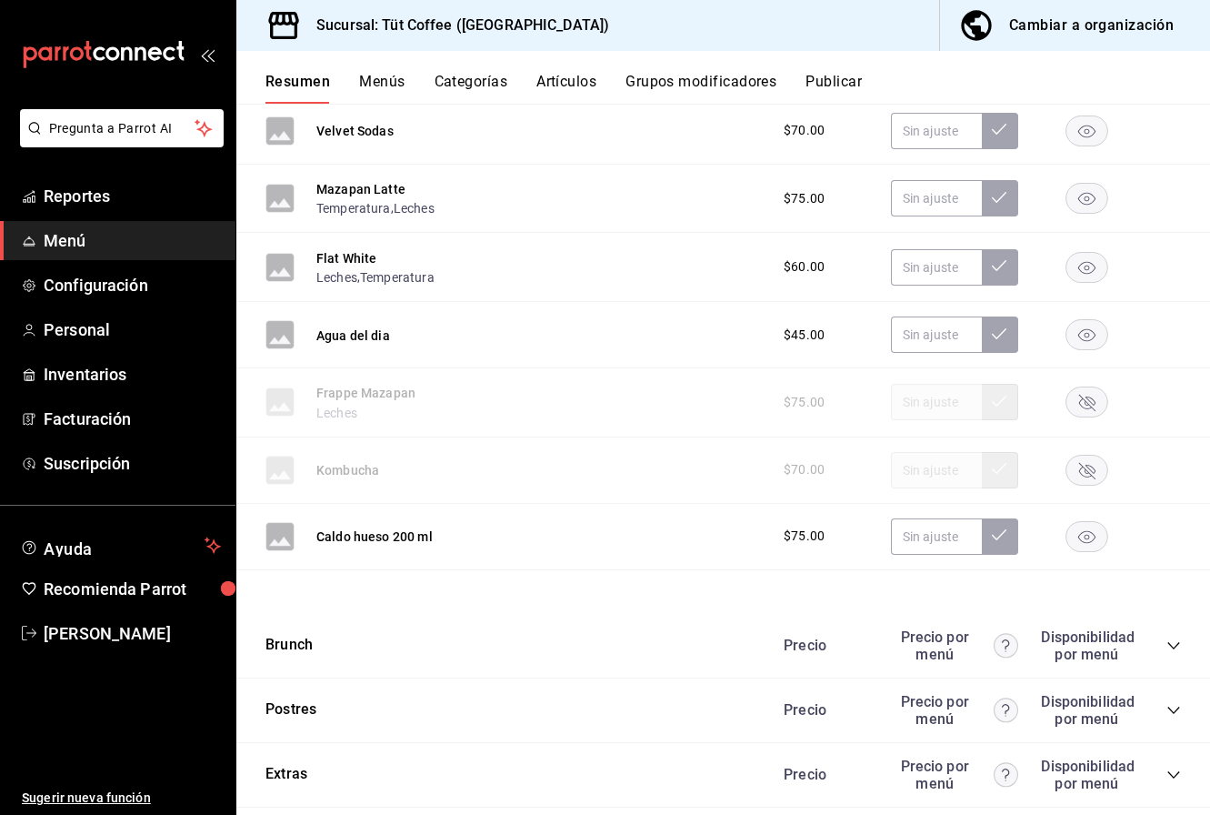
click at [1091, 332] on rect "button" at bounding box center [1088, 334] width 42 height 30
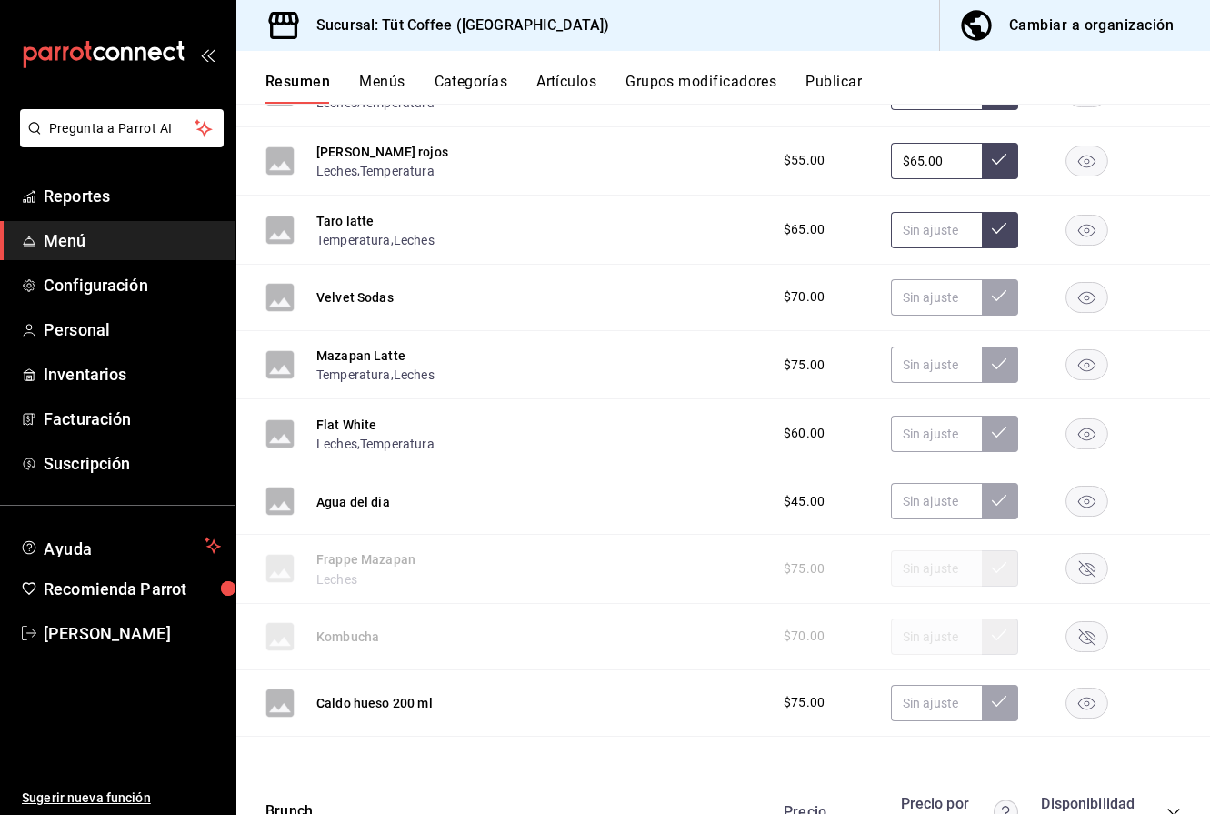
scroll to position [2598, 0]
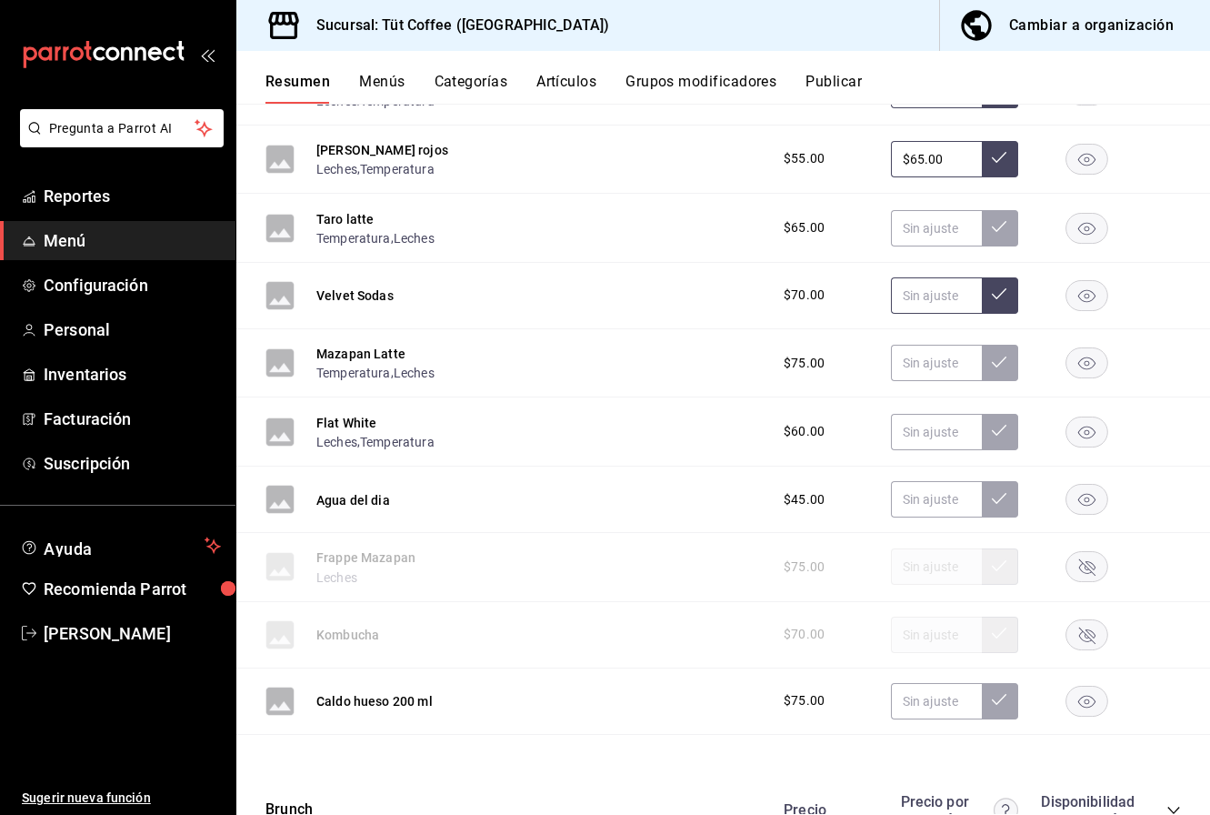
click at [920, 304] on input "text" at bounding box center [936, 295] width 91 height 36
type input "$91.00"
click at [999, 299] on icon at bounding box center [999, 293] width 15 height 15
click at [929, 230] on input "text" at bounding box center [936, 228] width 91 height 36
type input "$75.00"
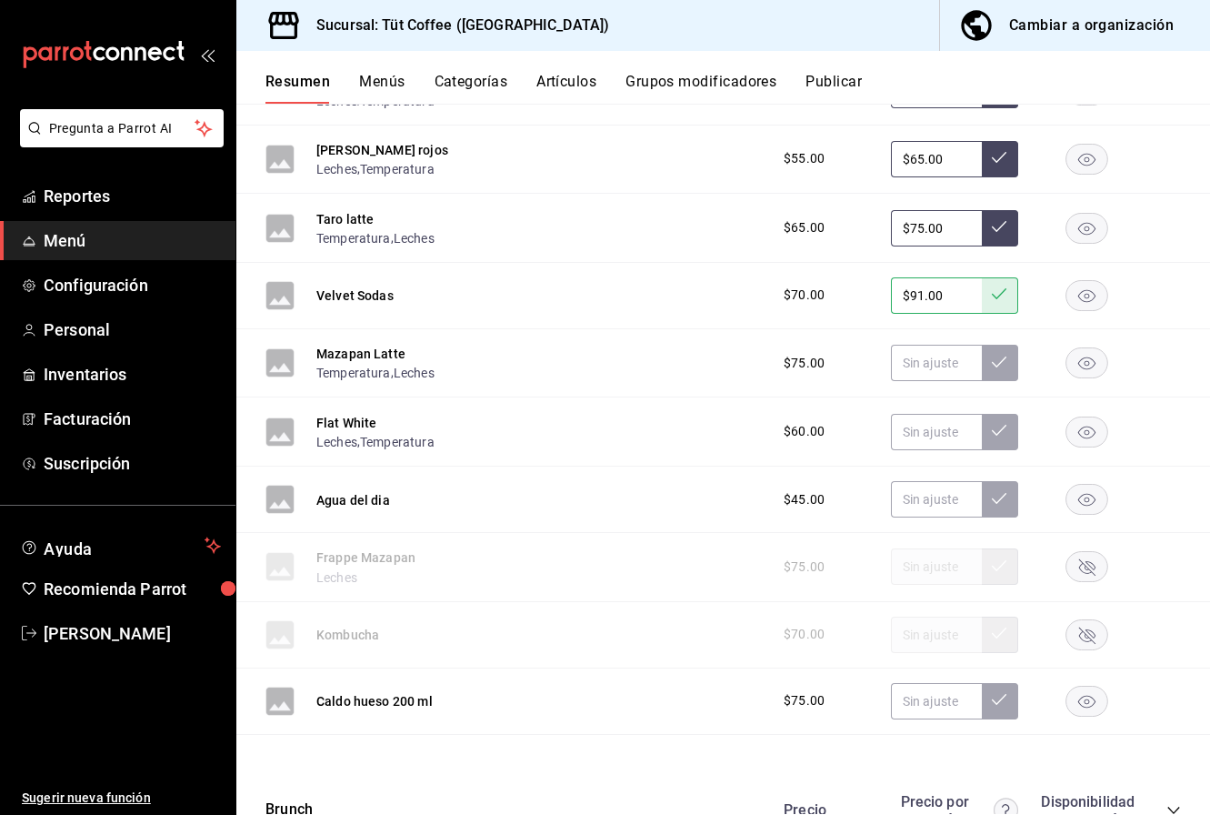
click at [997, 228] on icon at bounding box center [999, 226] width 15 height 15
click at [939, 364] on input "text" at bounding box center [936, 363] width 91 height 36
type input "$98.00"
click at [1008, 364] on button at bounding box center [1000, 363] width 36 height 36
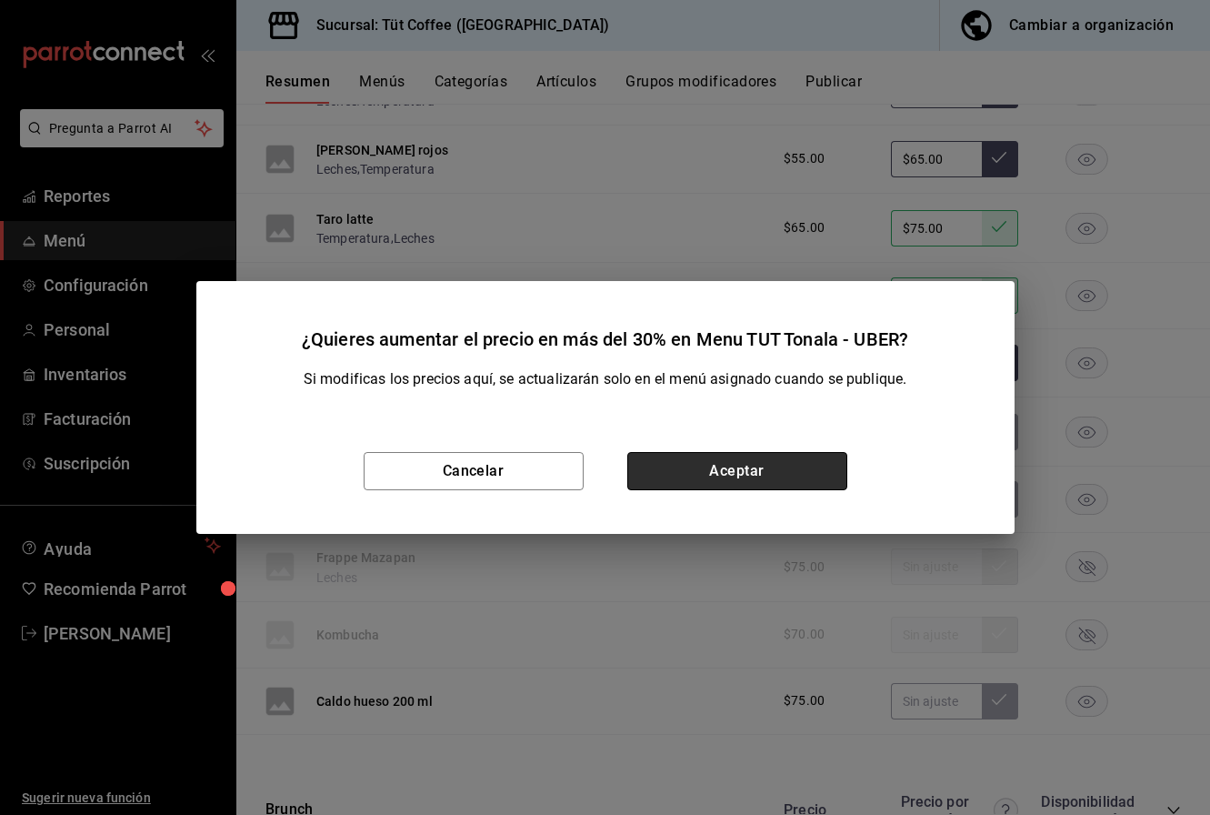
click at [740, 475] on button "Aceptar" at bounding box center [737, 471] width 220 height 38
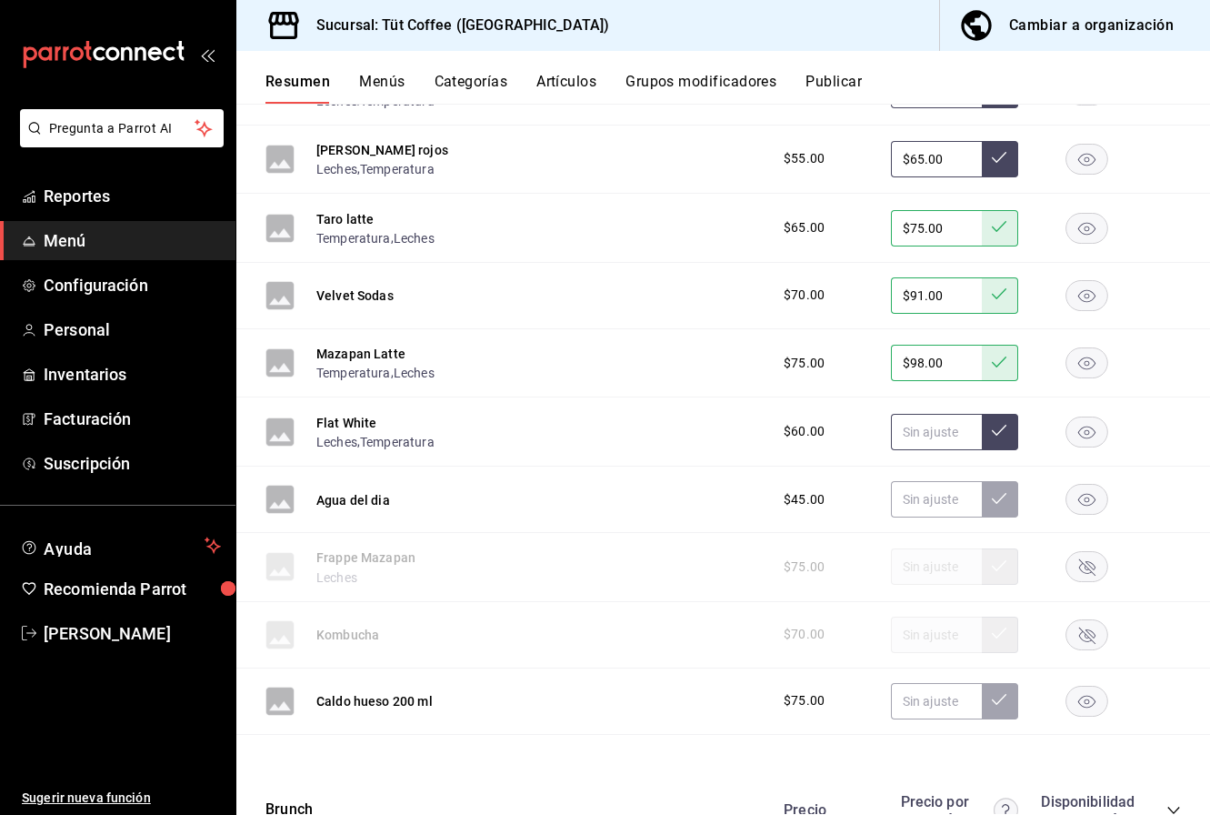
click at [940, 434] on input "text" at bounding box center [936, 432] width 91 height 36
type input "$75.00"
click at [1000, 432] on icon at bounding box center [999, 430] width 15 height 11
click at [924, 704] on input "text" at bounding box center [936, 701] width 91 height 36
type input "$98.00"
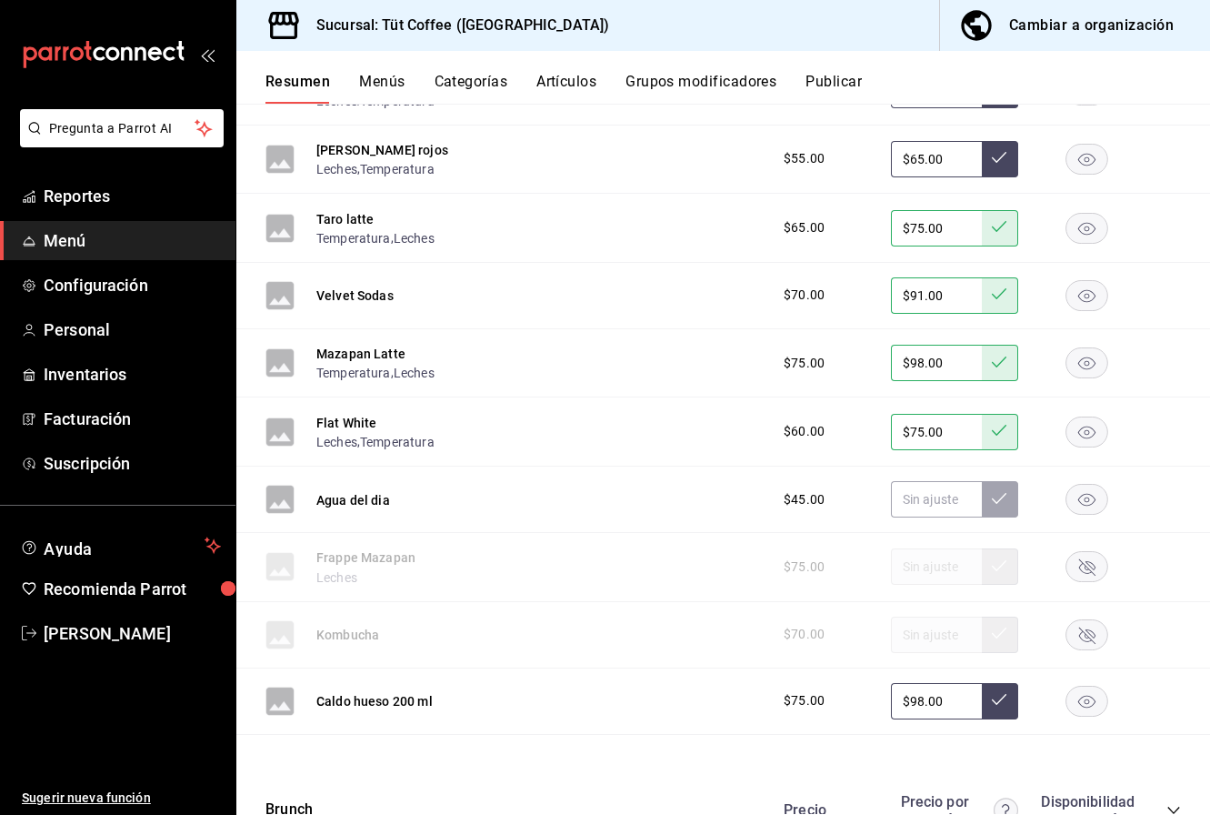
click at [1002, 699] on icon at bounding box center [999, 699] width 15 height 11
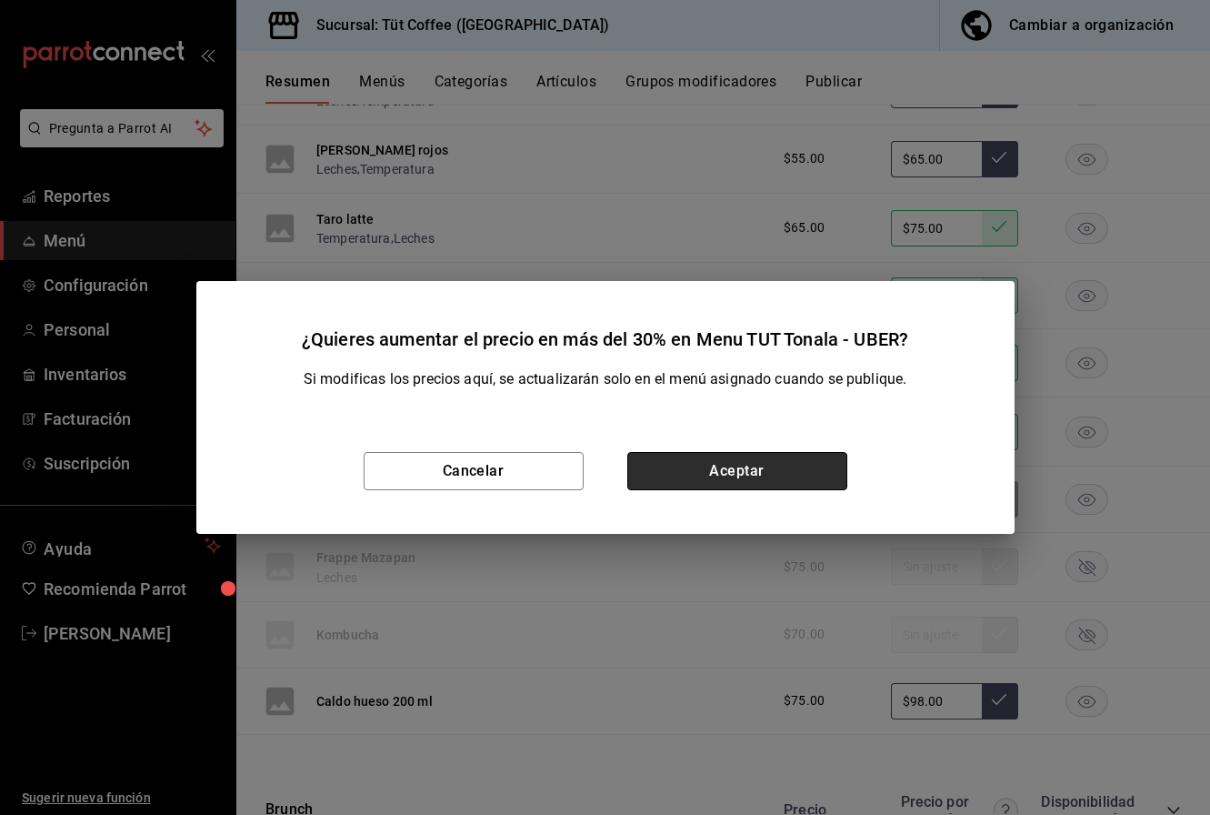
click at [720, 478] on button "Aceptar" at bounding box center [737, 471] width 220 height 38
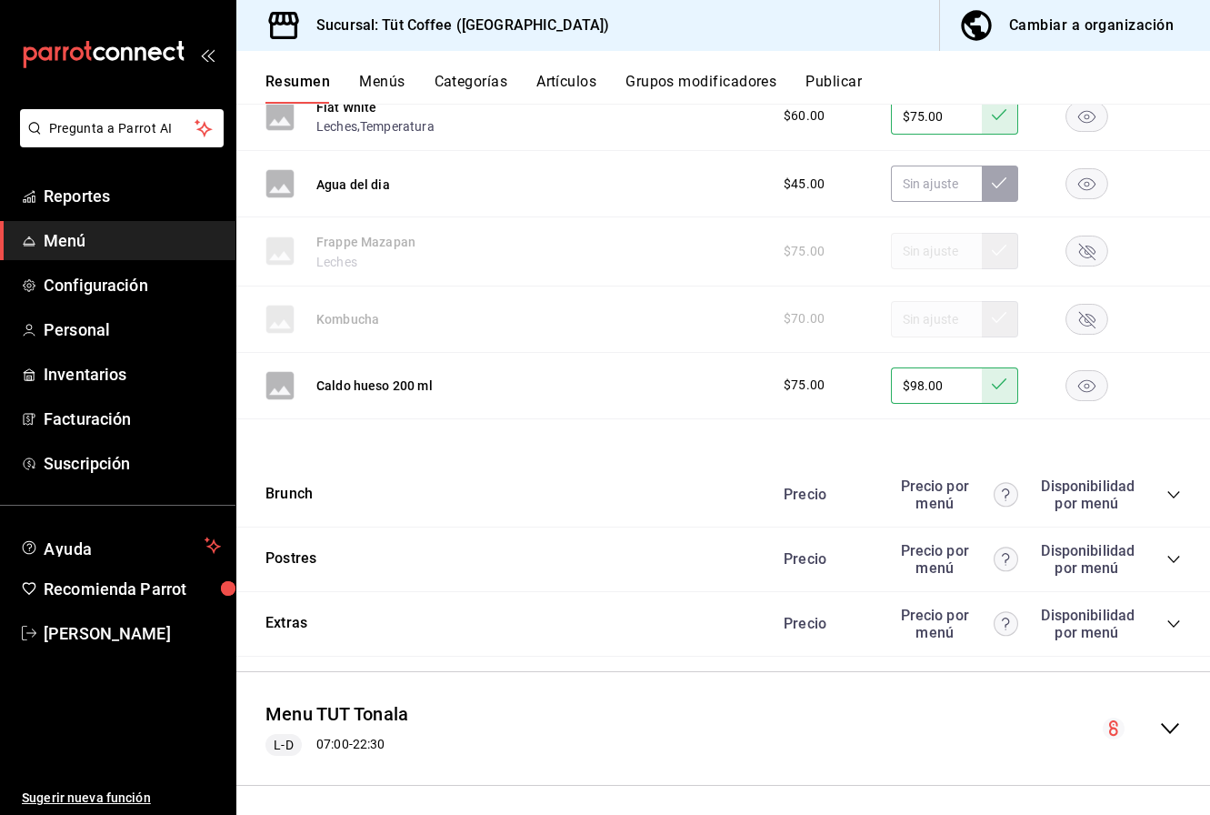
scroll to position [2923, 0]
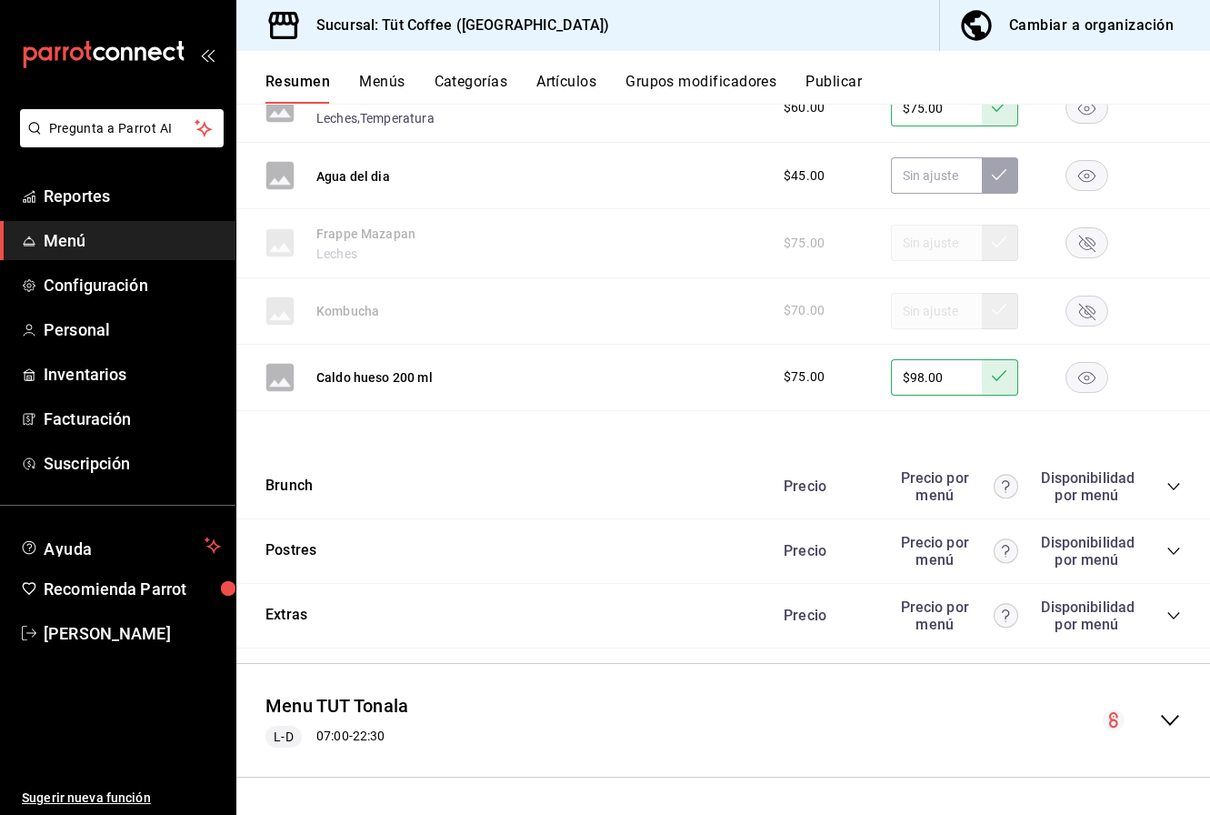
click at [1175, 547] on icon "collapse-category-row" at bounding box center [1174, 551] width 15 height 15
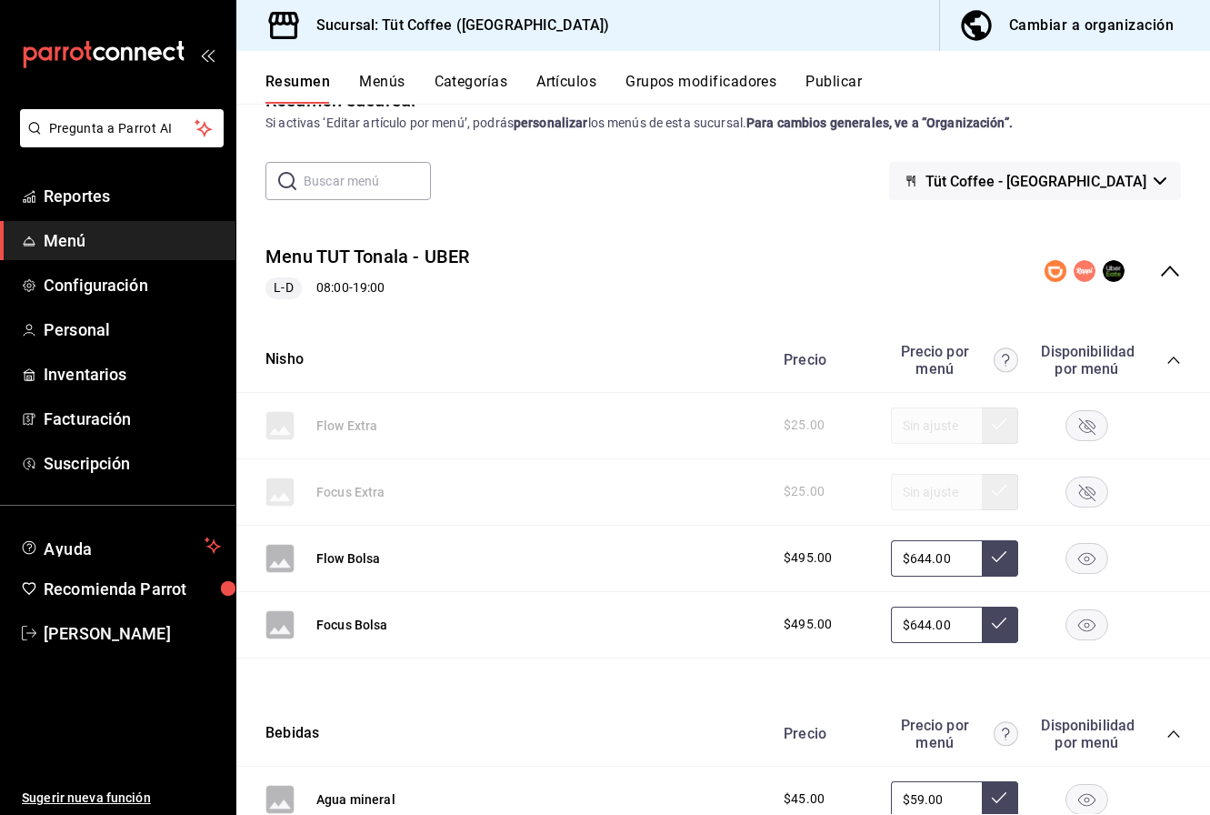
scroll to position [0, 0]
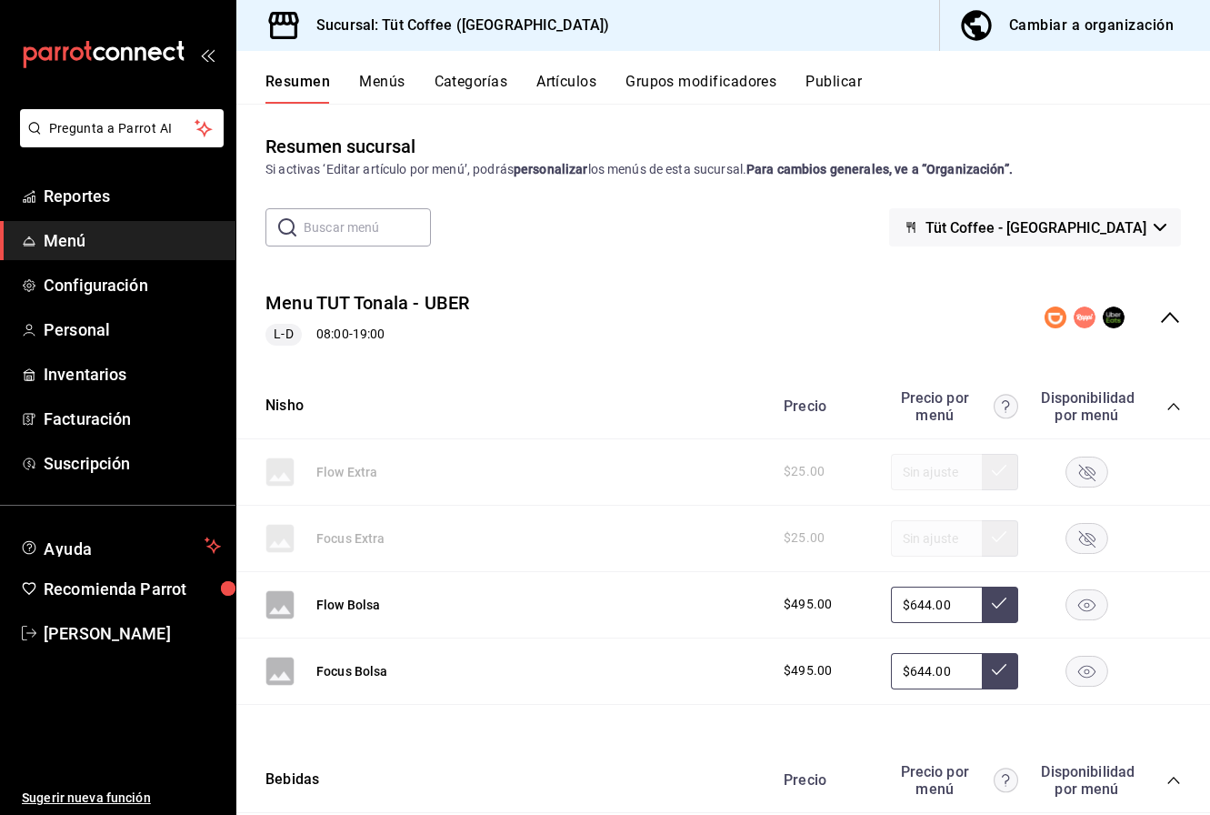
click at [831, 78] on button "Publicar" at bounding box center [834, 88] width 56 height 31
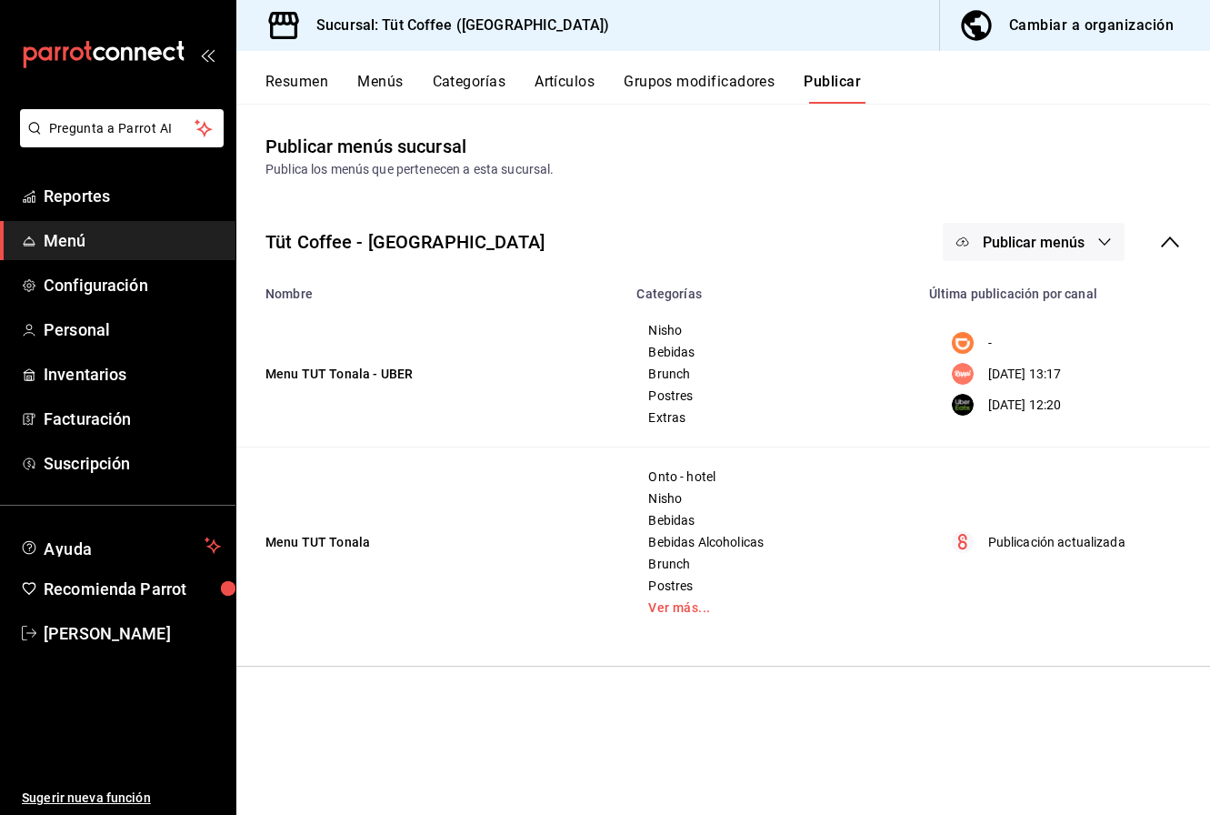
click at [1106, 245] on icon "button" at bounding box center [1105, 242] width 15 height 15
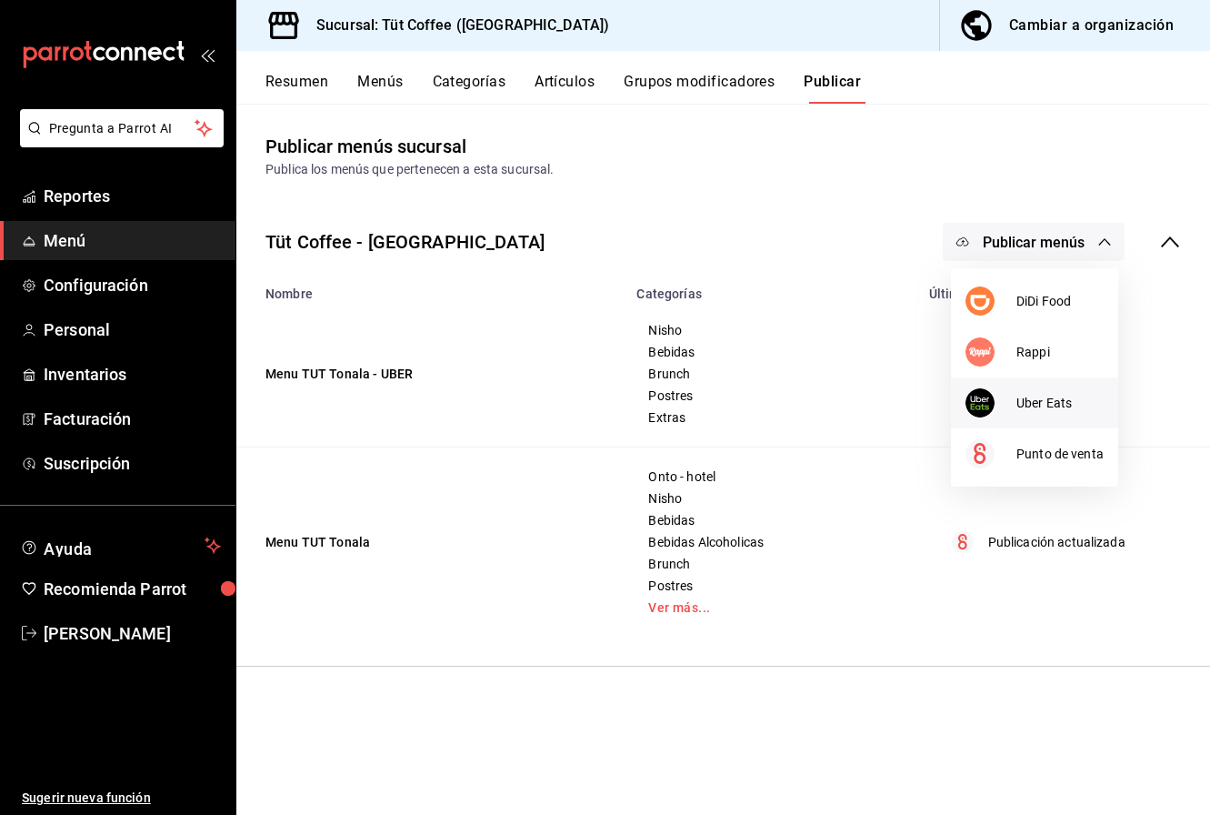
click at [1042, 391] on li "Uber Eats" at bounding box center [1034, 402] width 167 height 51
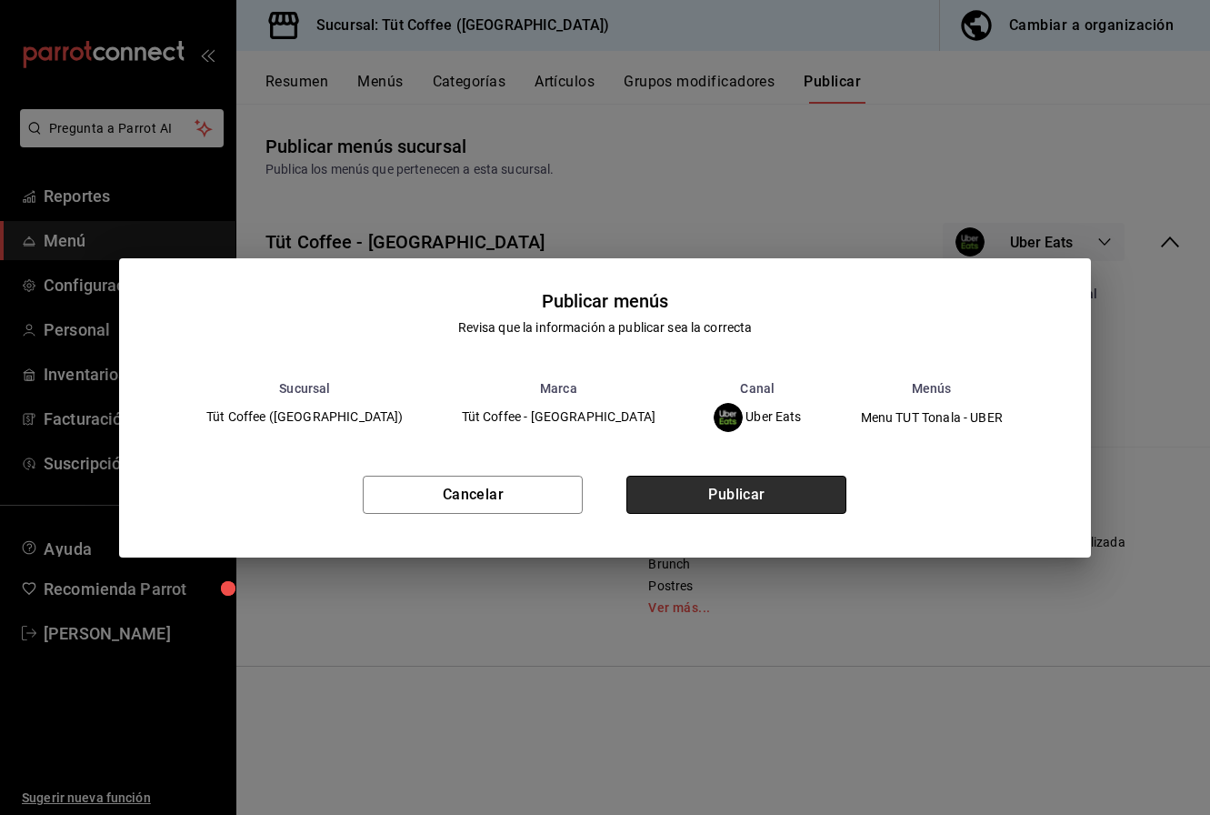
click at [754, 482] on button "Publicar" at bounding box center [737, 495] width 220 height 38
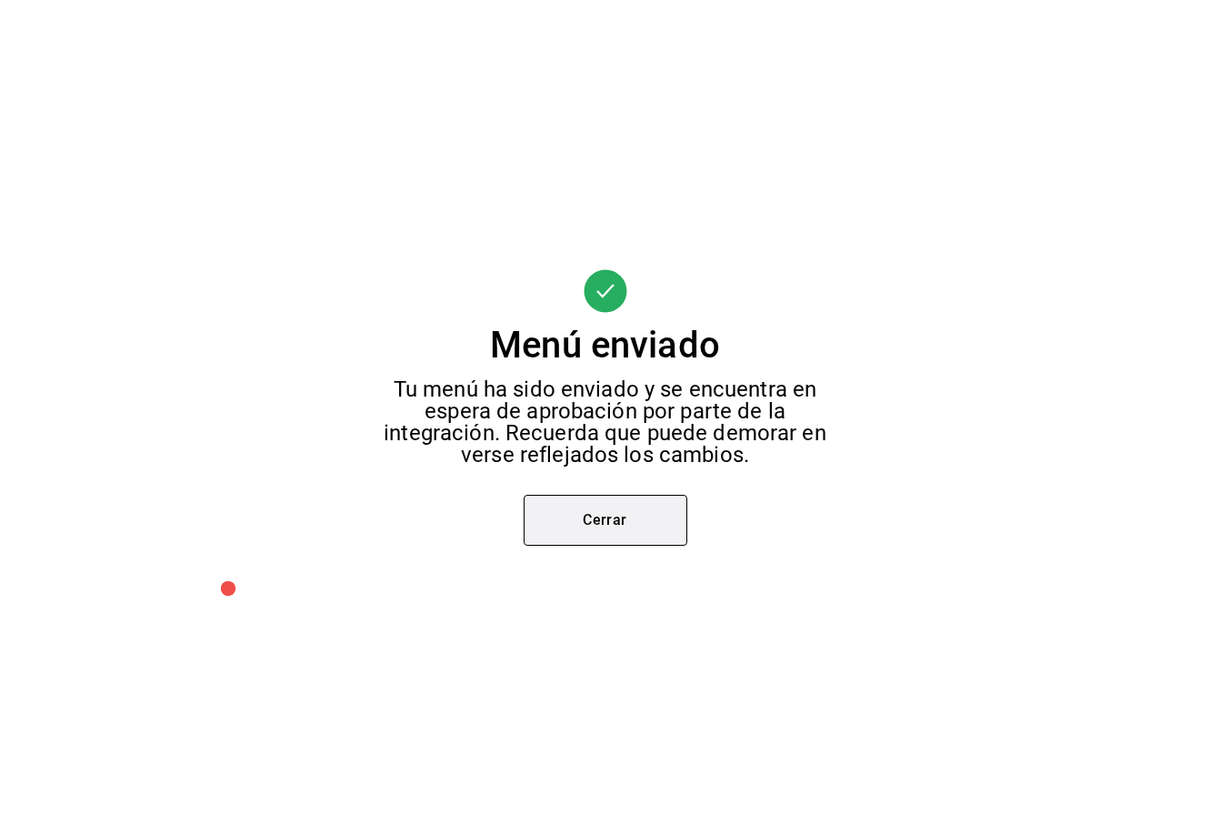
click at [600, 528] on button "Cerrar" at bounding box center [606, 520] width 164 height 51
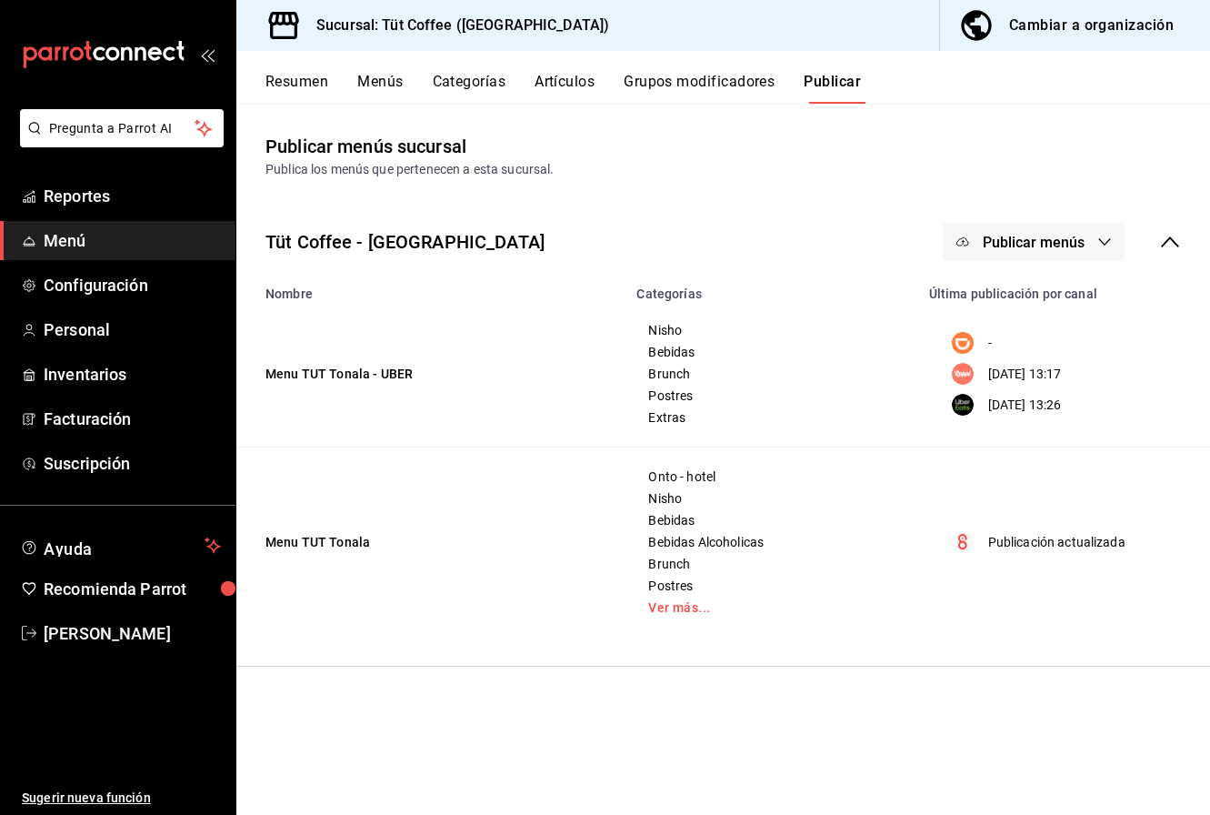
click at [1074, 238] on span "Publicar menús" at bounding box center [1034, 242] width 102 height 17
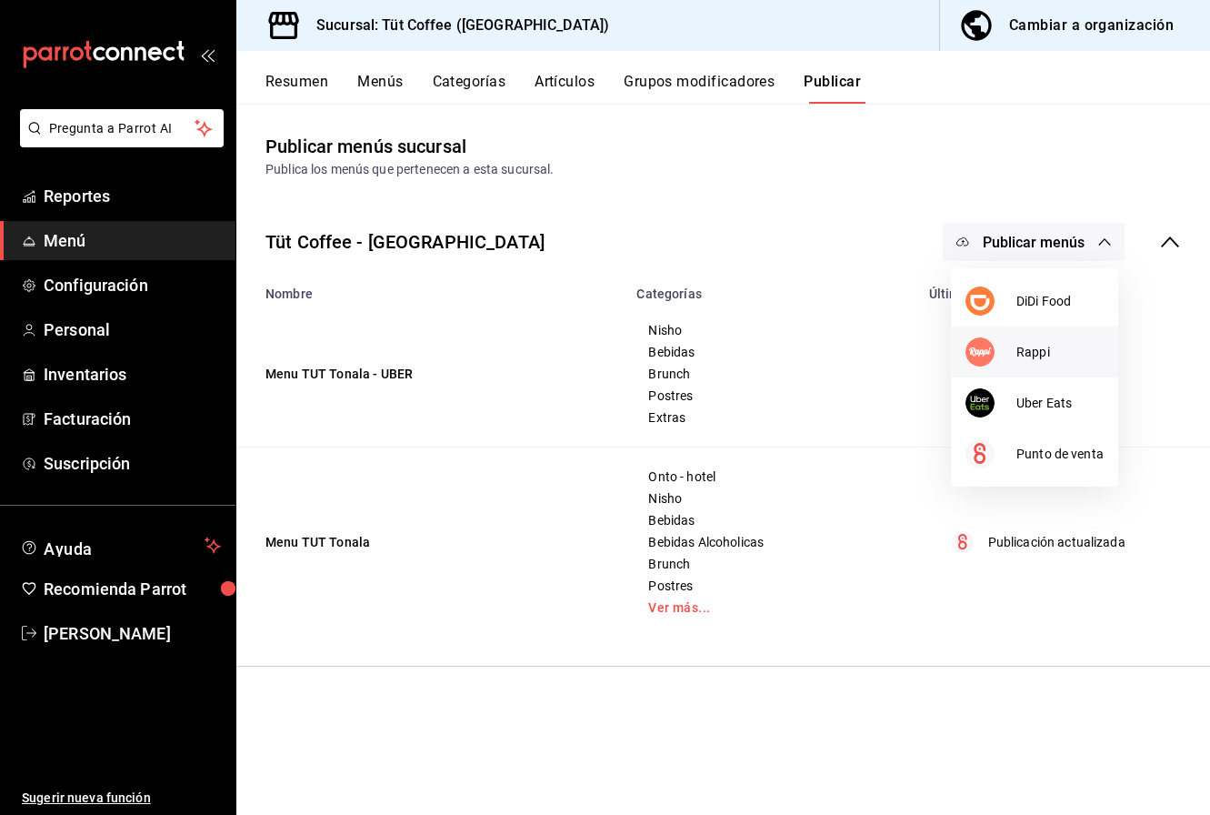
click at [1047, 349] on span "Rappi" at bounding box center [1060, 352] width 87 height 19
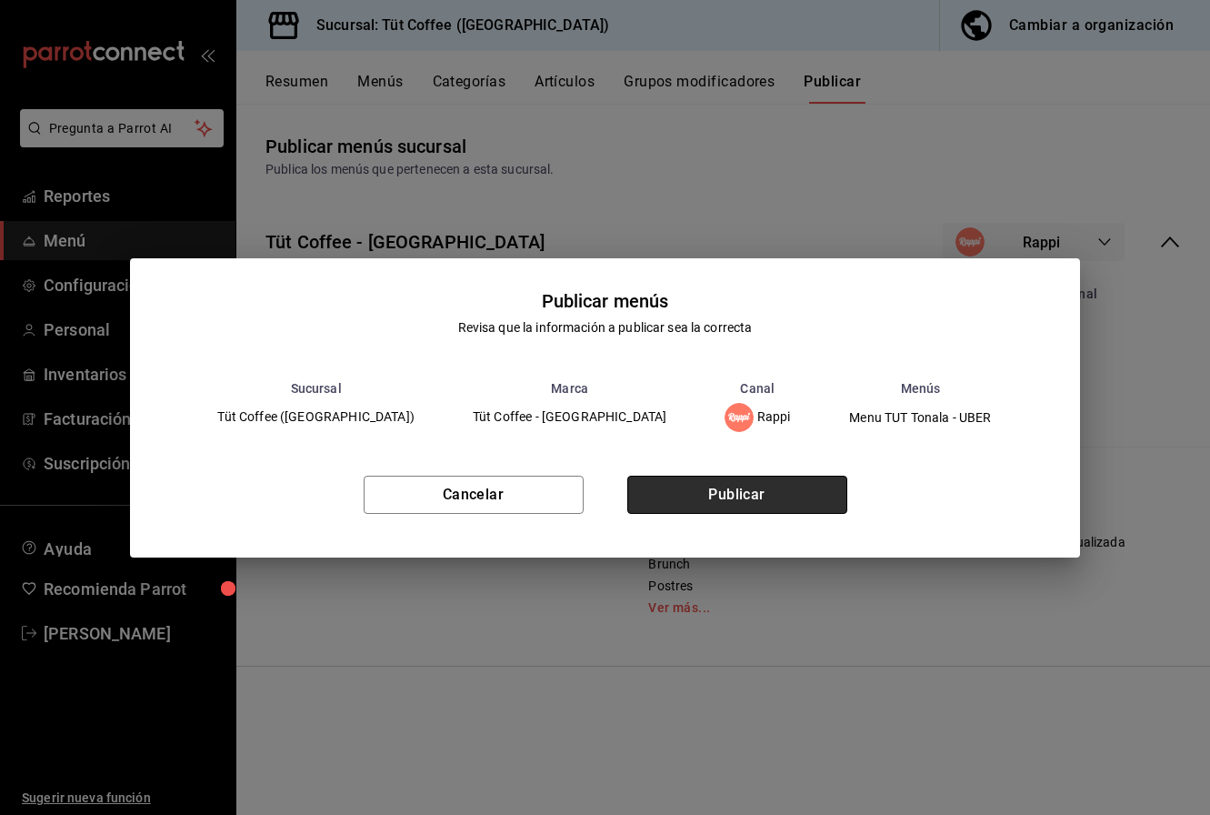
click at [760, 488] on button "Publicar" at bounding box center [737, 495] width 220 height 38
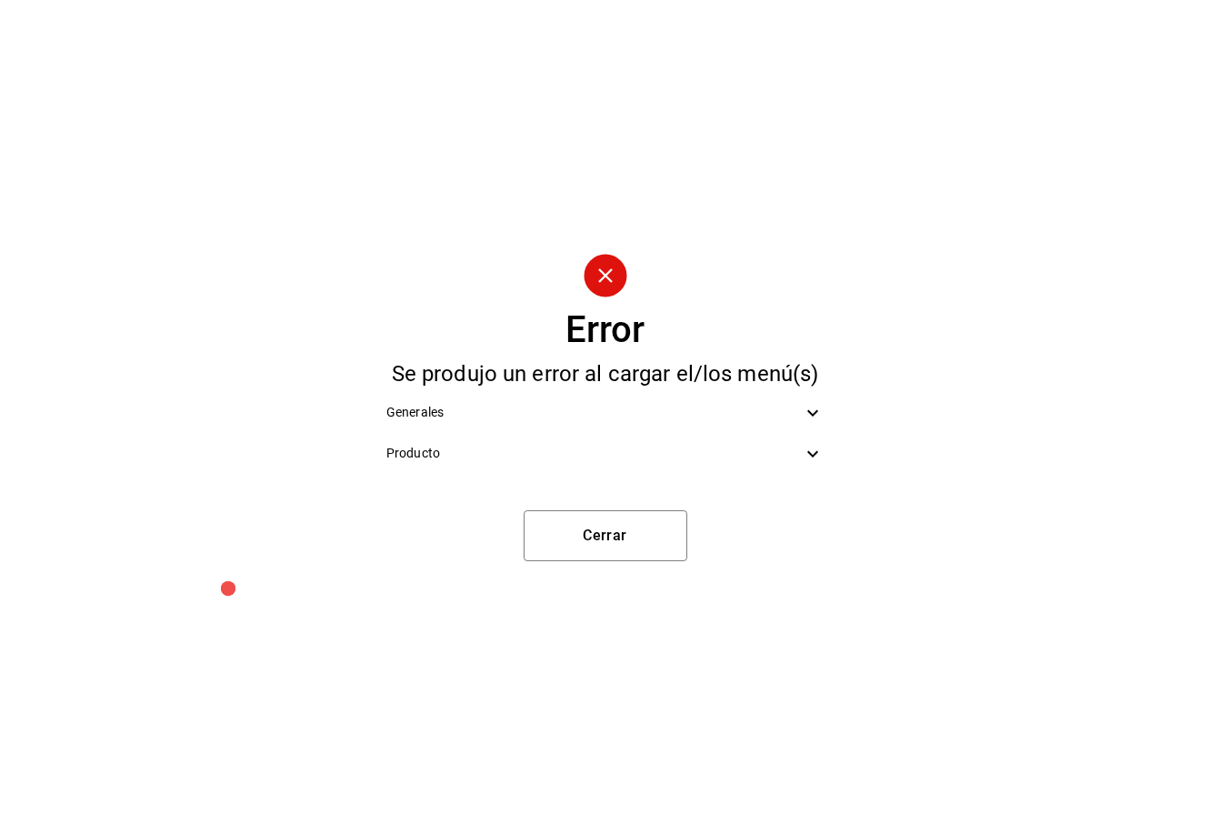
click at [692, 459] on span "Producto" at bounding box center [594, 453] width 416 height 19
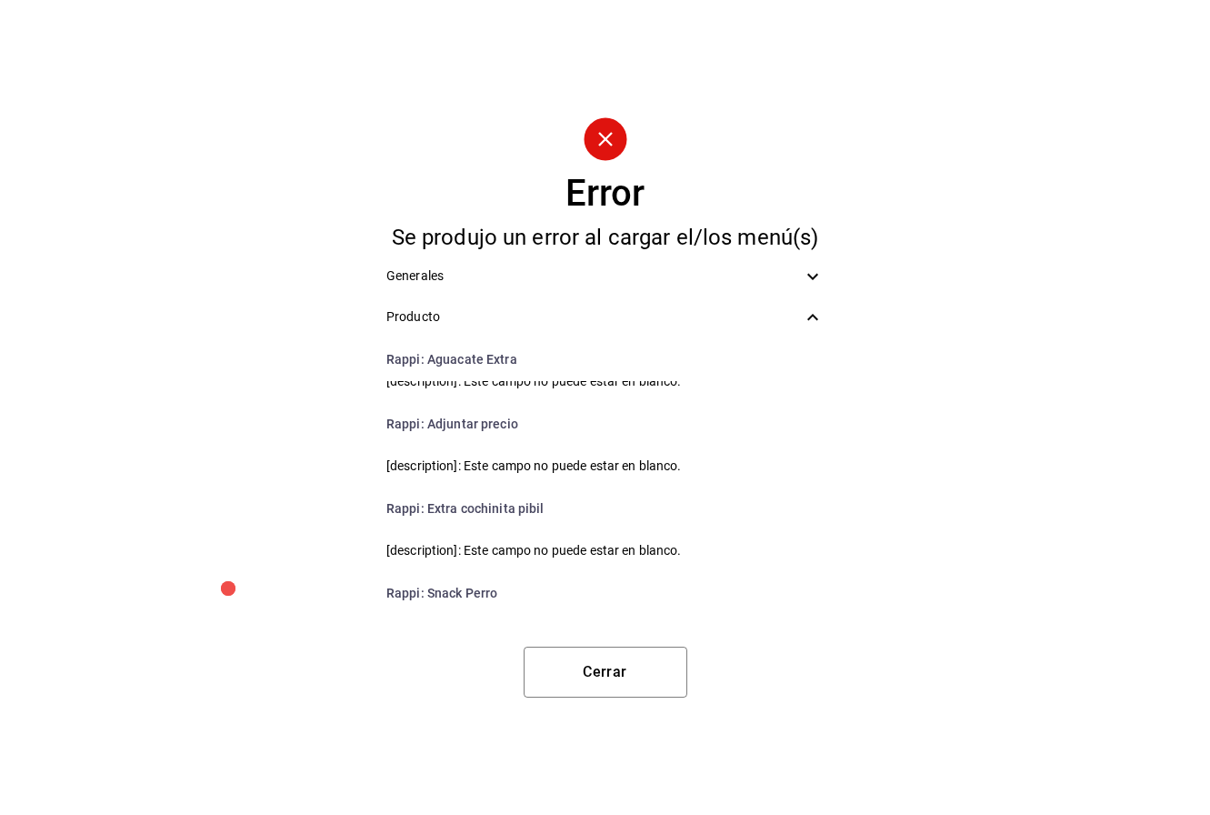
scroll to position [1426, 0]
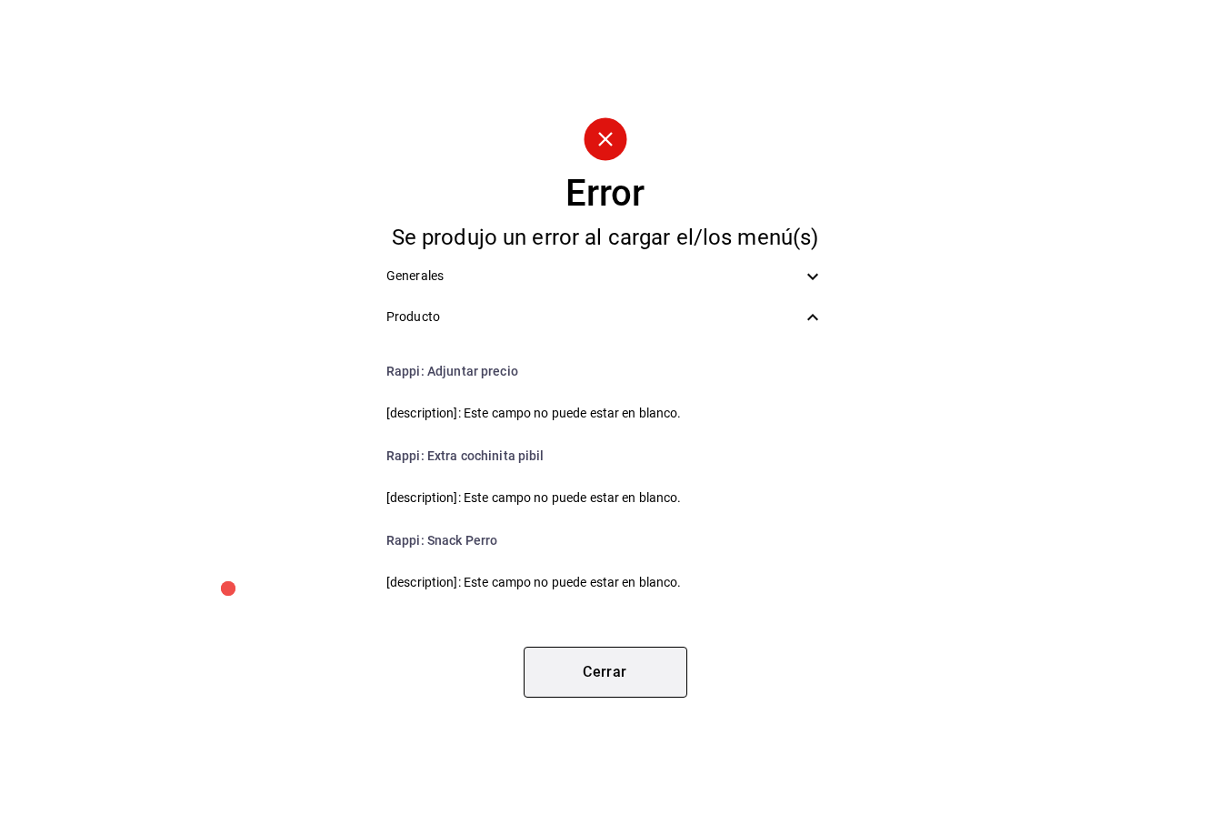
click at [613, 668] on button "Cerrar" at bounding box center [606, 672] width 164 height 51
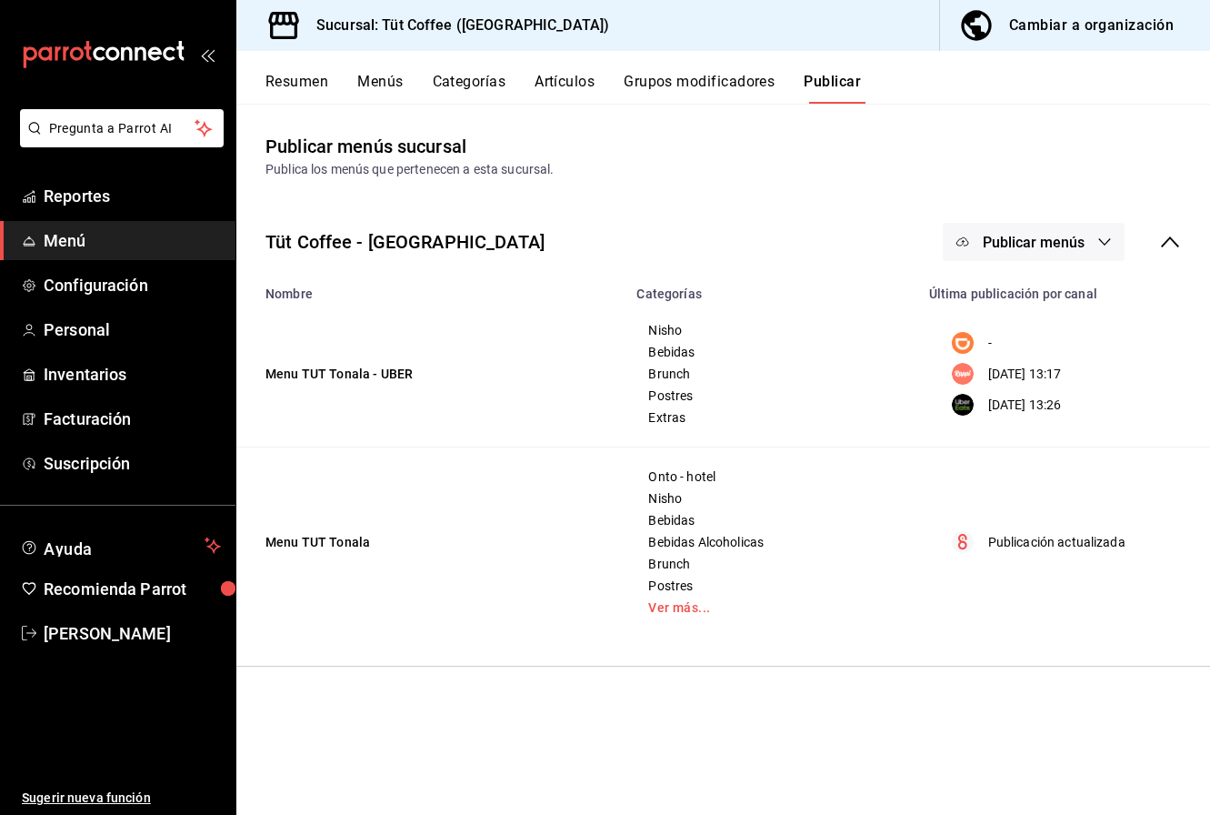
click at [1070, 235] on span "Publicar menús" at bounding box center [1034, 242] width 102 height 17
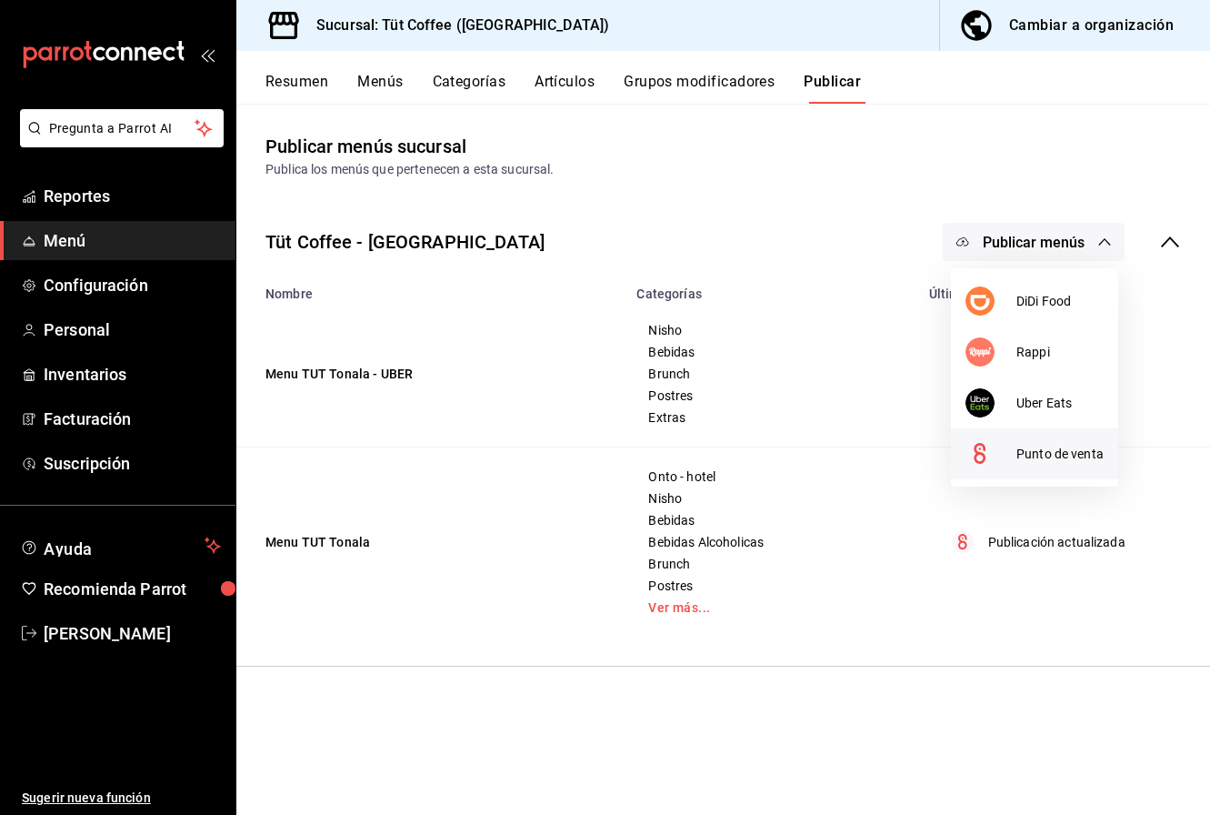
click at [1044, 452] on span "Punto de venta" at bounding box center [1060, 454] width 87 height 19
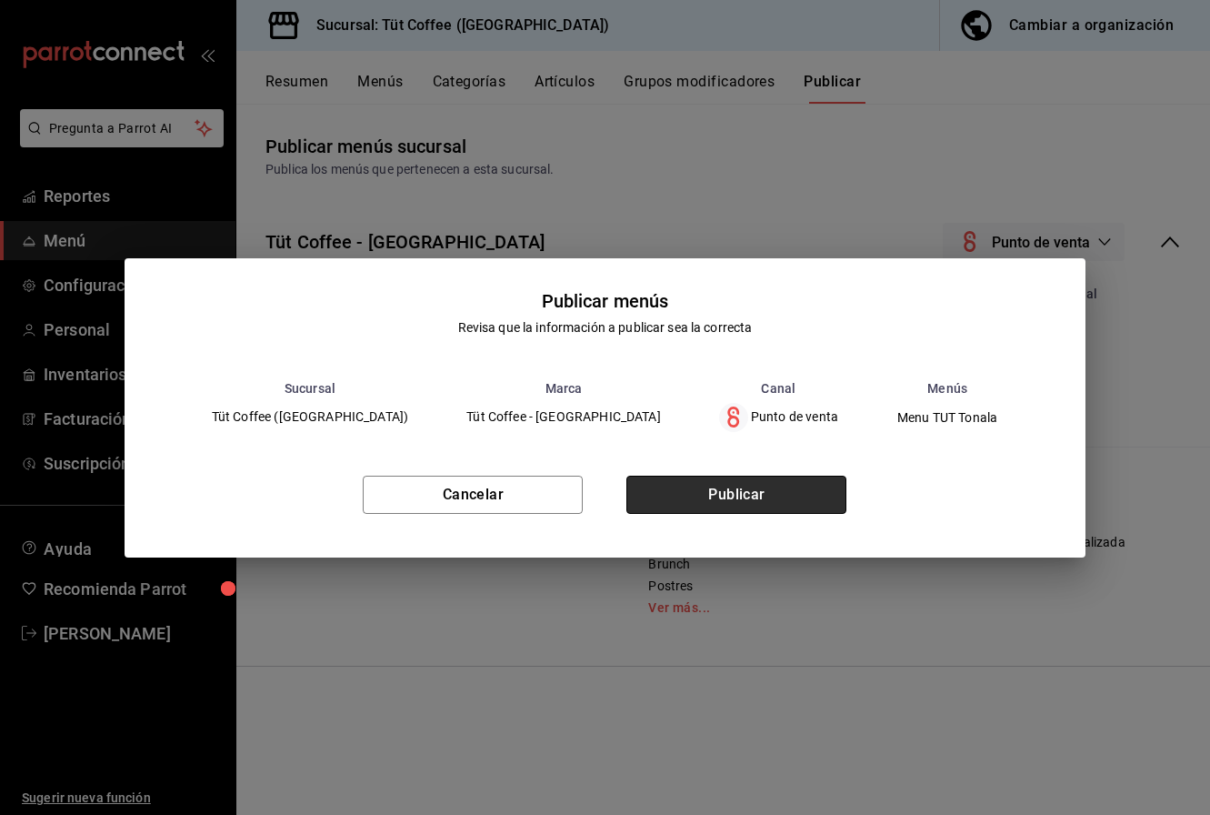
click at [707, 493] on button "Publicar" at bounding box center [737, 495] width 220 height 38
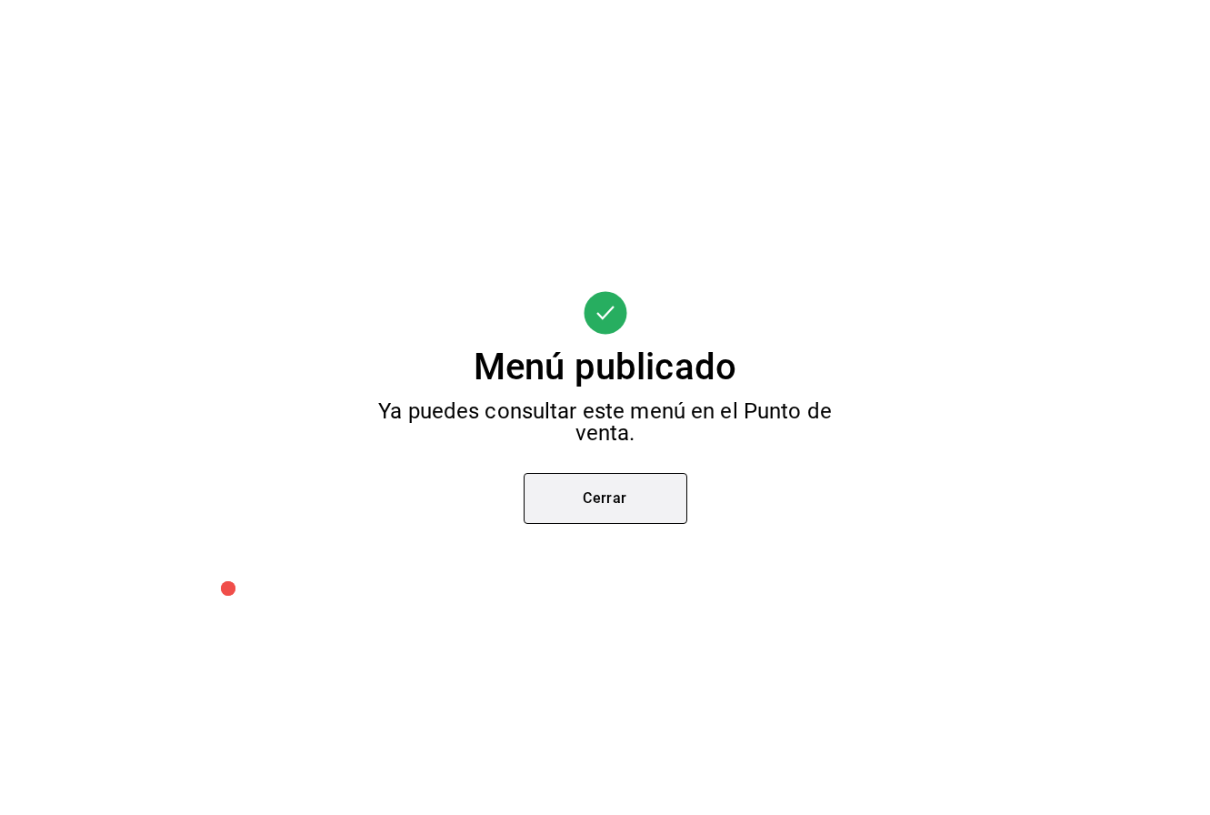
click at [577, 487] on button "Cerrar" at bounding box center [606, 498] width 164 height 51
